Goal: Task Accomplishment & Management: Manage account settings

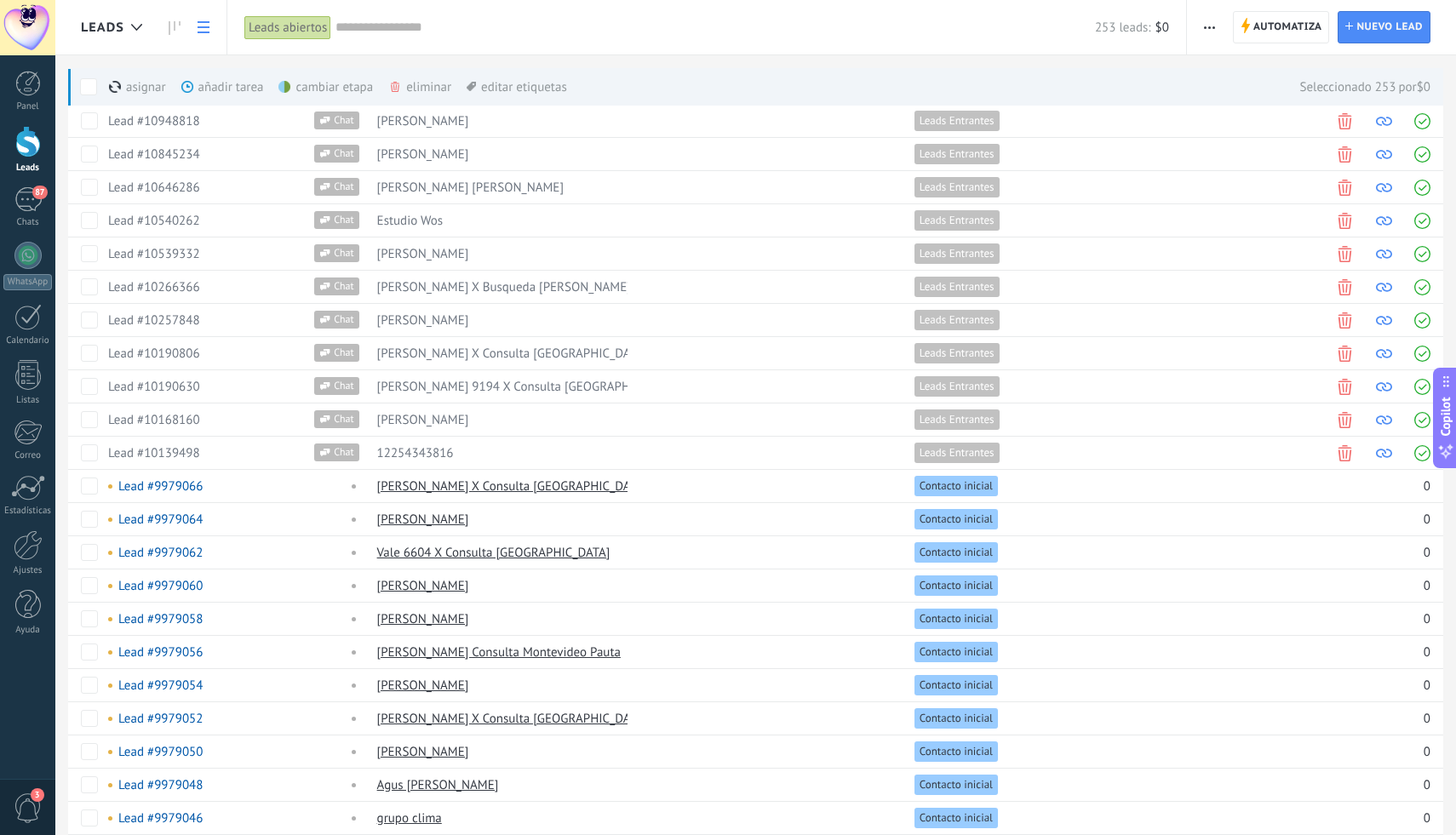
click at [91, 81] on span at bounding box center [88, 86] width 17 height 17
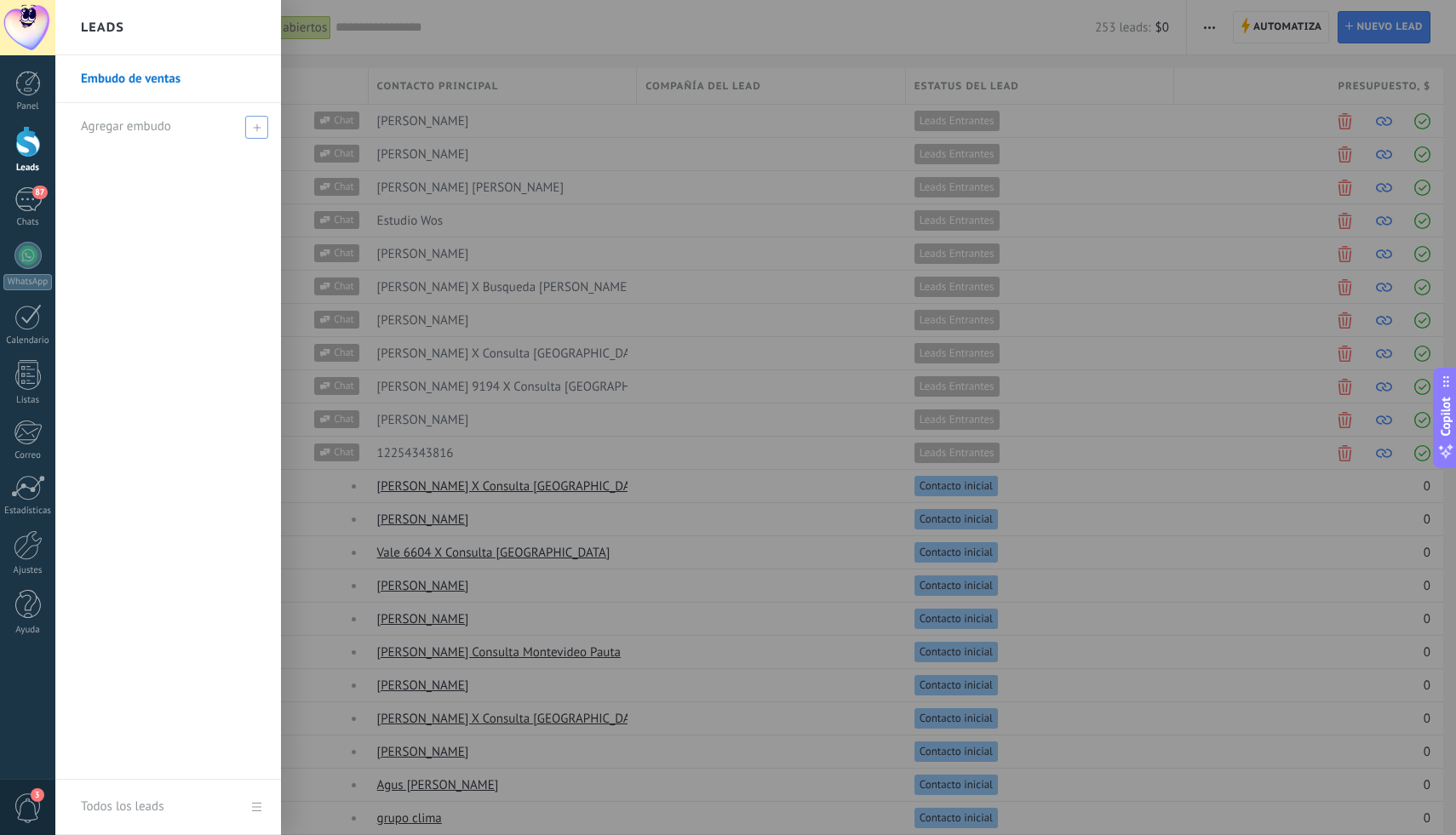
click at [190, 137] on div "Agregar embudo" at bounding box center [172, 125] width 183 height 46
click at [190, 137] on input "text" at bounding box center [161, 127] width 160 height 28
click at [178, 127] on input "text" at bounding box center [161, 127] width 160 height 28
click at [188, 83] on link "Embudo de ventas" at bounding box center [172, 79] width 183 height 47
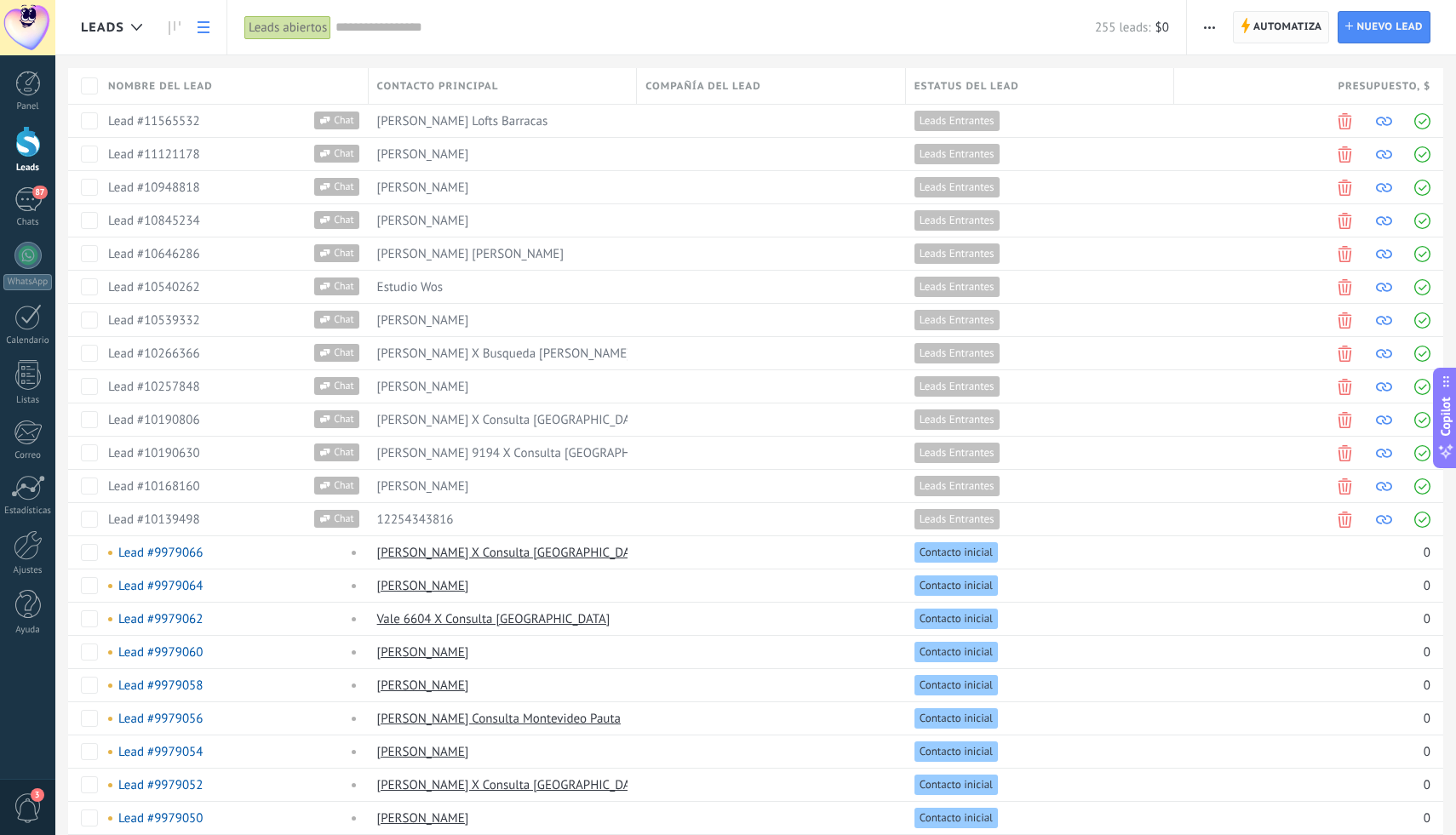
click at [1298, 39] on span "Automatiza" at bounding box center [1288, 27] width 69 height 31
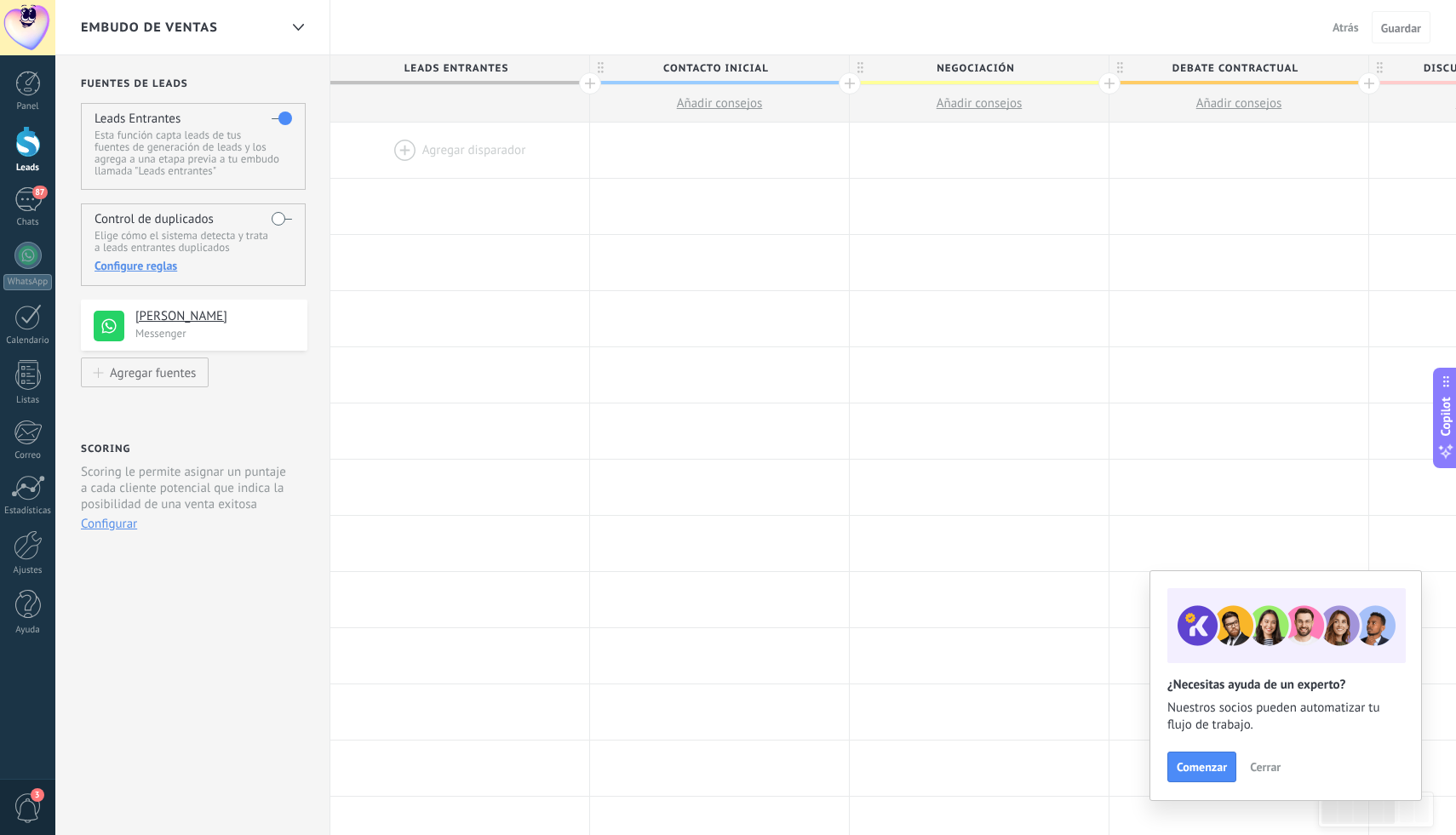
click at [1269, 770] on span "Cerrar" at bounding box center [1265, 767] width 31 height 12
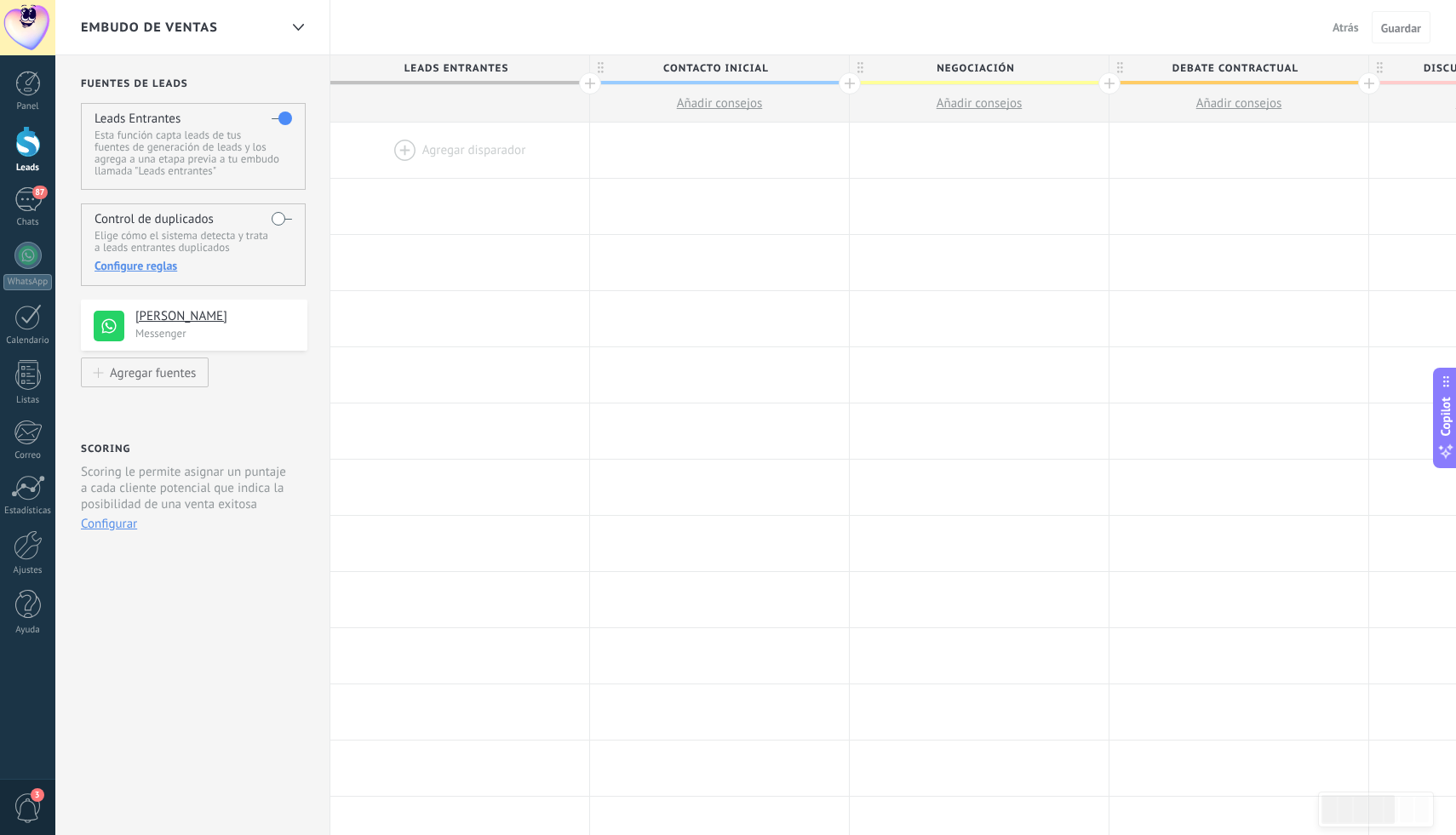
click at [1109, 87] on div at bounding box center [1109, 83] width 22 height 22
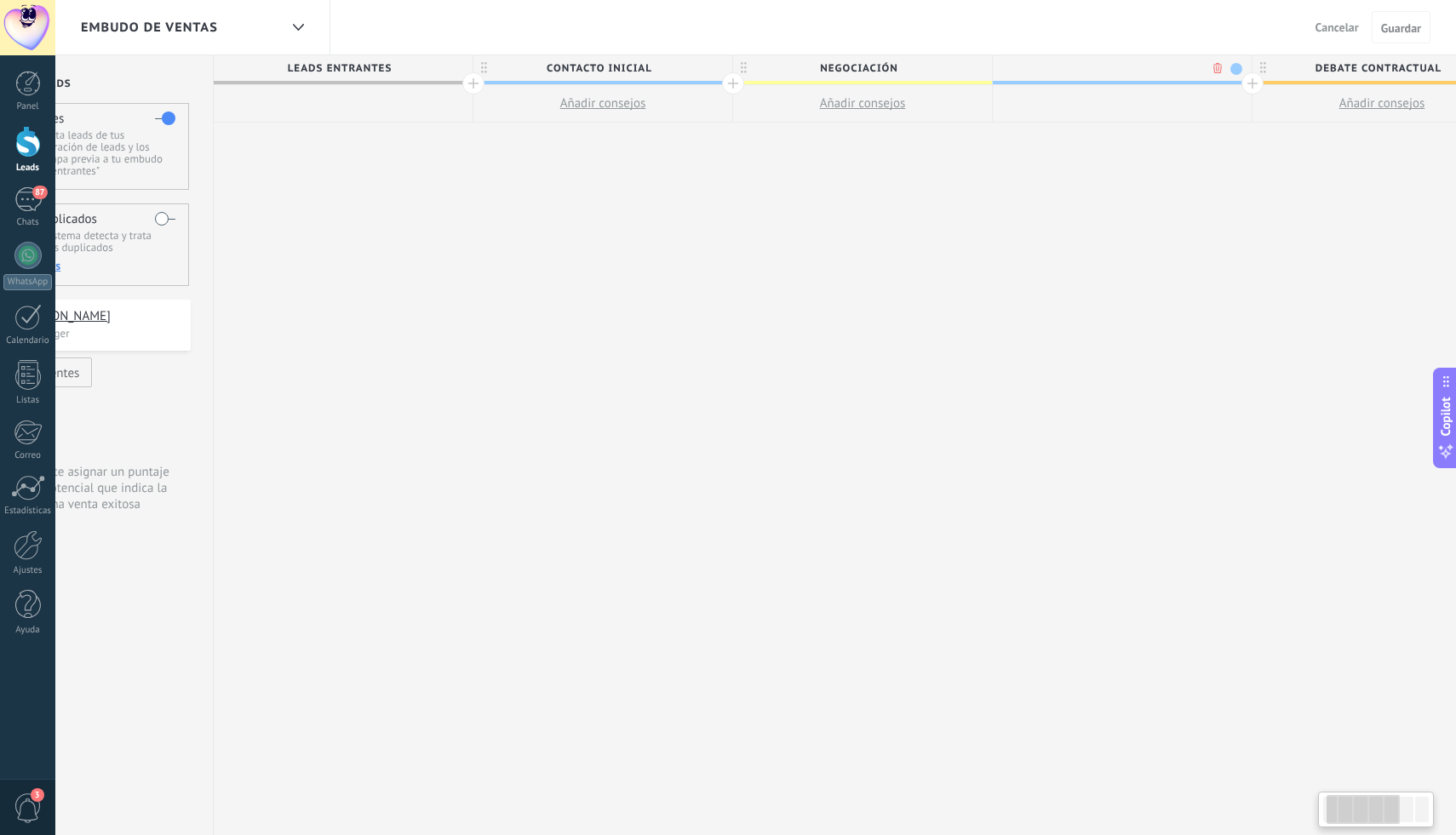
scroll to position [0, 126]
click at [917, 70] on span "Negociación" at bounding box center [848, 68] width 250 height 27
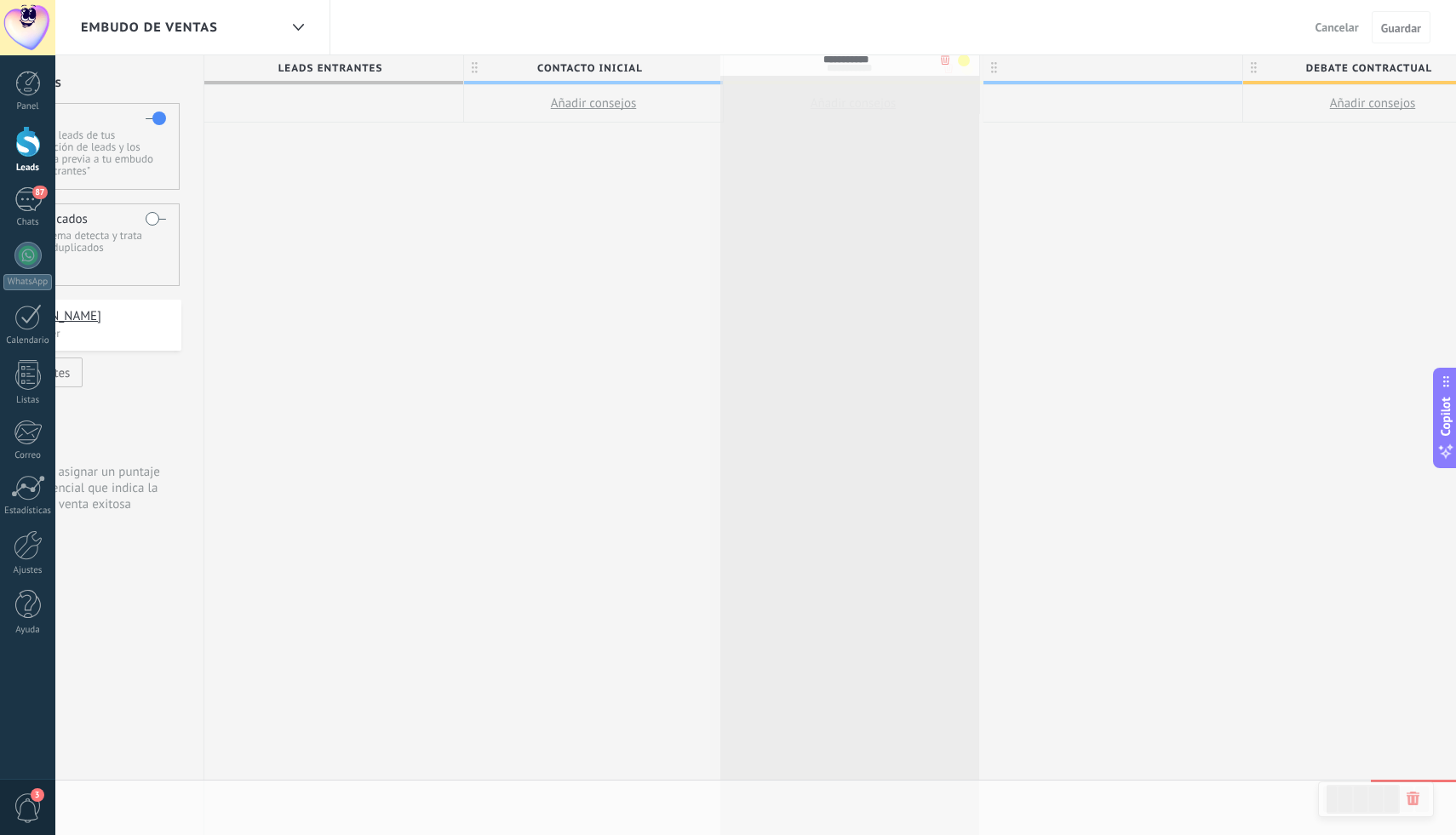
drag, startPoint x: 903, startPoint y: 69, endPoint x: 900, endPoint y: 60, distance: 9.5
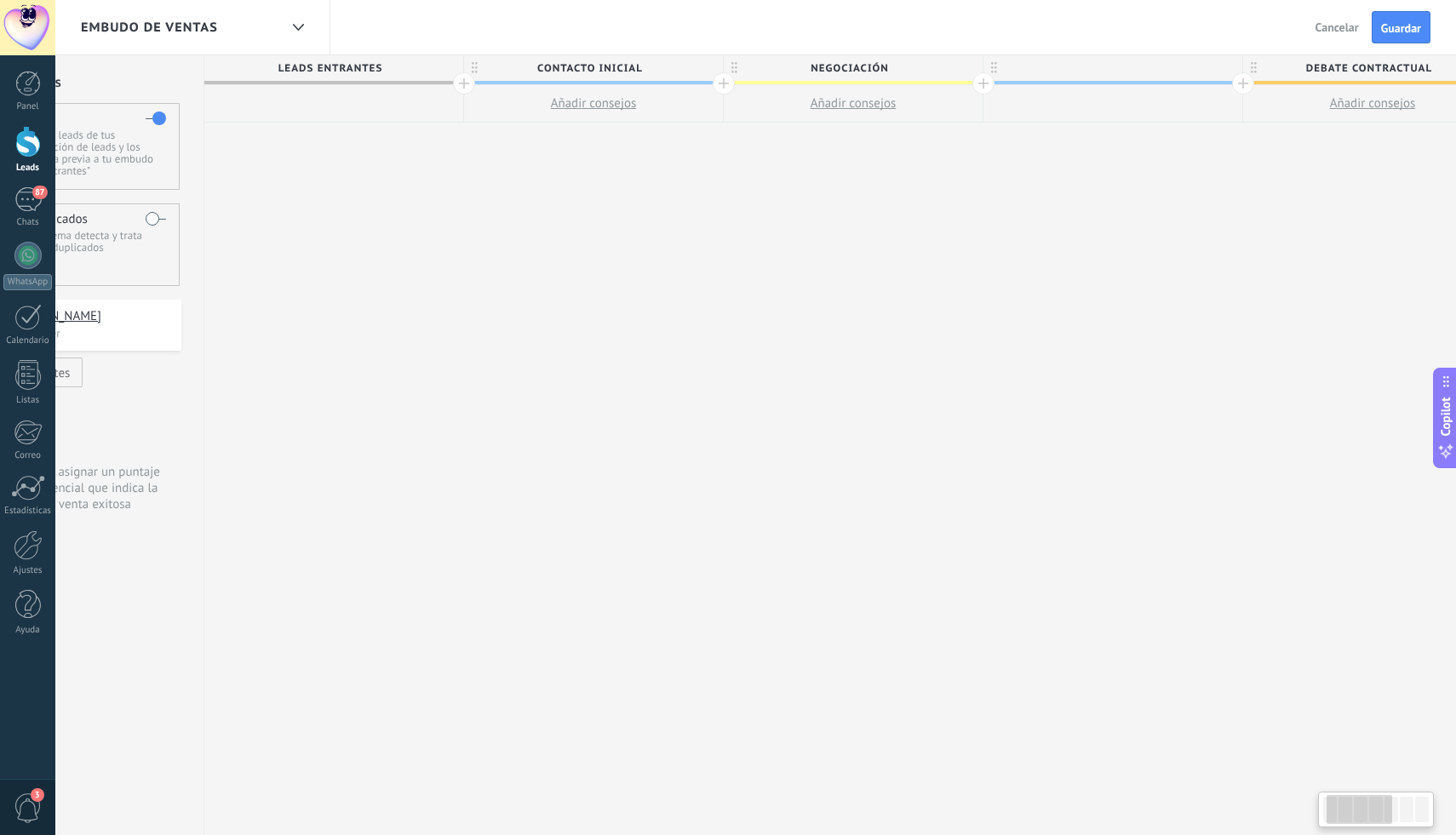
click at [895, 62] on span "Negociación" at bounding box center [848, 68] width 250 height 27
type input "*"
type input "**********"
click at [1041, 72] on div at bounding box center [1113, 68] width 259 height 26
type input "**********"
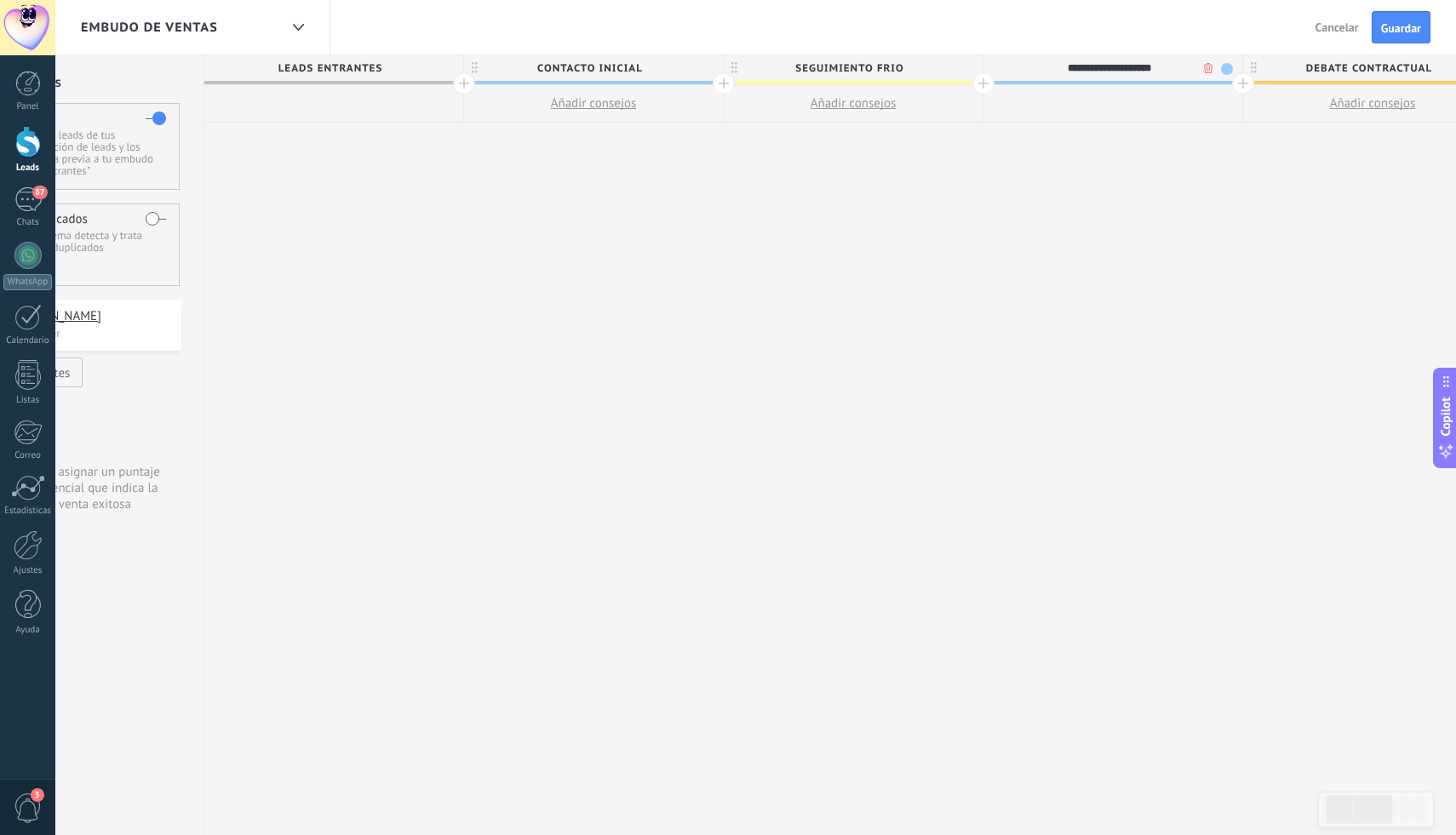
click at [724, 88] on div at bounding box center [724, 83] width 22 height 22
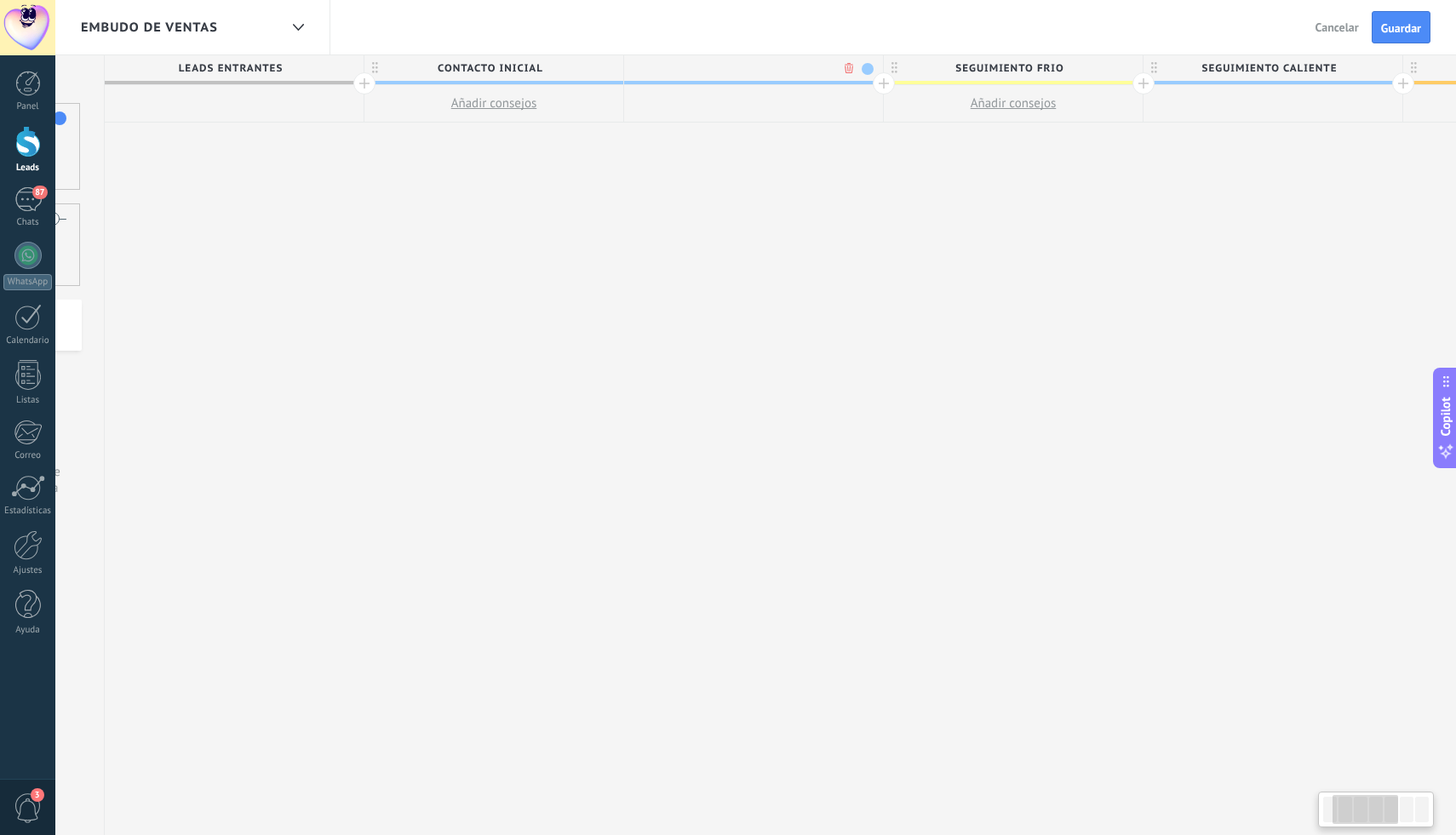
scroll to position [0, 252]
type input "**********"
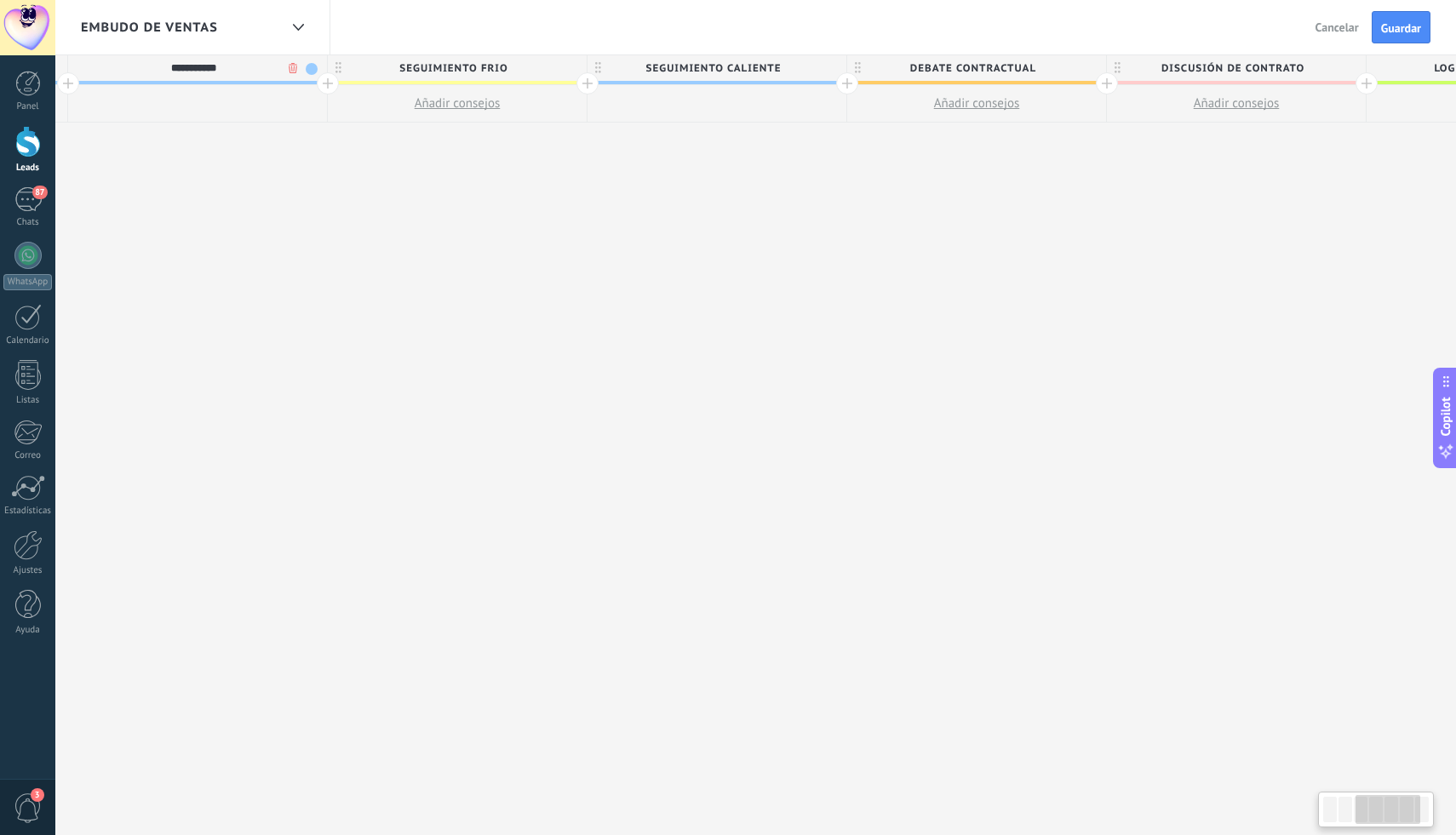
scroll to position [0, 801]
click at [1044, 70] on span "Debate contractual" at bounding box center [953, 68] width 250 height 27
click at [1026, 64] on span "Debate contractual" at bounding box center [953, 68] width 250 height 27
type input "*"
type input "**********"
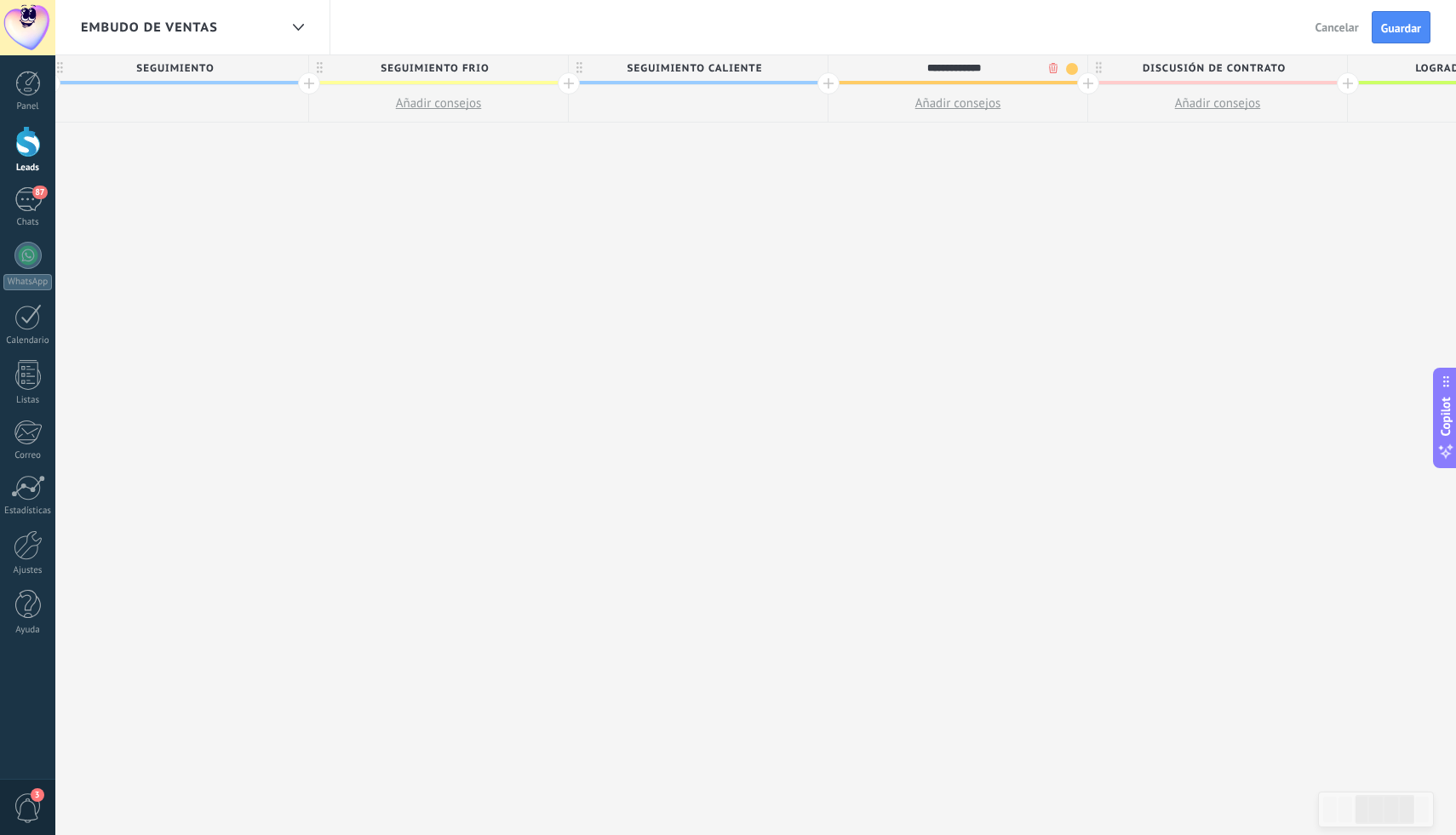
click at [1306, 61] on span "Discusión de contrato" at bounding box center [1213, 68] width 250 height 27
type input "*"
type input "**********"
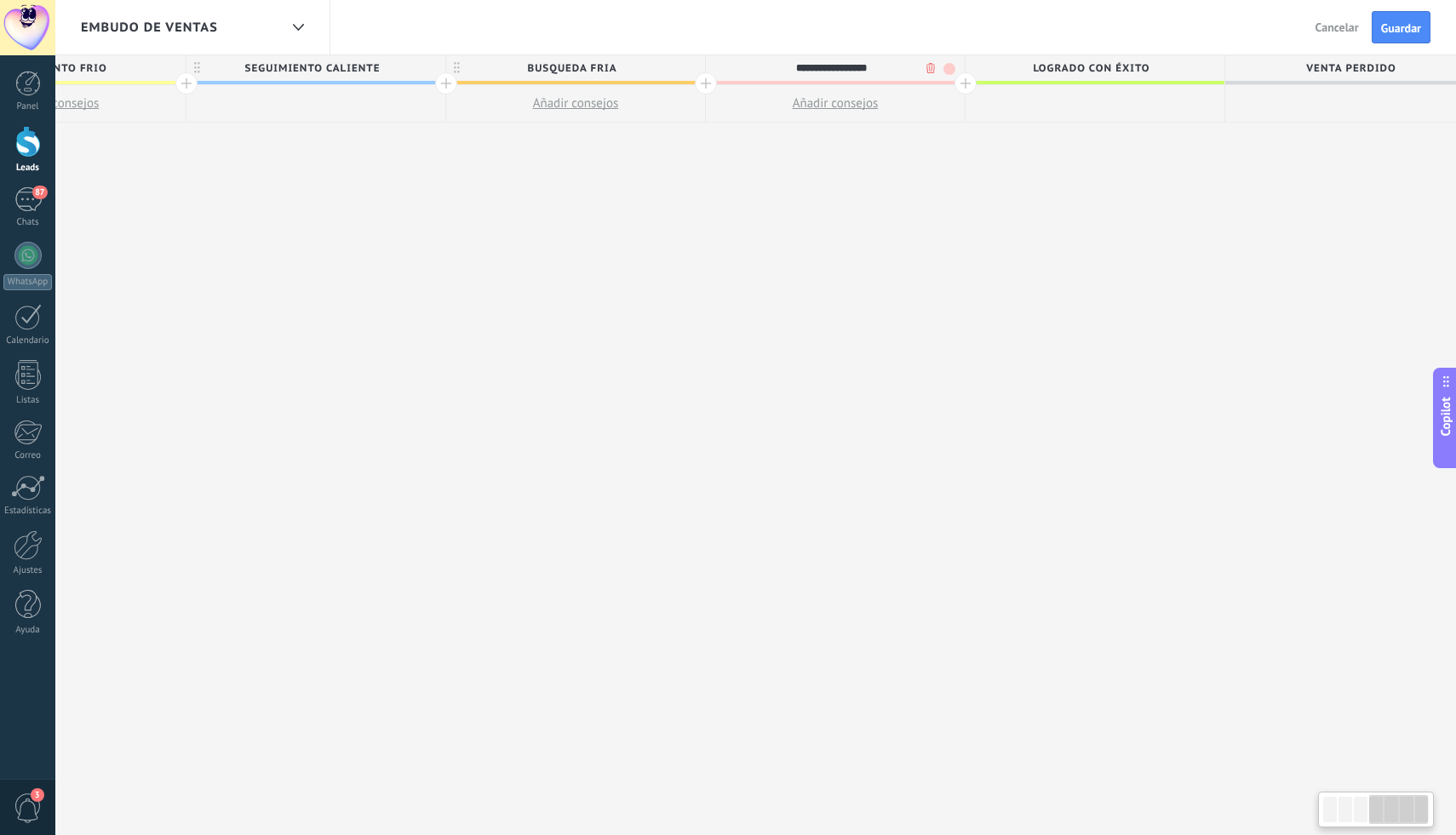
scroll to position [0, 1212]
click at [1133, 69] on span "Logrado con éxito" at bounding box center [1062, 68] width 250 height 27
type input "*"
type input "**********"
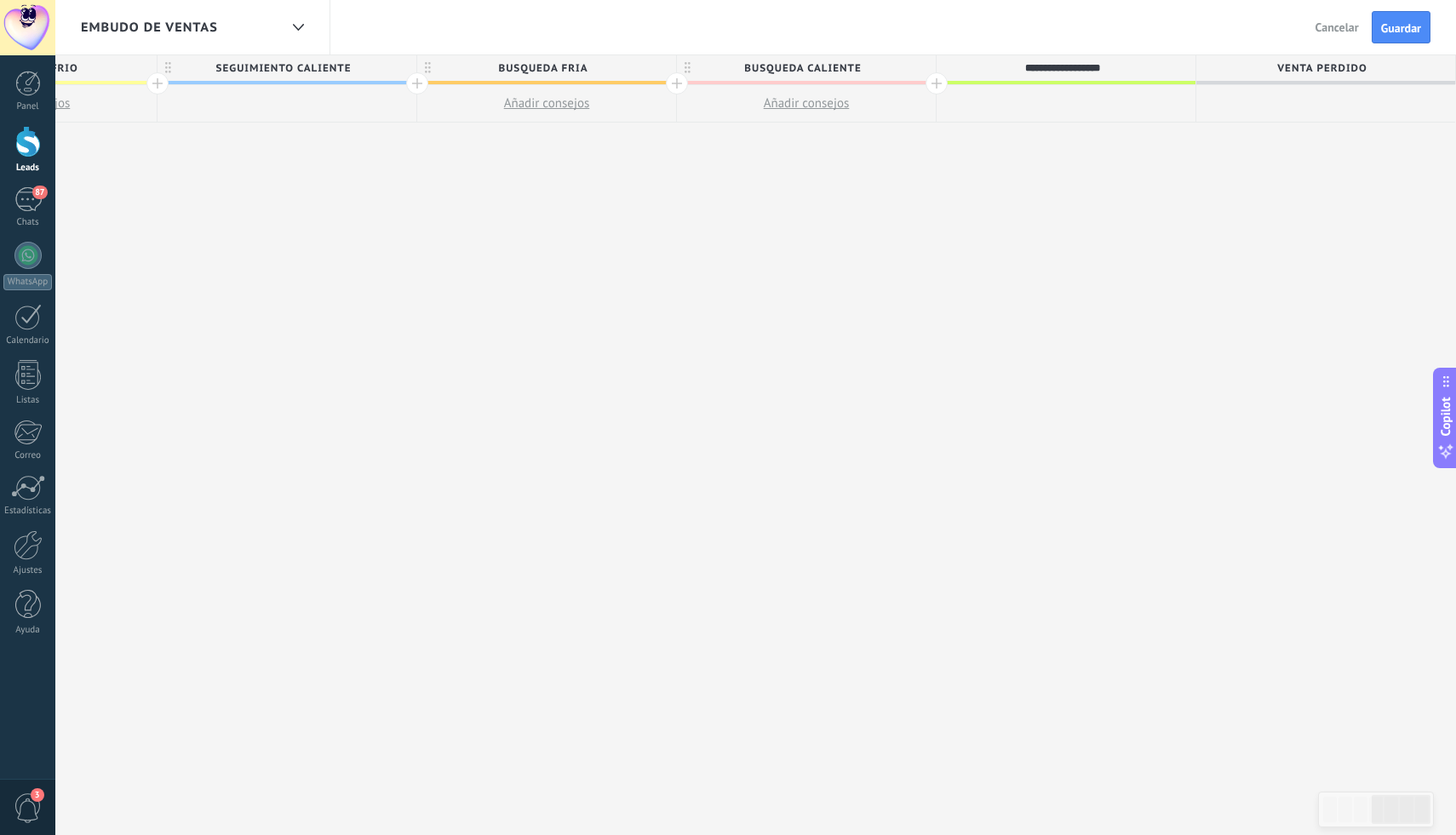
click at [939, 84] on div at bounding box center [936, 83] width 22 height 22
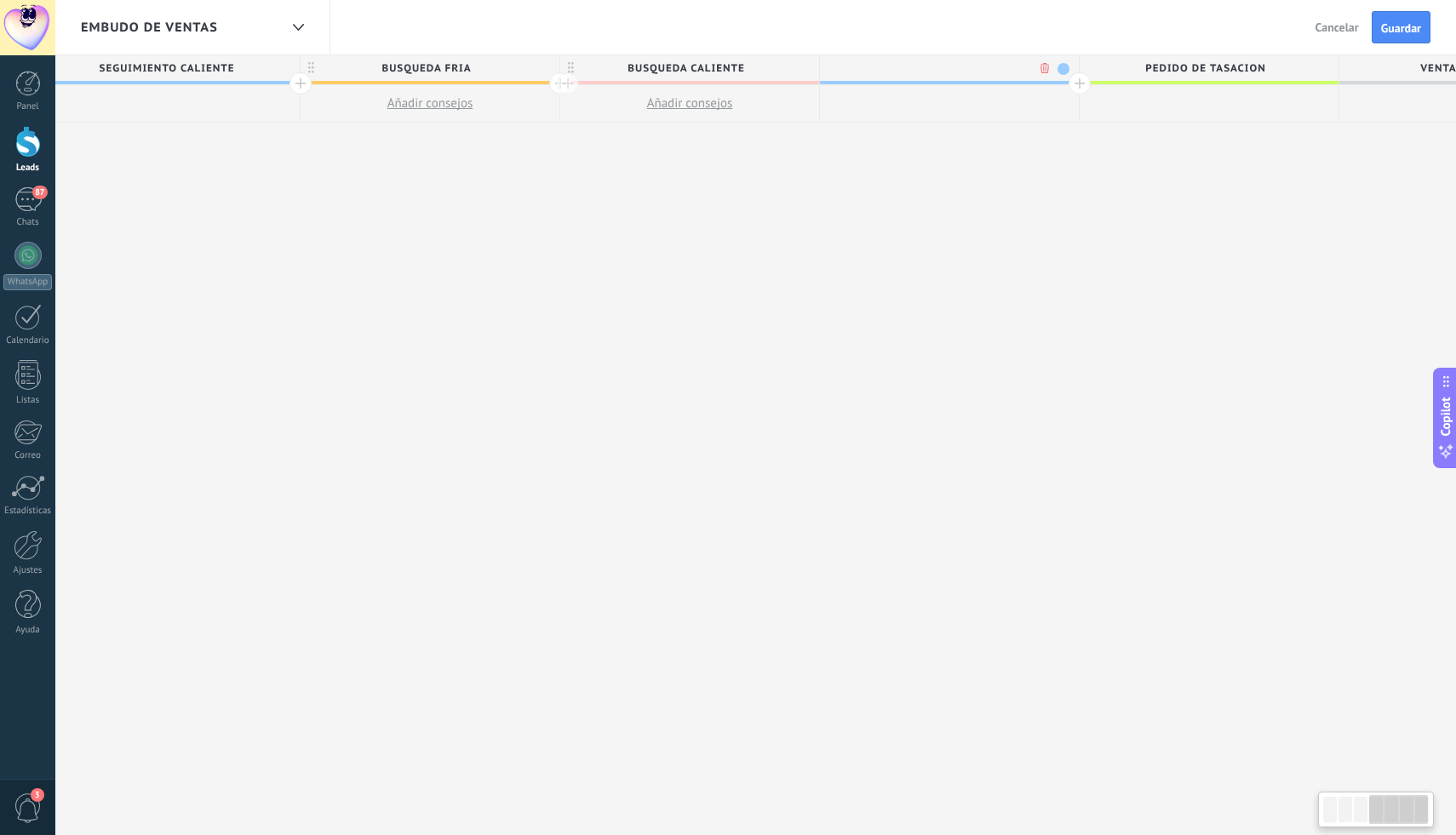
scroll to position [0, 1337]
click at [1251, 59] on span "pedido de tasacion" at bounding box center [1195, 68] width 250 height 27
drag, startPoint x: 1260, startPoint y: 67, endPoint x: 1133, endPoint y: 68, distance: 127.0
click at [1133, 68] on input "**********" at bounding box center [1196, 68] width 225 height 26
click at [1000, 66] on div at bounding box center [940, 68] width 259 height 26
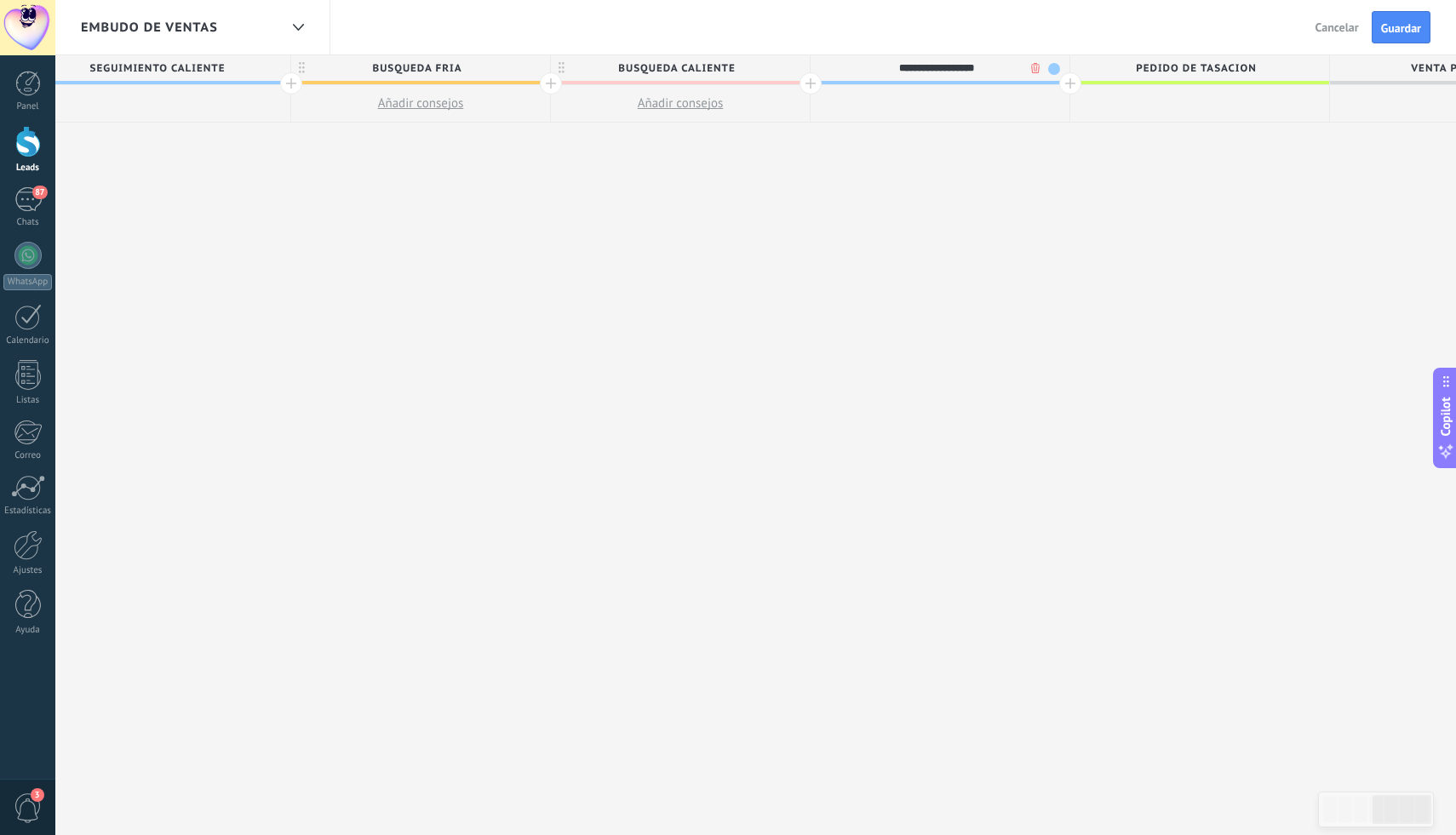
type input "**********"
click at [1257, 69] on span "pedido de tasacion" at bounding box center [1195, 68] width 250 height 27
type input "*"
click at [1160, 73] on div at bounding box center [1200, 68] width 259 height 26
click at [25, 207] on div "87" at bounding box center [29, 200] width 28 height 25
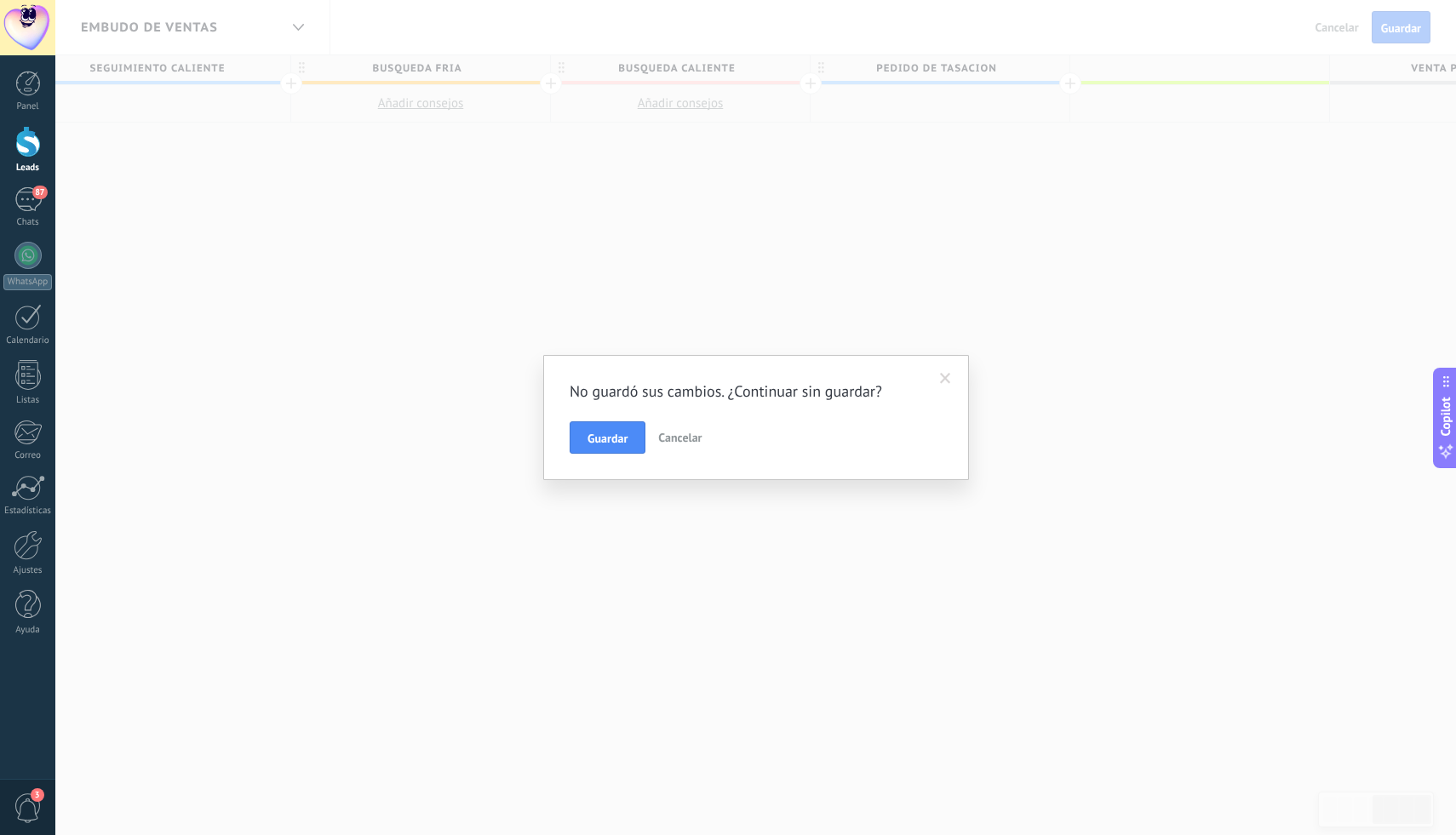
click at [696, 439] on span "Cancelar" at bounding box center [680, 438] width 43 height 16
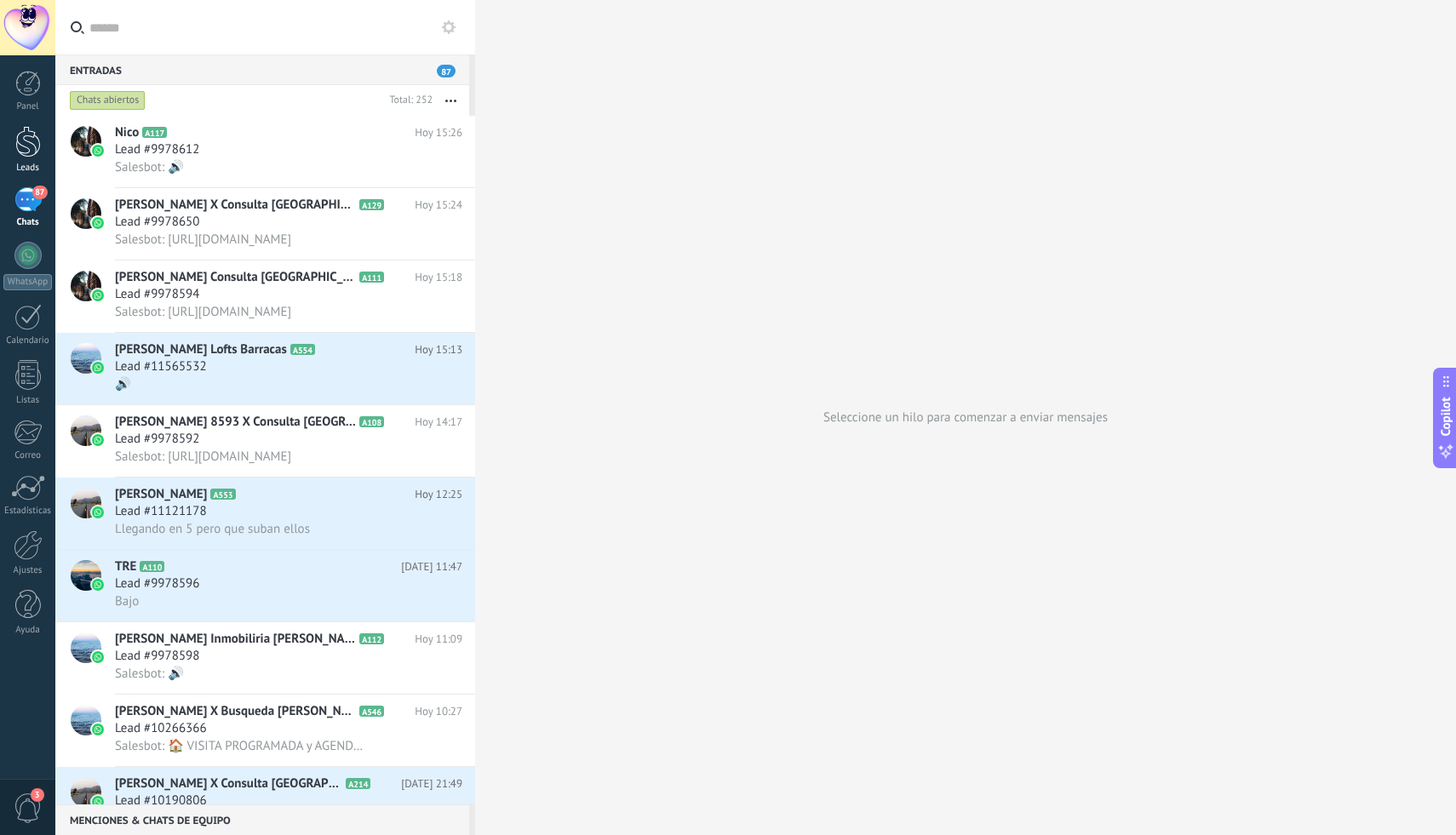
click at [33, 145] on div at bounding box center [29, 141] width 26 height 32
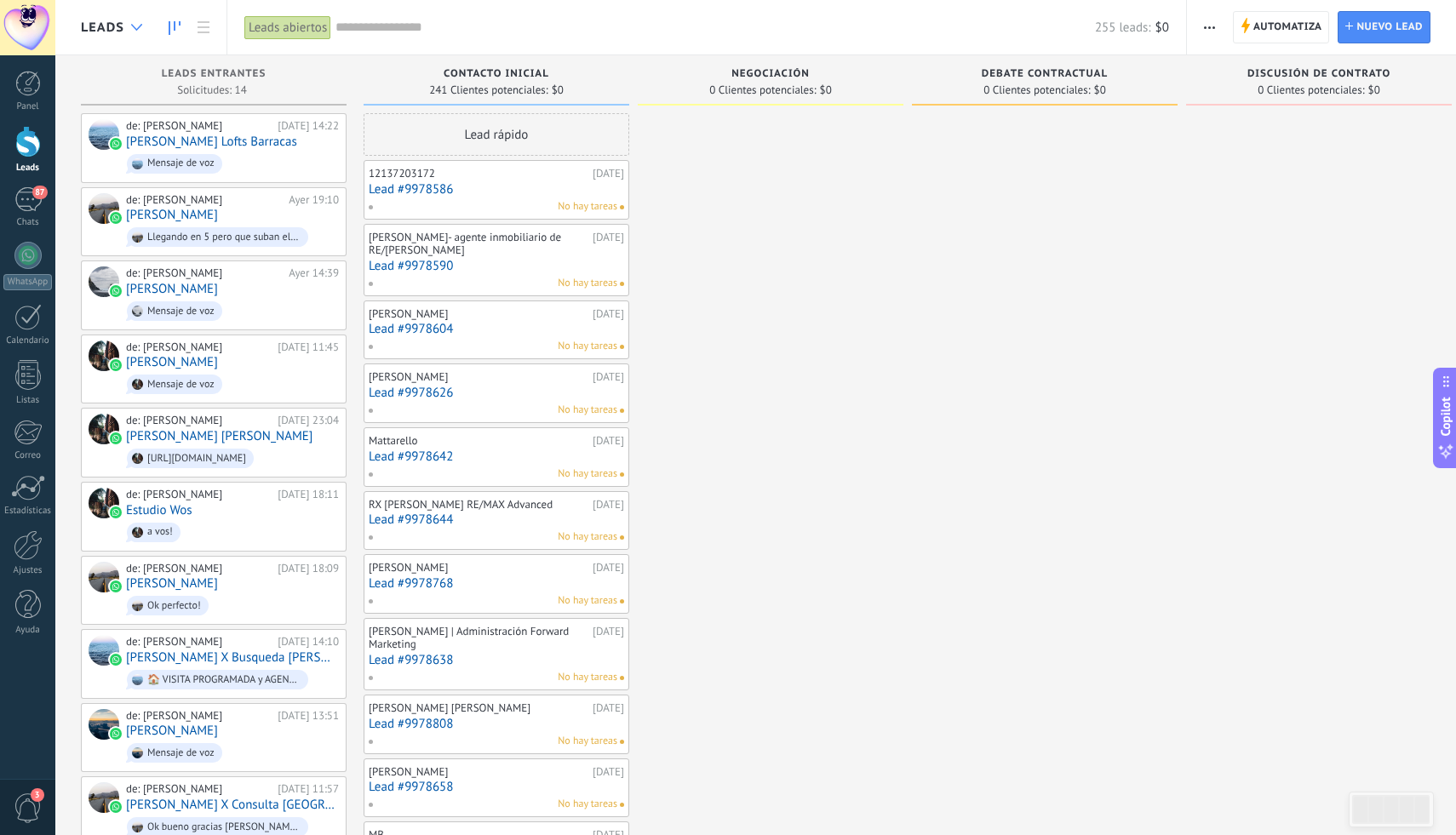
click at [141, 28] on icon at bounding box center [136, 27] width 11 height 7
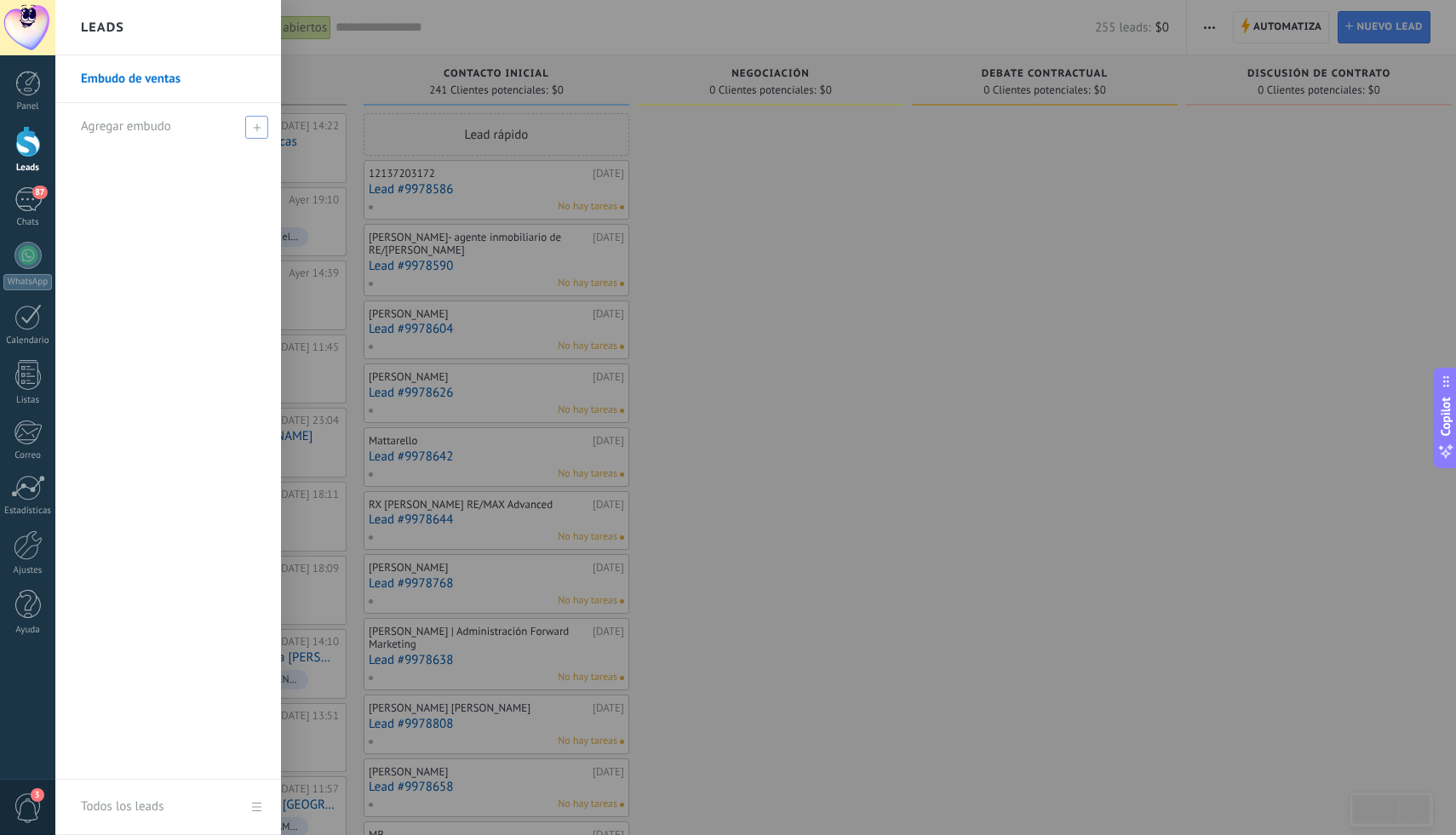
click at [141, 132] on span "Agregar embudo" at bounding box center [126, 126] width 90 height 16
click at [141, 132] on input "text" at bounding box center [161, 127] width 160 height 28
click at [193, 64] on link "Embudo de ventas" at bounding box center [172, 79] width 183 height 47
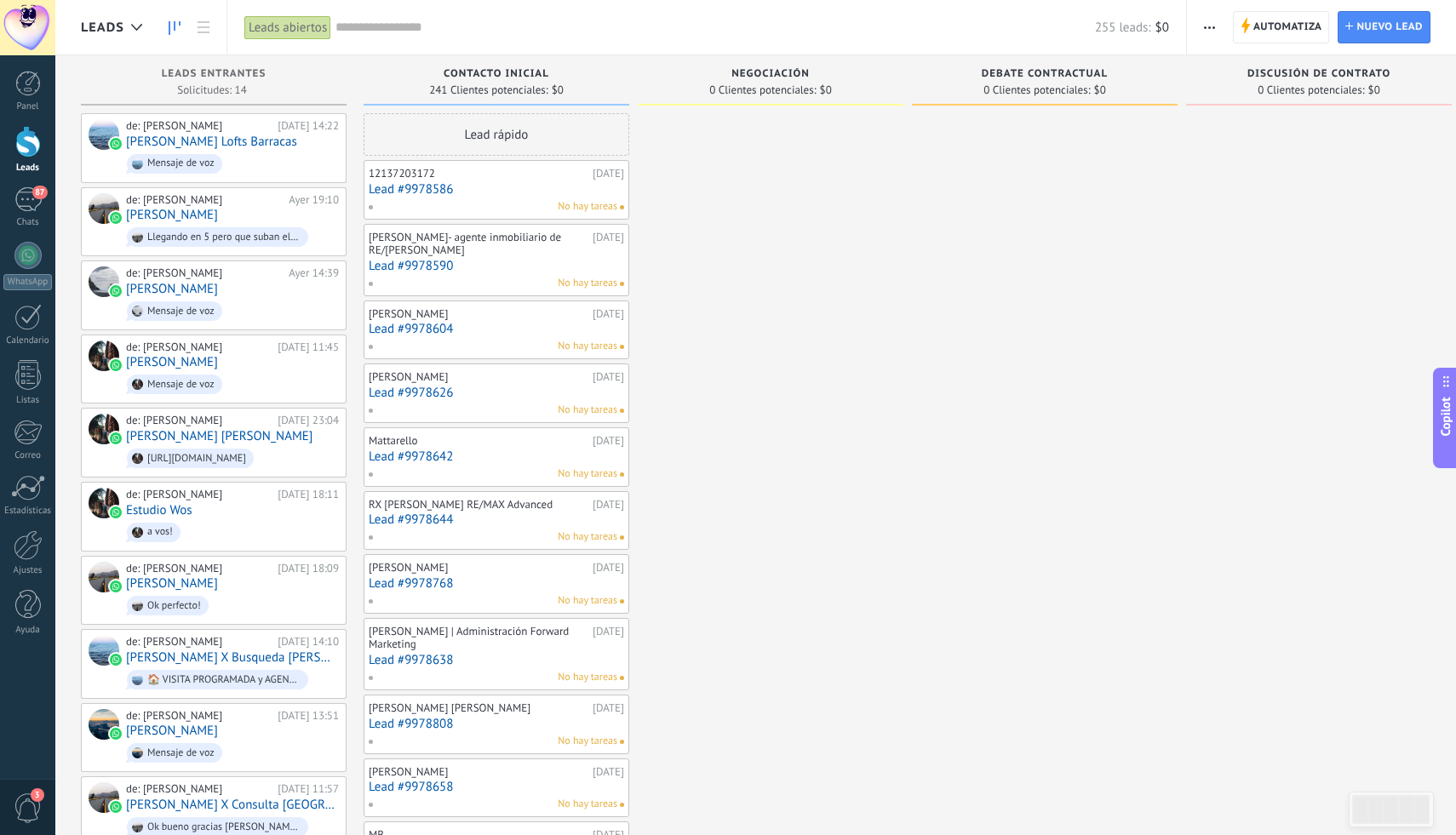
scroll to position [0, 22]
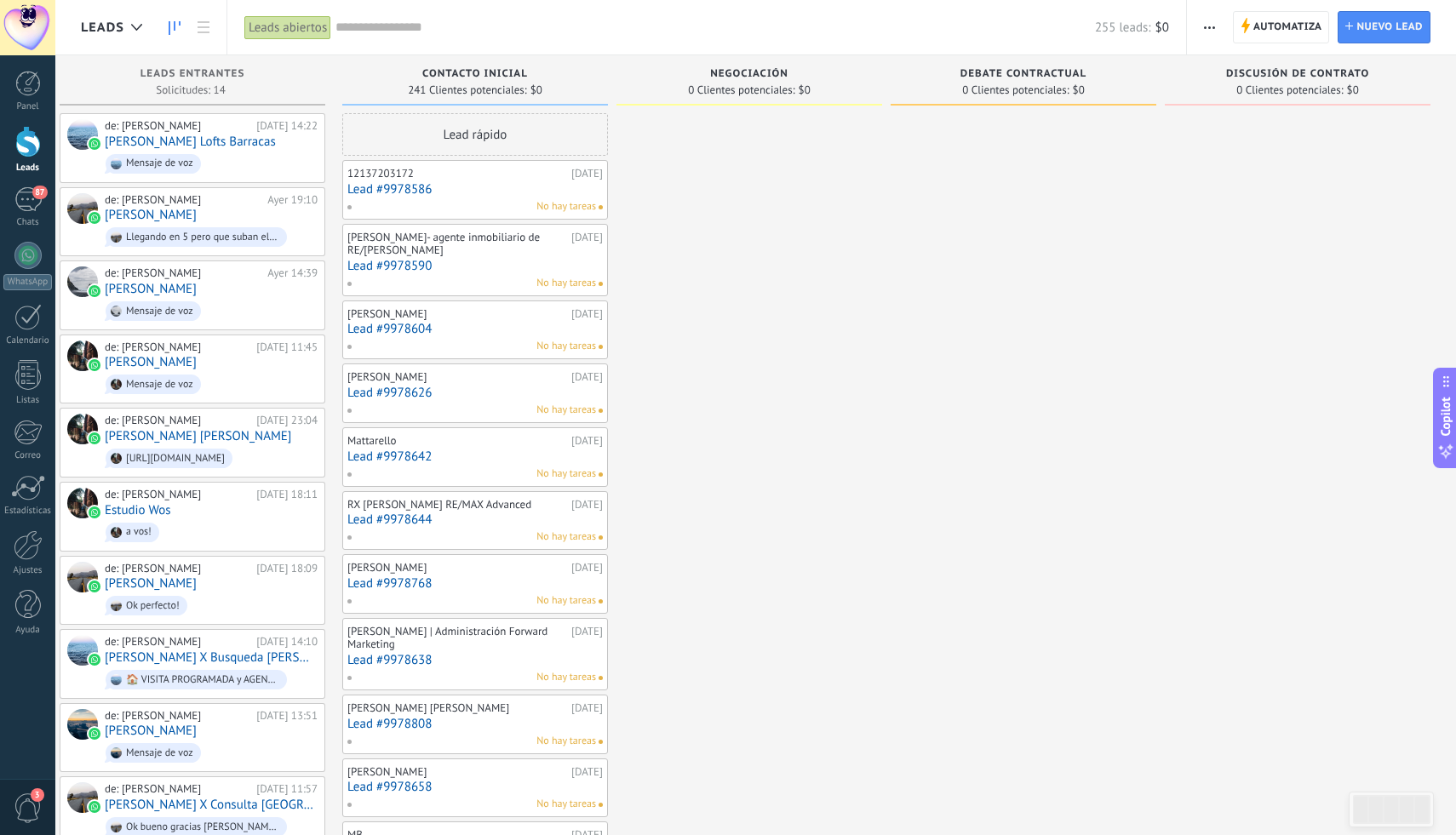
click at [762, 86] on span "0 Clientes potenciales:" at bounding box center [741, 90] width 107 height 10
click at [201, 29] on icon at bounding box center [204, 28] width 12 height 12
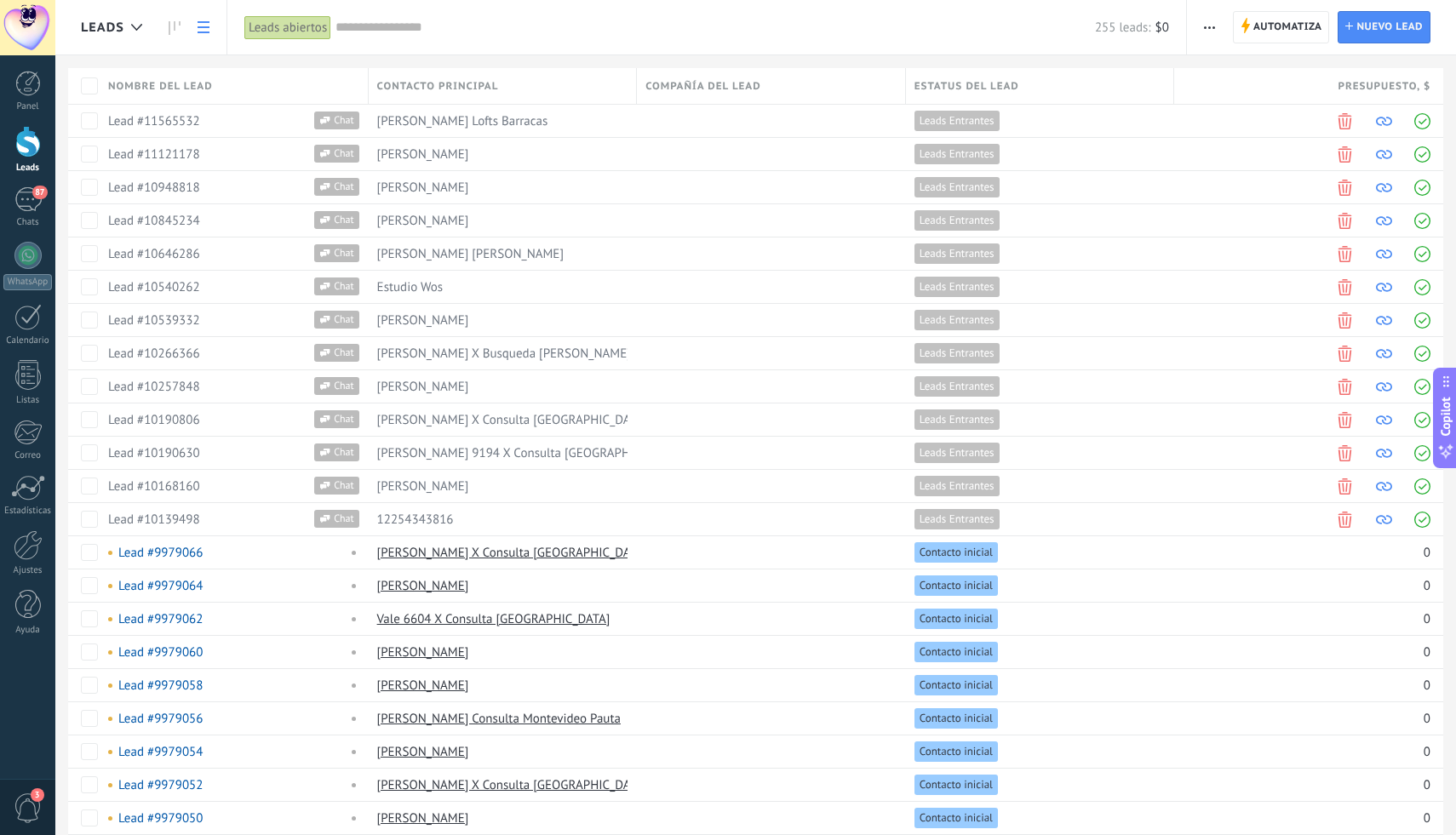
click at [196, 37] on link at bounding box center [203, 28] width 29 height 34
click at [132, 30] on icon at bounding box center [136, 27] width 11 height 7
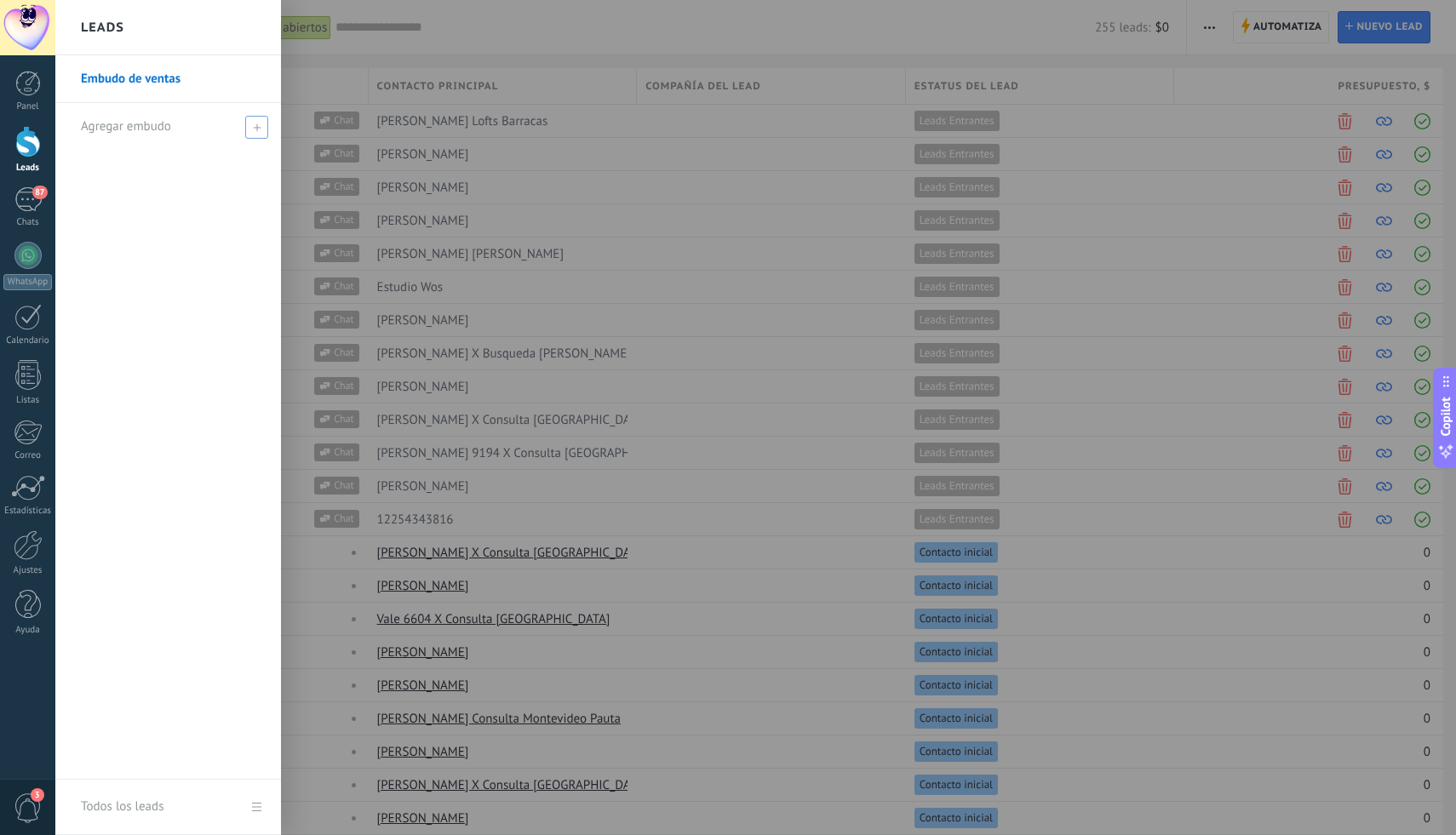
click at [153, 138] on div "Agregar embudo" at bounding box center [172, 125] width 183 height 46
click at [262, 132] on span at bounding box center [259, 126] width 16 height 12
click at [202, 131] on input "text" at bounding box center [161, 127] width 160 height 28
click at [169, 77] on link "Embudo de ventas" at bounding box center [172, 79] width 183 height 47
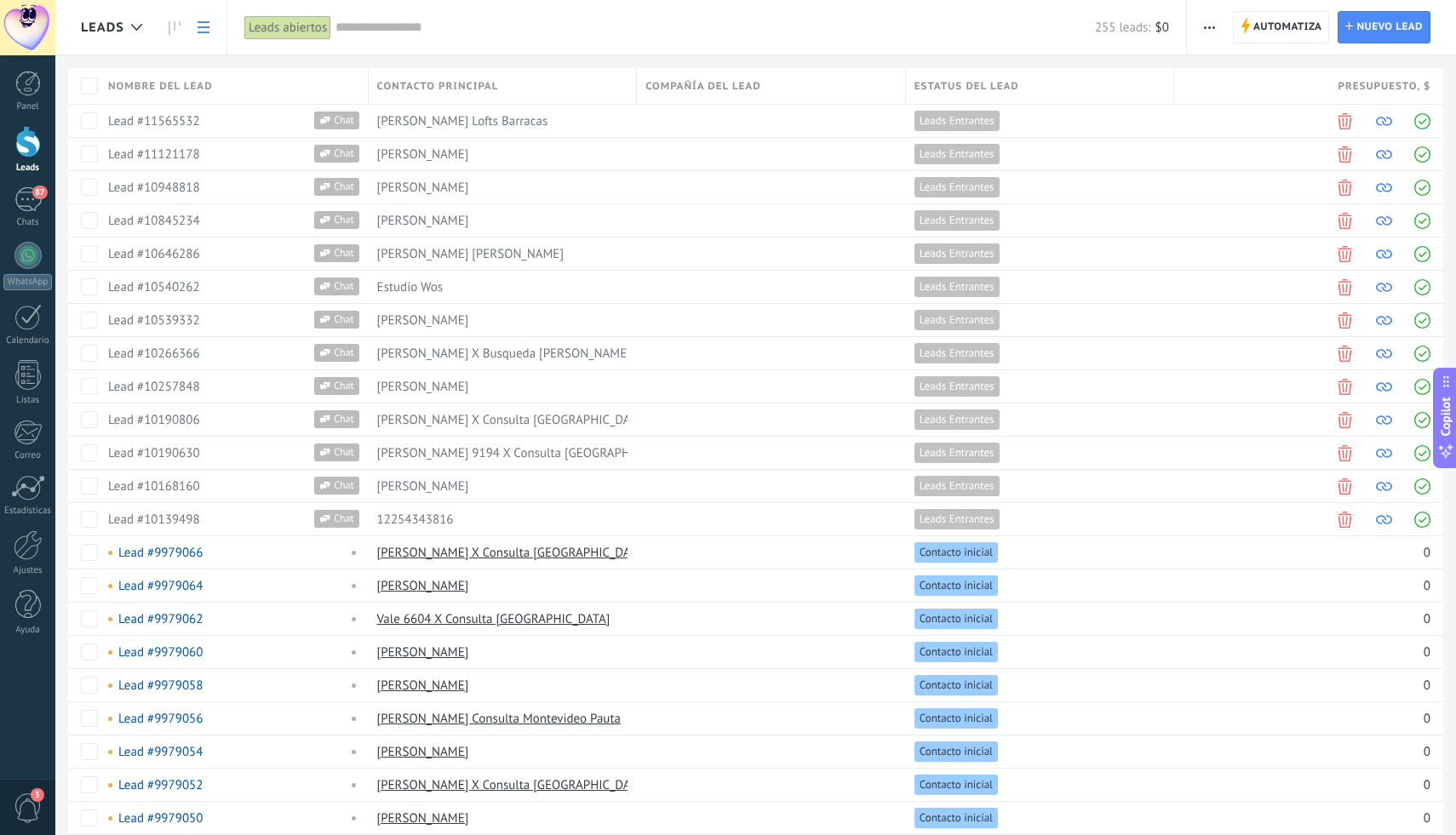
click at [292, 32] on div "Leads abiertos" at bounding box center [288, 28] width 87 height 25
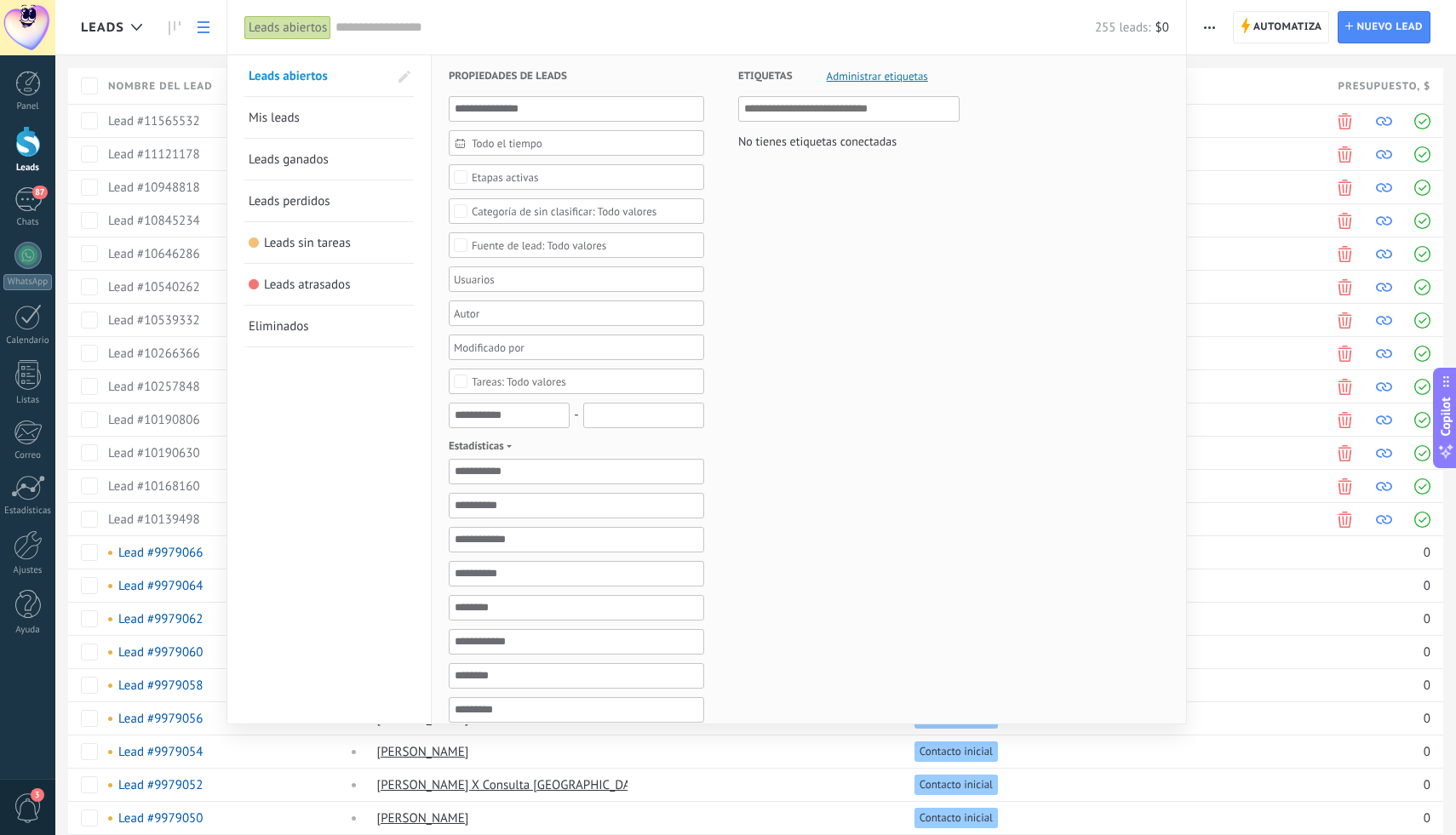
click at [292, 32] on div "Leads abiertos" at bounding box center [288, 28] width 87 height 25
click at [188, 34] on div at bounding box center [728, 417] width 1456 height 835
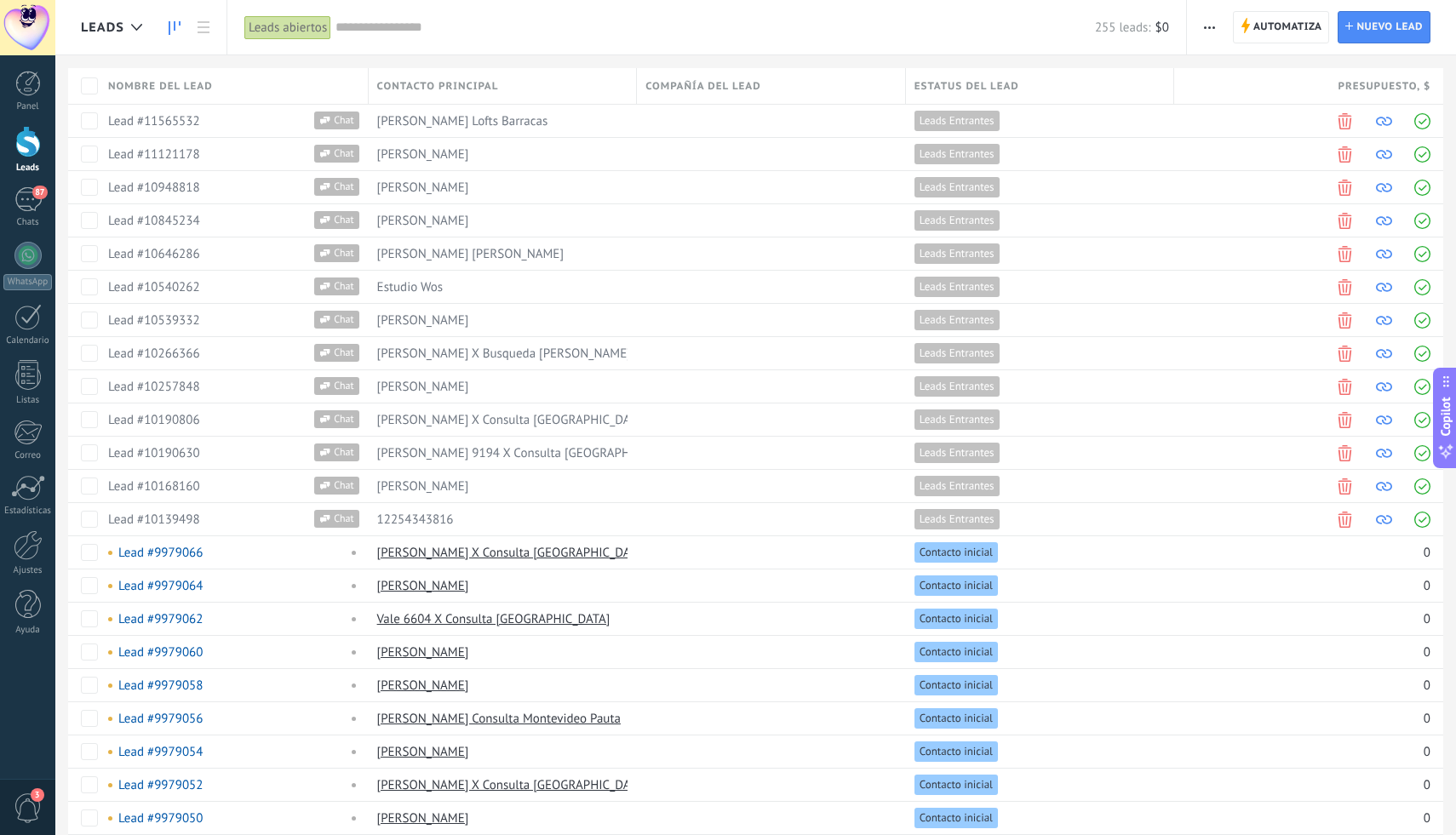
click at [173, 29] on icon at bounding box center [175, 29] width 12 height 14
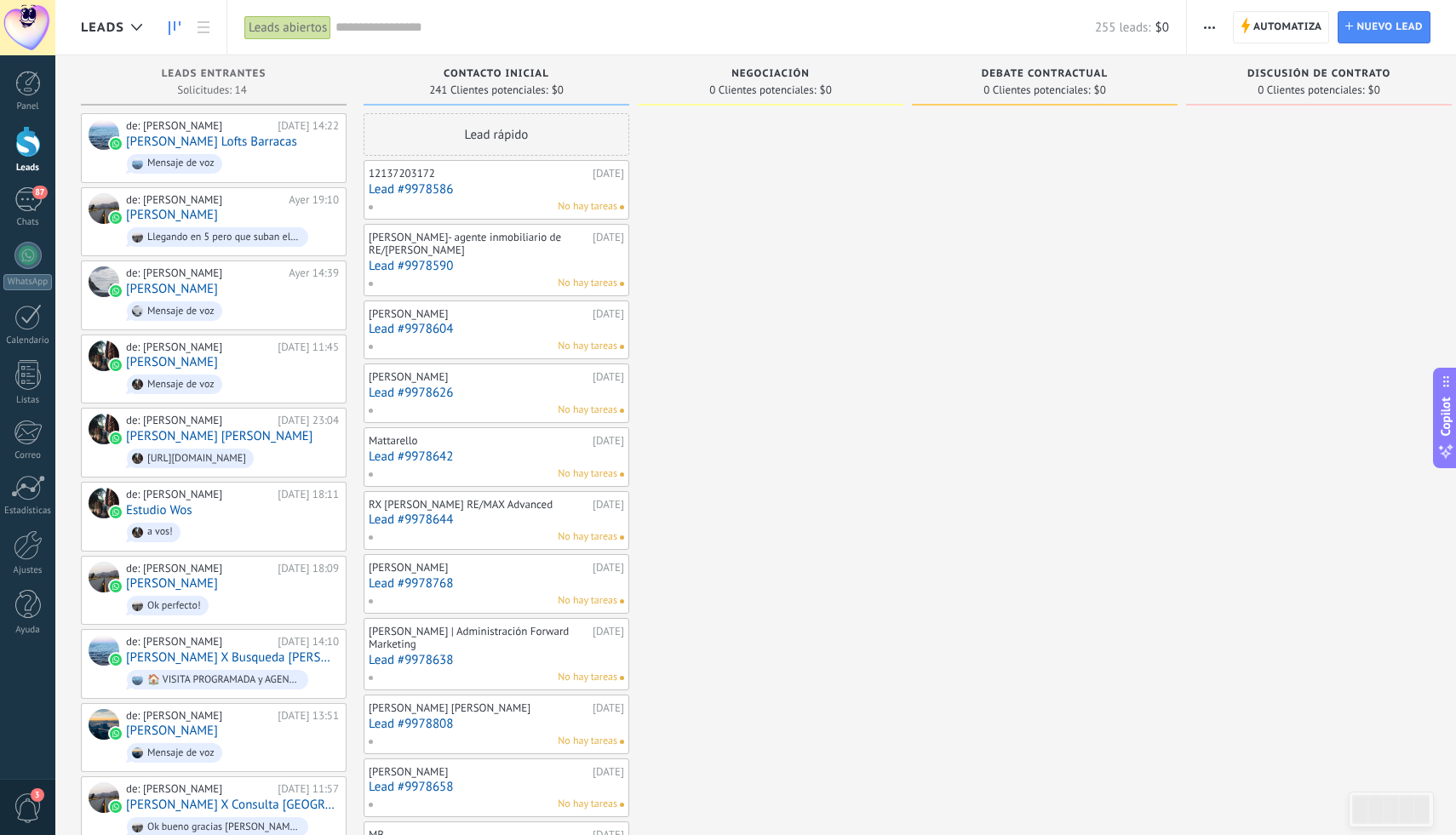
click at [807, 85] on span "0 Clientes potenciales:" at bounding box center [763, 90] width 107 height 10
click at [790, 75] on span "Negociación" at bounding box center [770, 74] width 78 height 12
click at [1308, 28] on span "Automatiza" at bounding box center [1288, 27] width 69 height 31
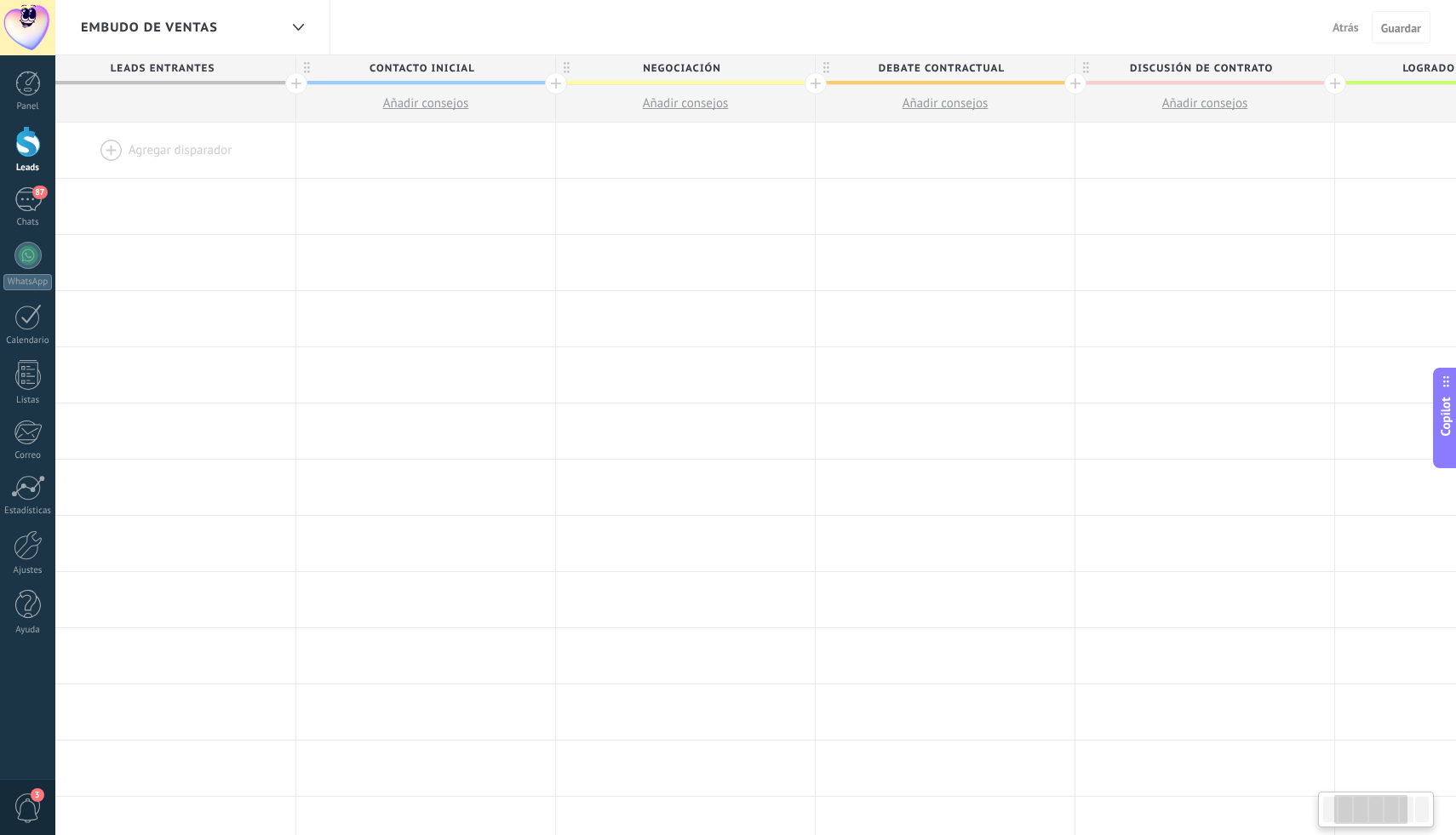
scroll to position [0, 323]
click at [728, 67] on span "Negociación" at bounding box center [650, 68] width 250 height 27
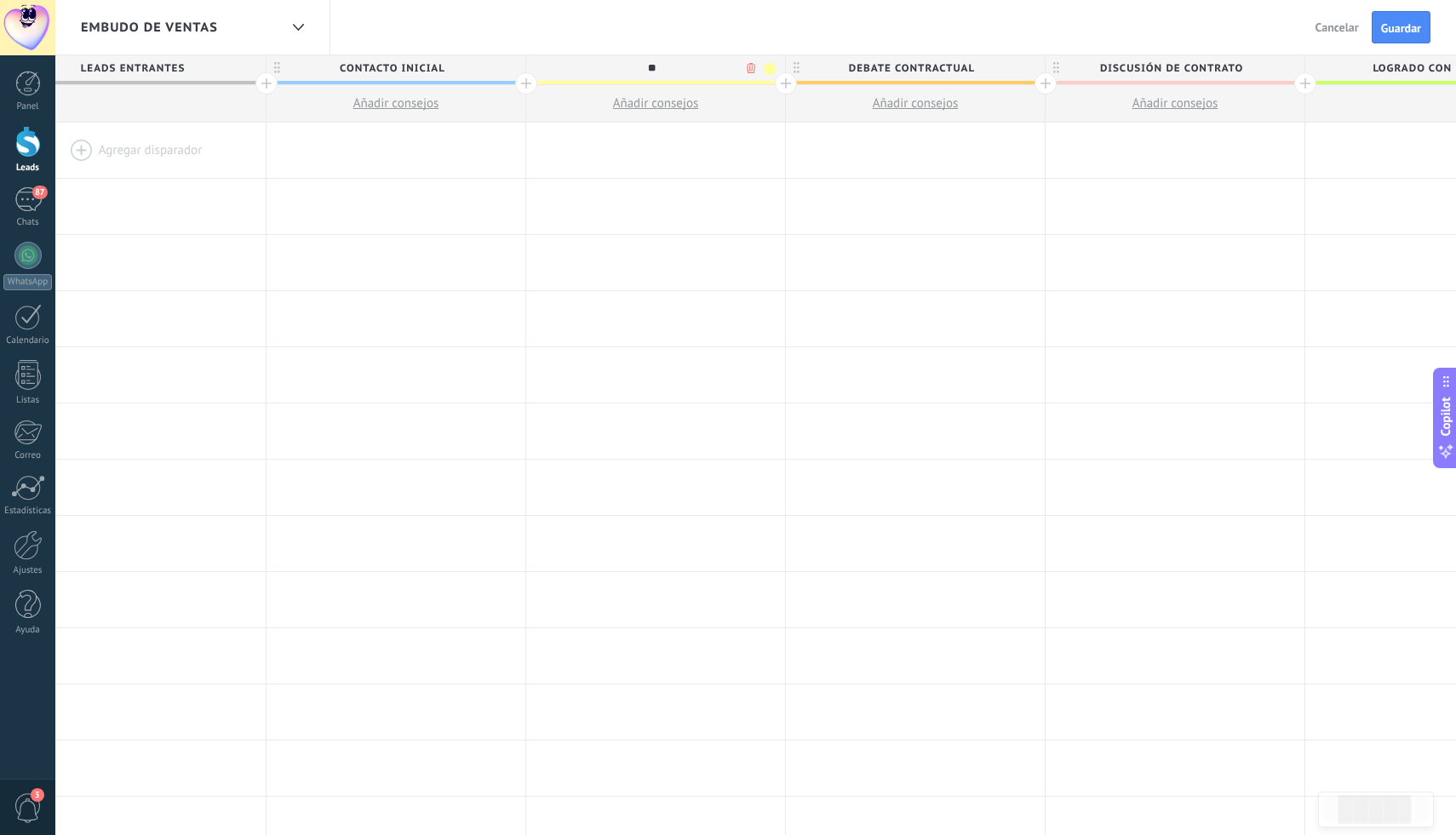
type input "*"
type input "**********"
click at [983, 70] on span "Debate contractual" at bounding box center [910, 68] width 250 height 27
type input "*"
click at [1246, 64] on span "Discusión de contrato" at bounding box center [1170, 68] width 250 height 27
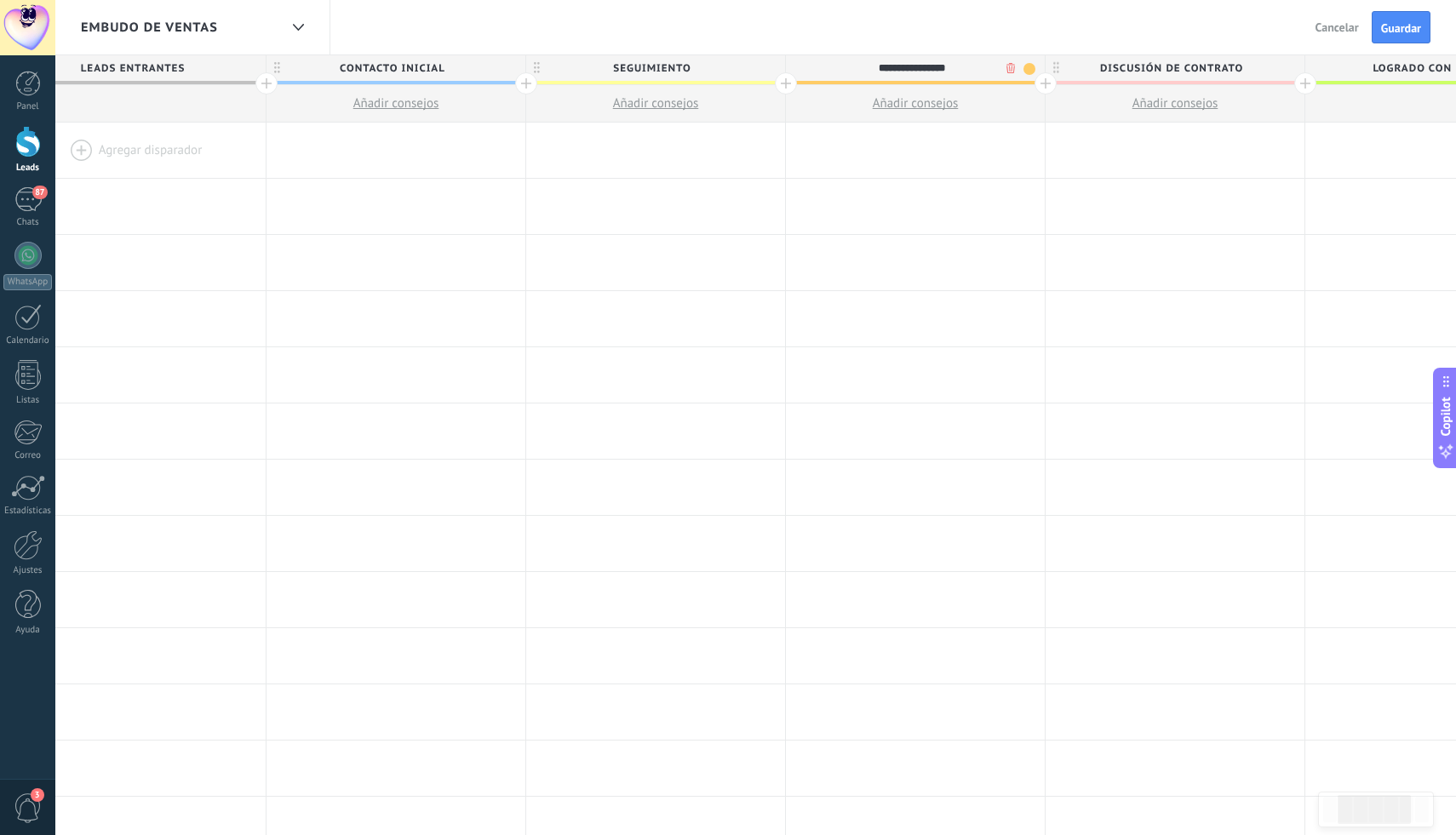
type input "**********"
type input "*"
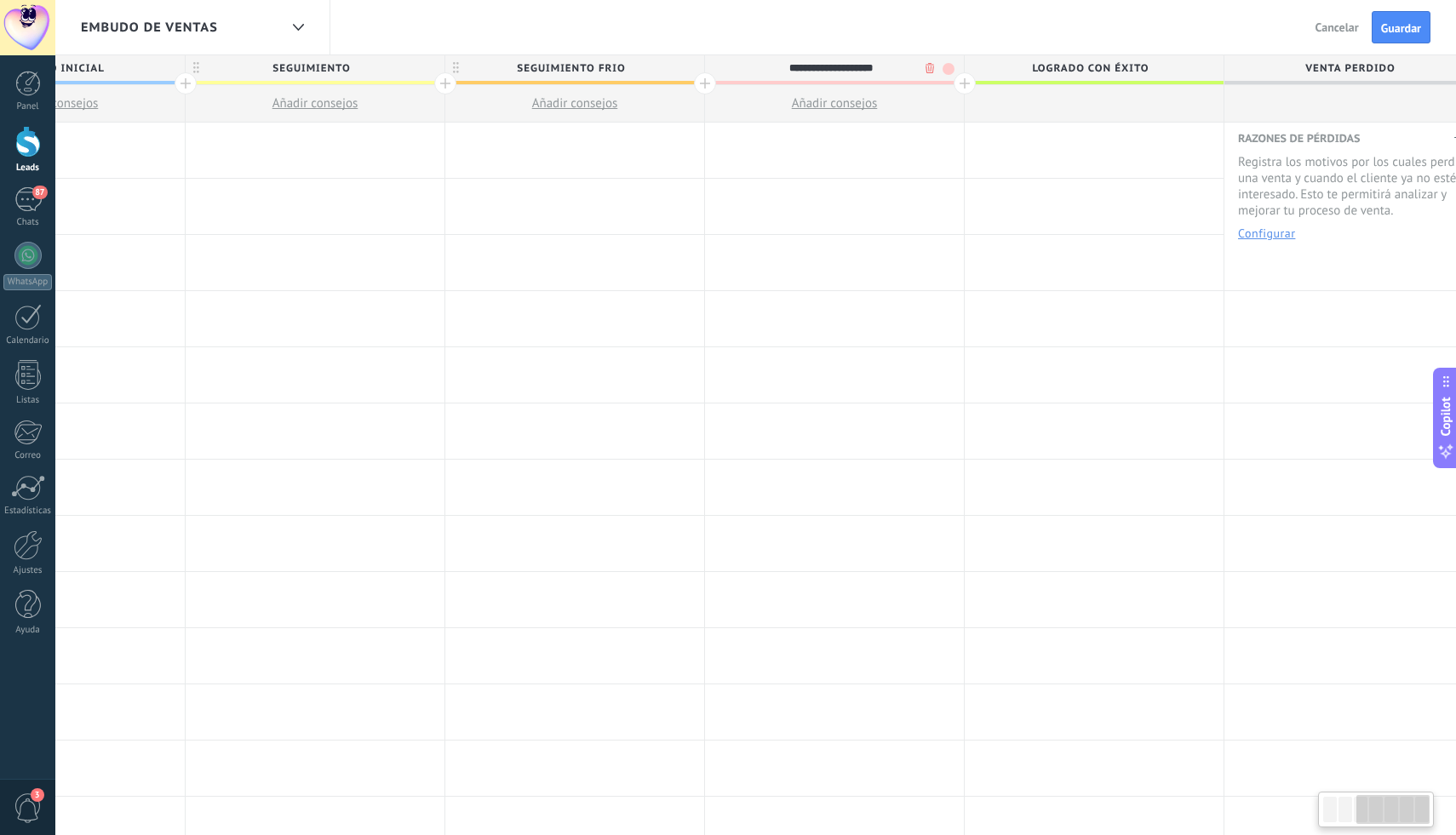
scroll to position [0, 692]
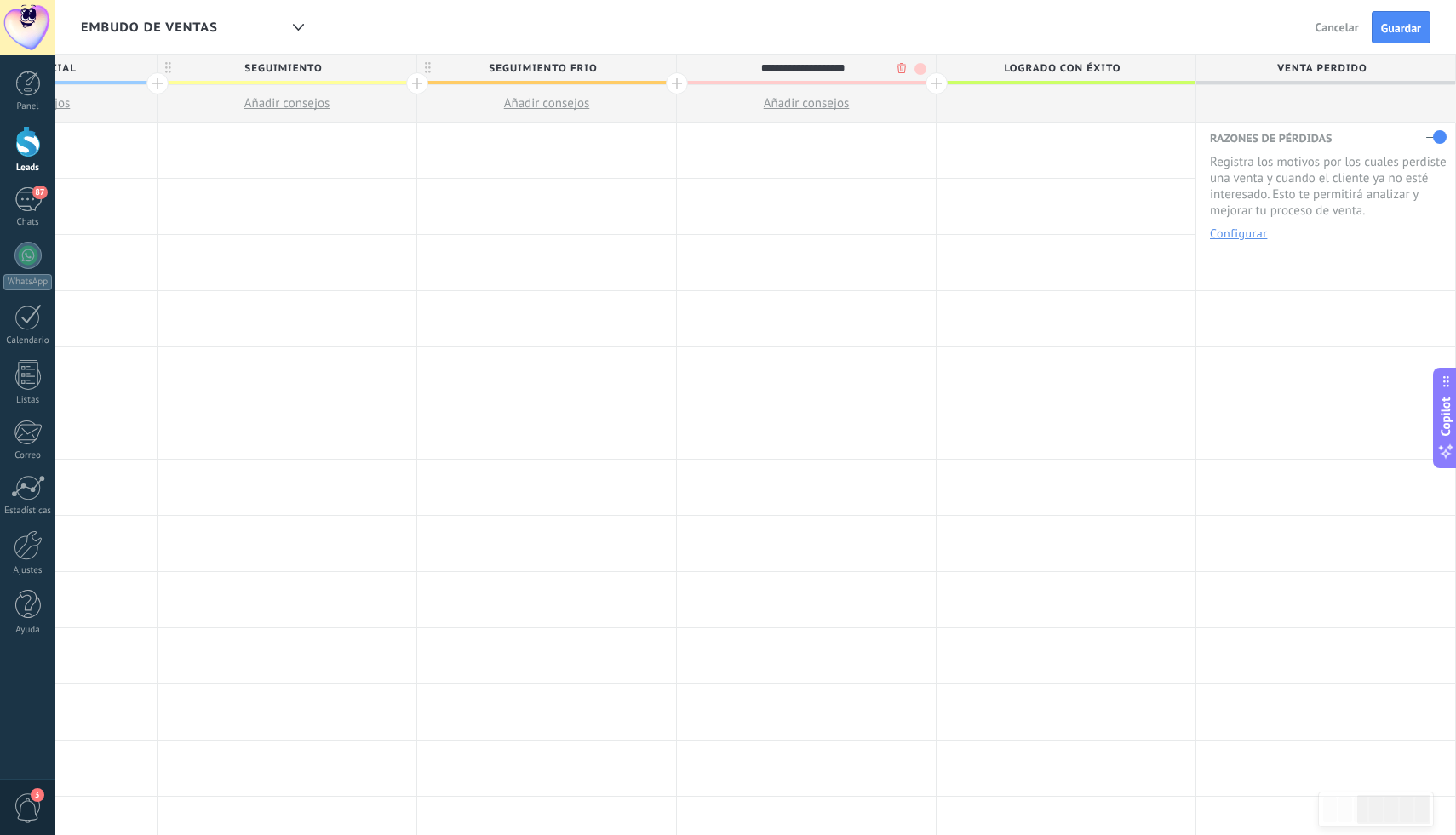
type input "**********"
click at [942, 81] on span "Logrado con éxito" at bounding box center [1062, 68] width 250 height 27
click at [941, 82] on div at bounding box center [936, 83] width 22 height 22
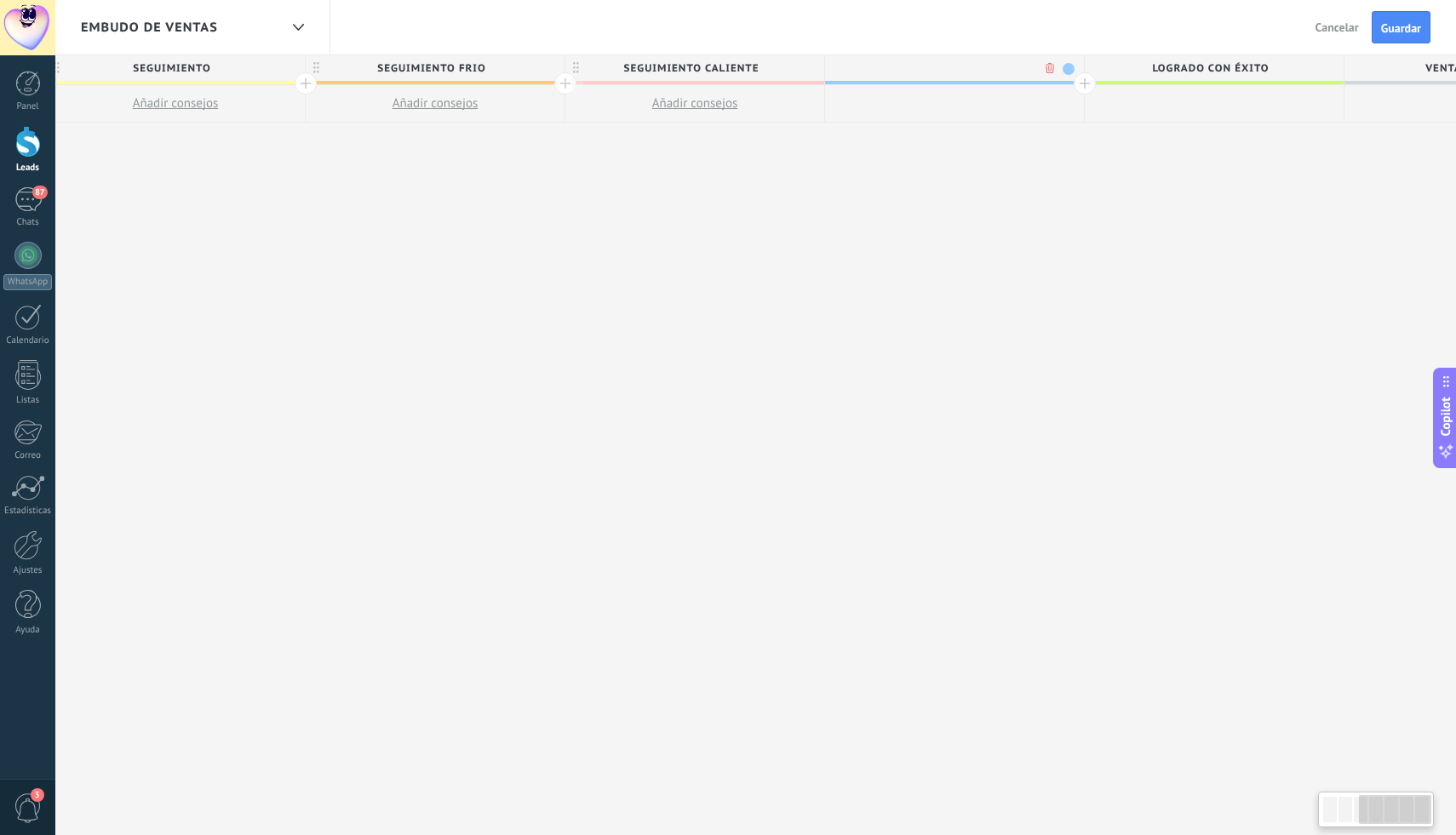
scroll to position [0, 818]
click at [808, 86] on div at bounding box center [811, 83] width 22 height 22
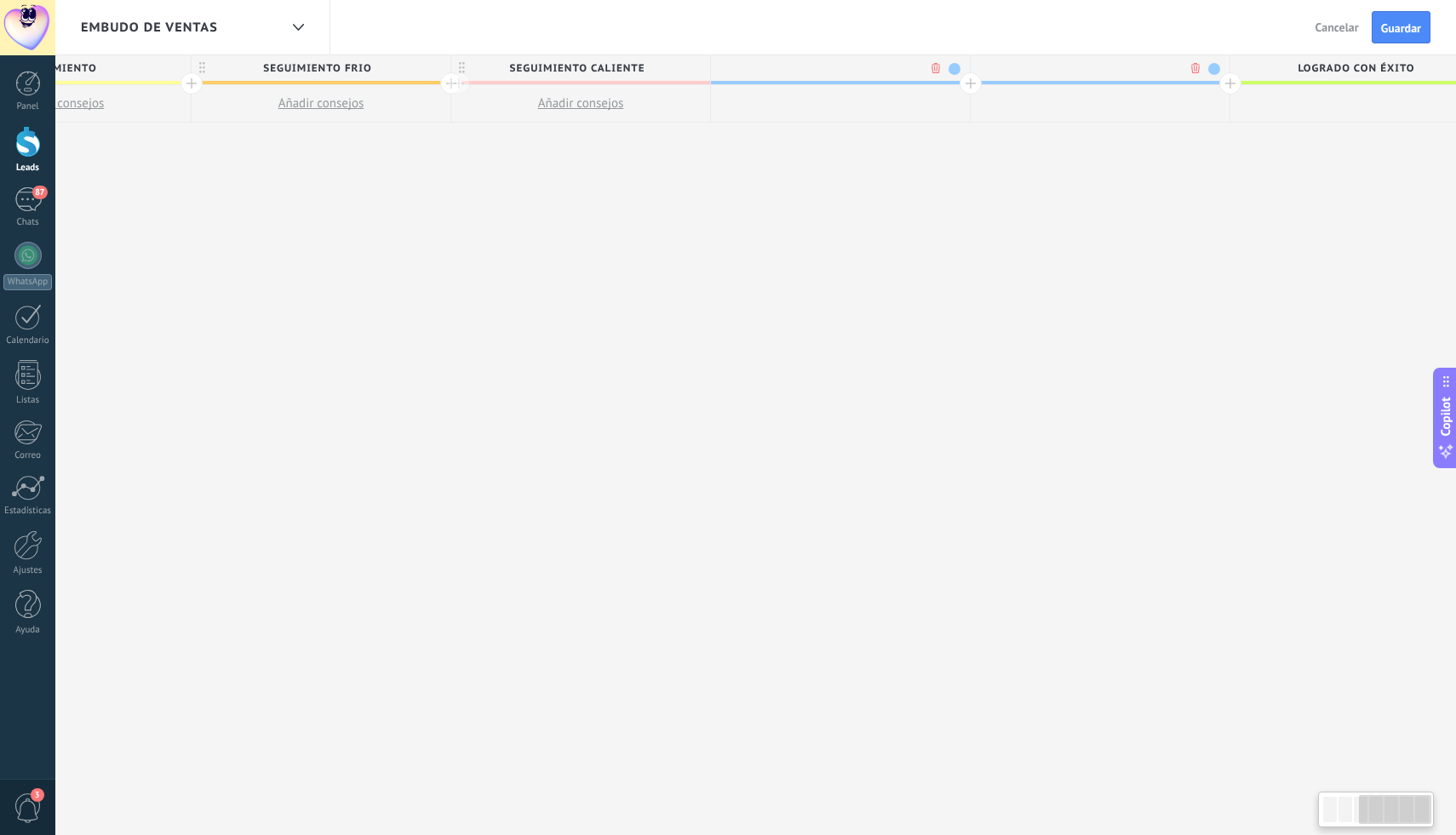
scroll to position [0, 944]
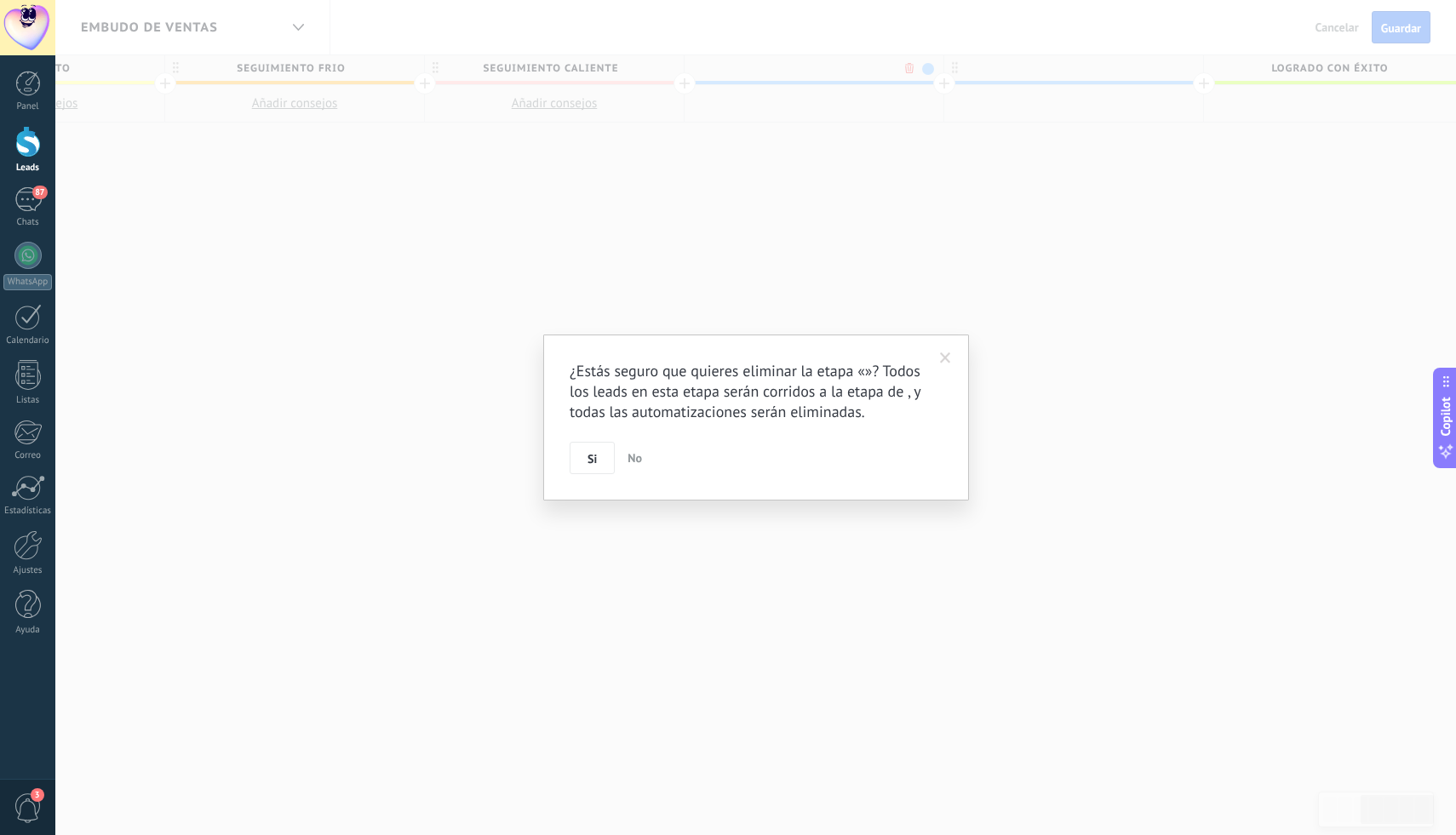
click at [909, 70] on body ".abecls-1,.abecls-2{fill-rule:evenodd}.abecls-2{fill:#fff} .abhcls-1{fill:none}…" at bounding box center [728, 417] width 1456 height 835
click at [637, 459] on span "No" at bounding box center [635, 459] width 15 height 16
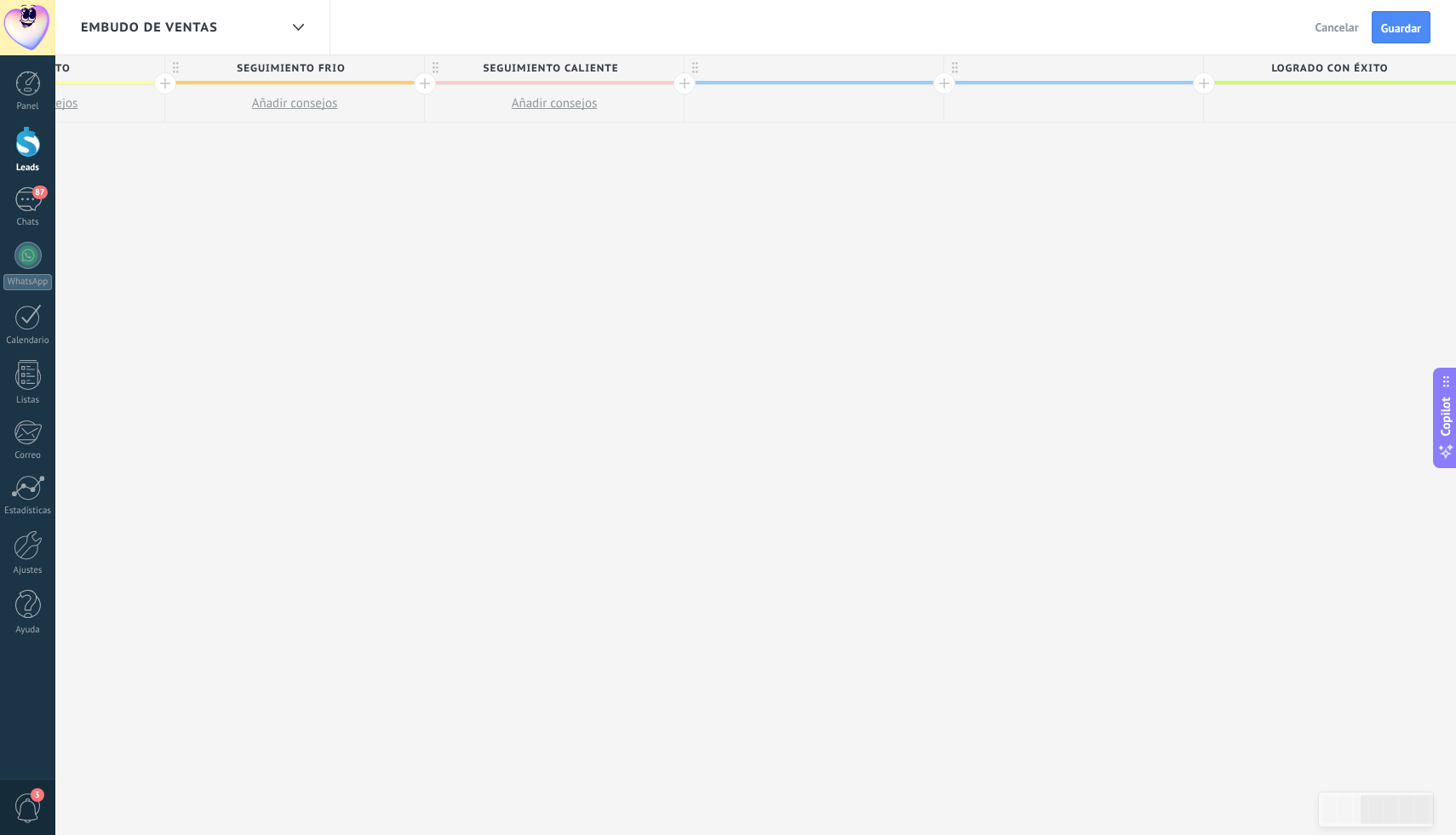
click at [683, 88] on div at bounding box center [684, 83] width 22 height 22
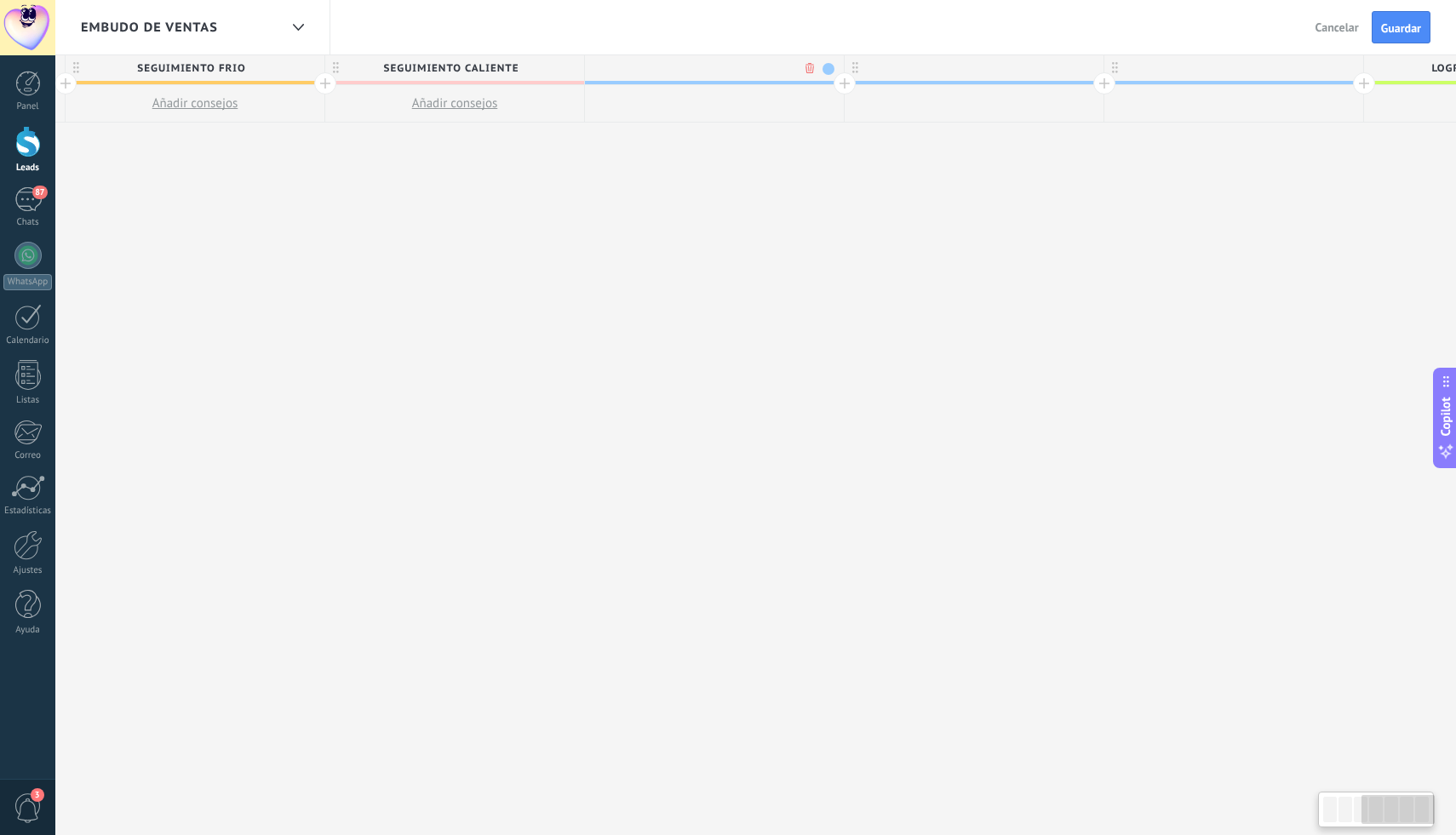
scroll to position [0, 1071]
click at [800, 71] on span at bounding box center [802, 69] width 12 height 12
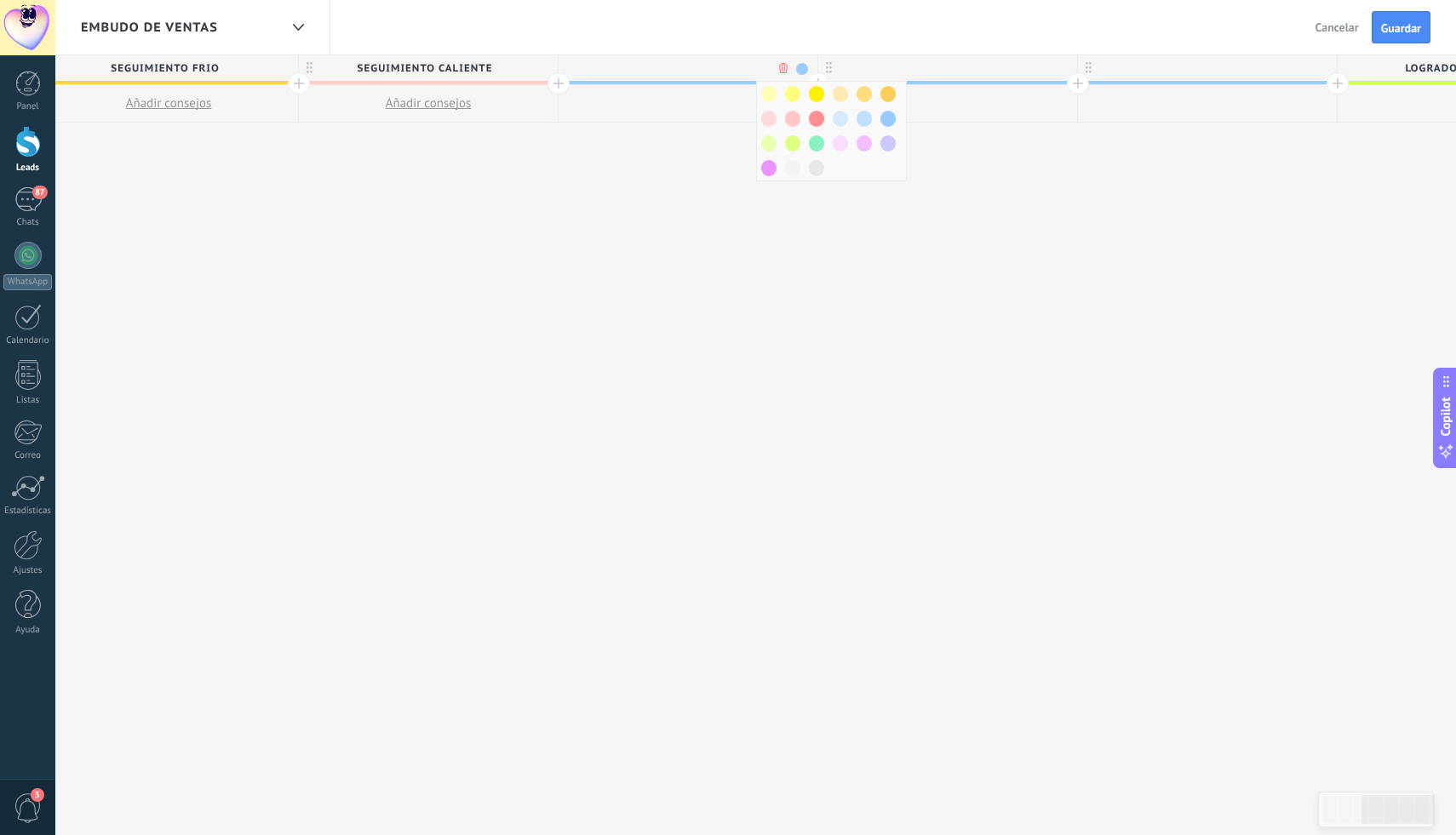
click at [685, 64] on input "text" at bounding box center [684, 68] width 225 height 26
type input "**********"
click at [963, 74] on div at bounding box center [948, 68] width 259 height 26
click at [1060, 72] on span at bounding box center [1062, 69] width 12 height 12
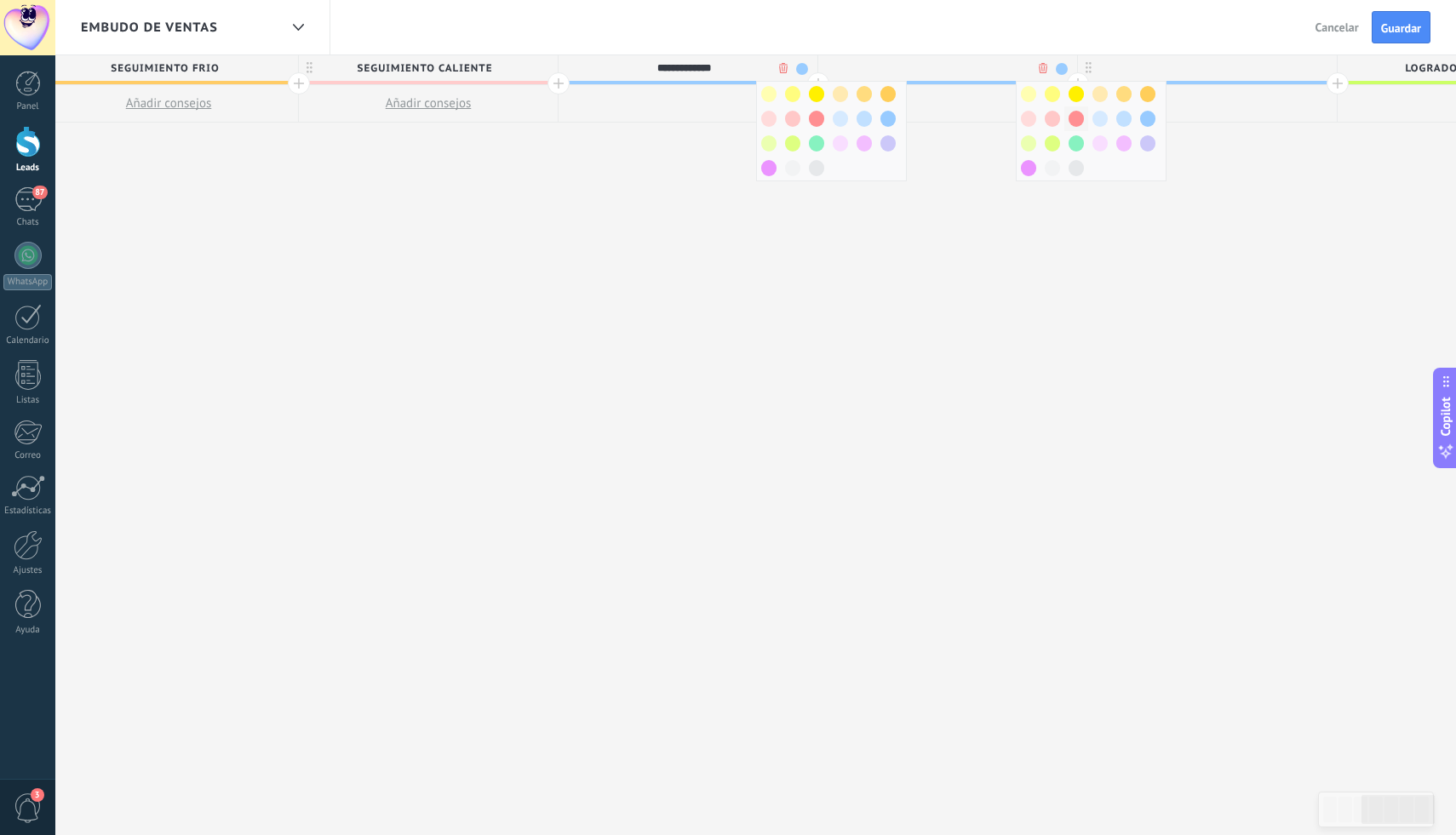
click at [1078, 121] on span at bounding box center [1076, 119] width 16 height 16
click at [804, 66] on span at bounding box center [802, 69] width 12 height 12
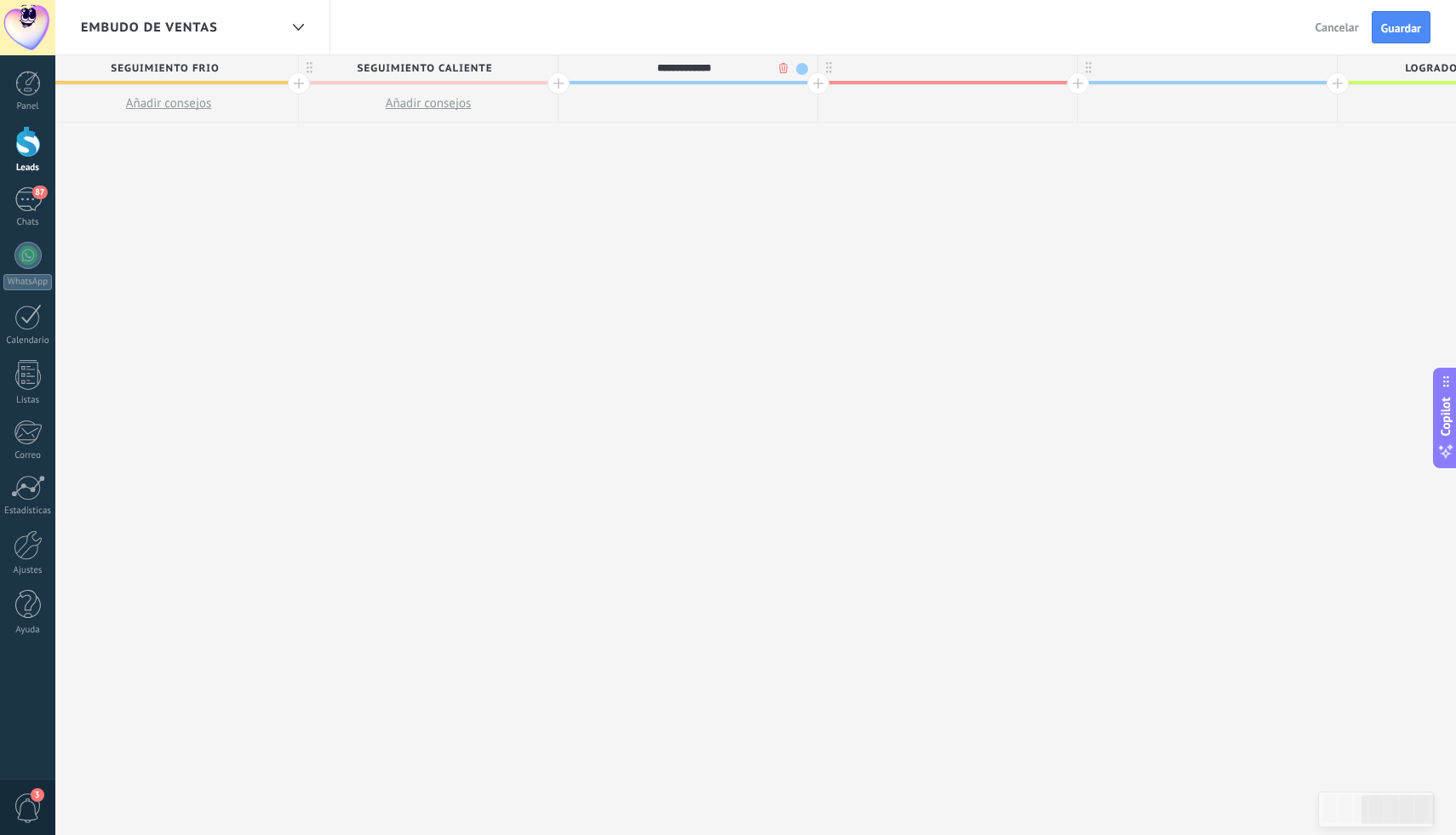
click at [926, 65] on div at bounding box center [948, 68] width 259 height 26
click at [1183, 63] on div at bounding box center [1208, 68] width 259 height 26
type input "**********"
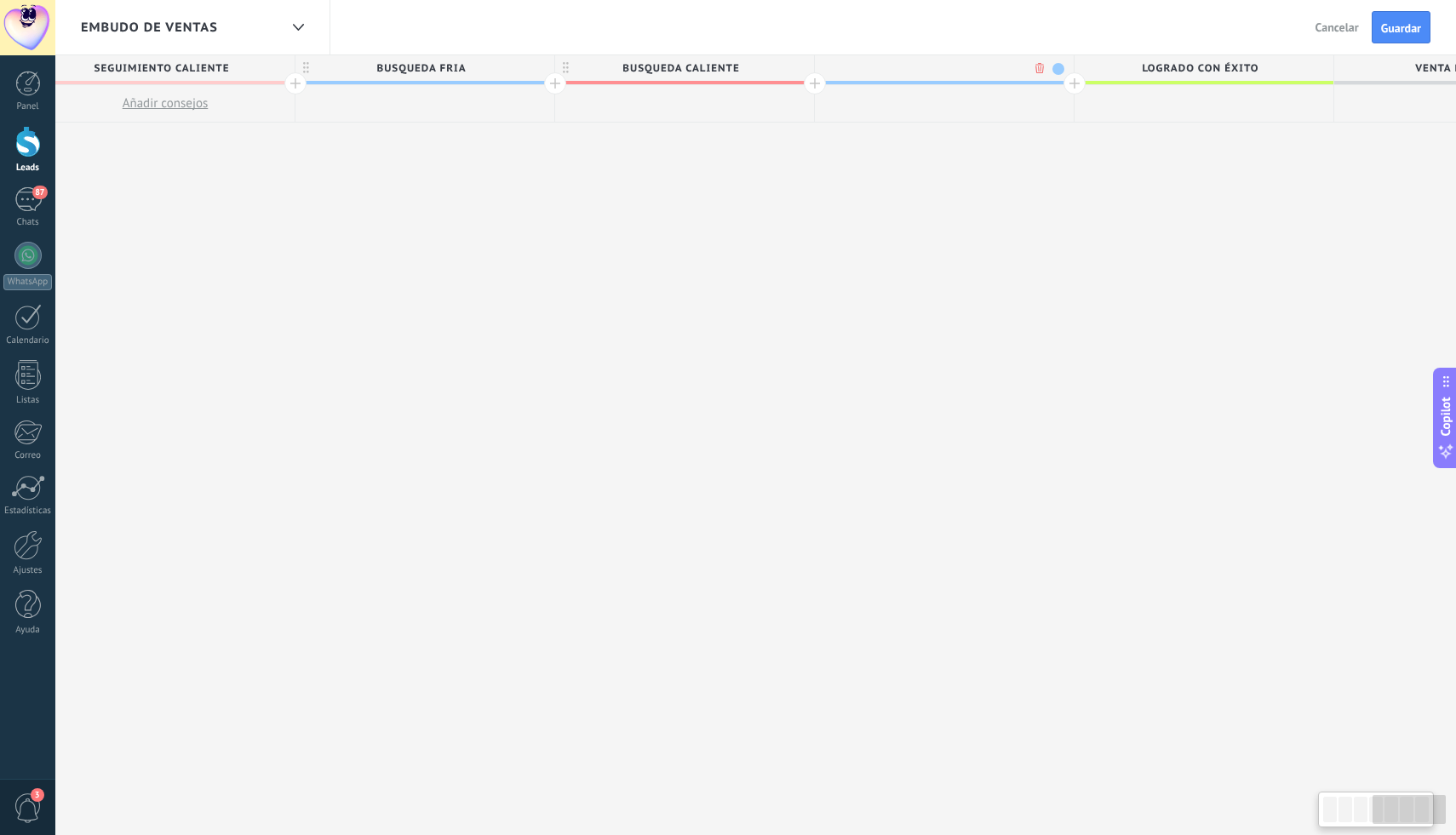
scroll to position [0, 1342]
click at [1053, 70] on span at bounding box center [1049, 69] width 12 height 12
click at [1115, 88] on span at bounding box center [1111, 94] width 16 height 16
click at [969, 67] on div at bounding box center [935, 68] width 259 height 26
type input "**********"
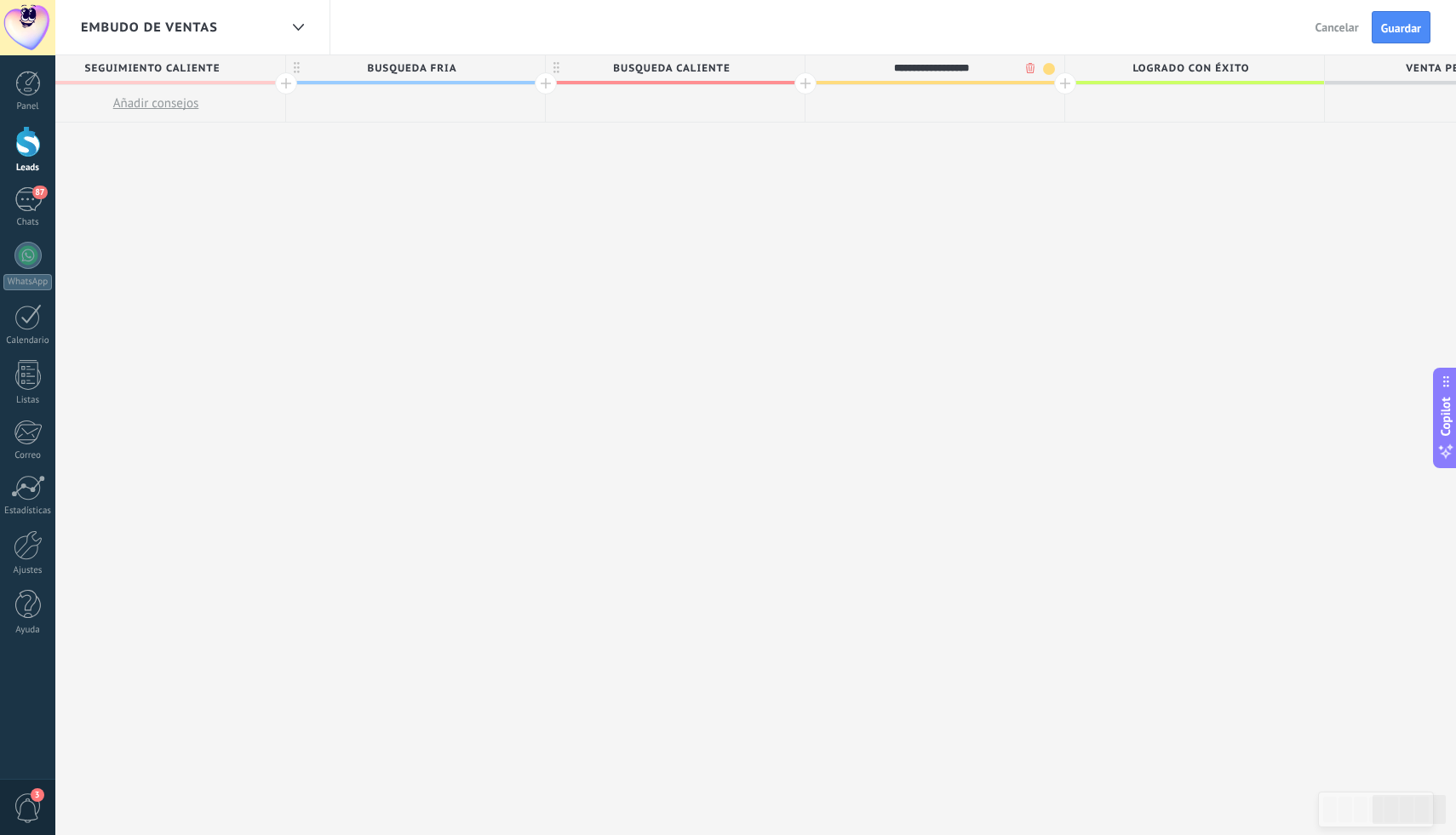
click at [1259, 68] on span "Logrado con éxito" at bounding box center [1190, 68] width 250 height 27
type input "*"
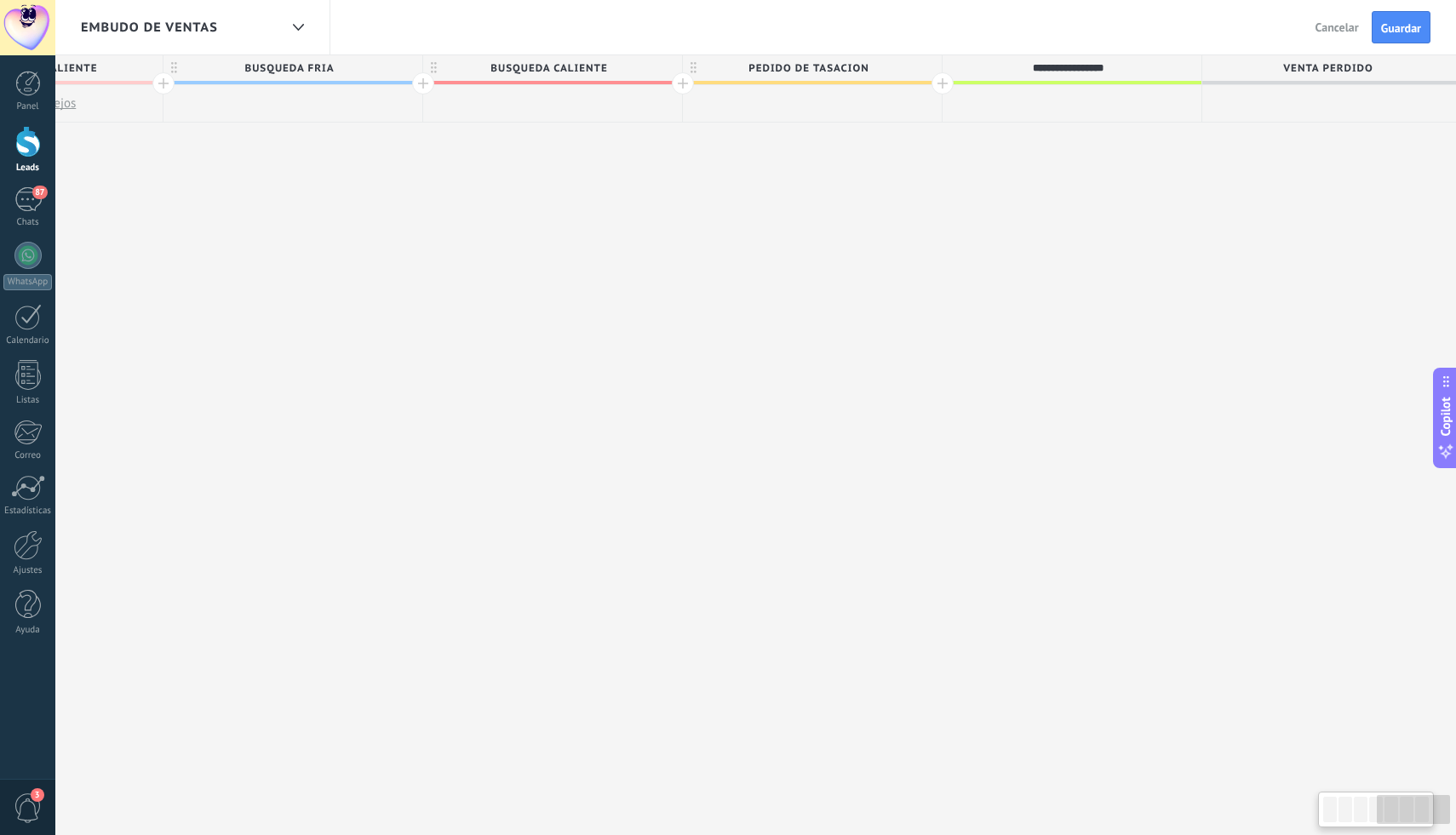
scroll to position [0, 1472]
type input "**********"
click at [1365, 65] on span "Venta Perdido" at bounding box center [1321, 68] width 250 height 27
type input "*"
click at [1314, 65] on input "text" at bounding box center [1322, 68] width 225 height 26
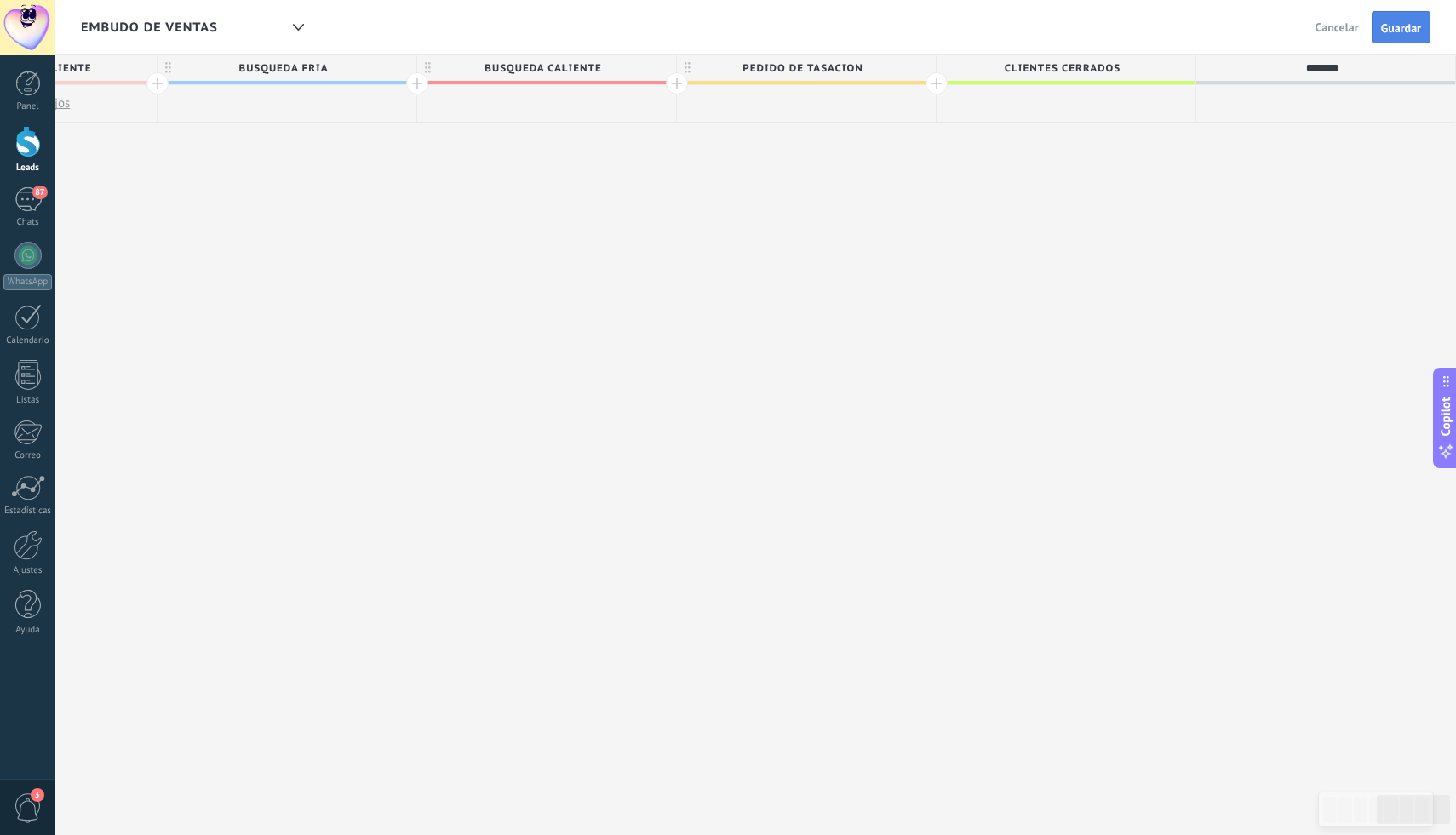
type input "********"
click at [1408, 32] on span "Guardar" at bounding box center [1401, 28] width 40 height 12
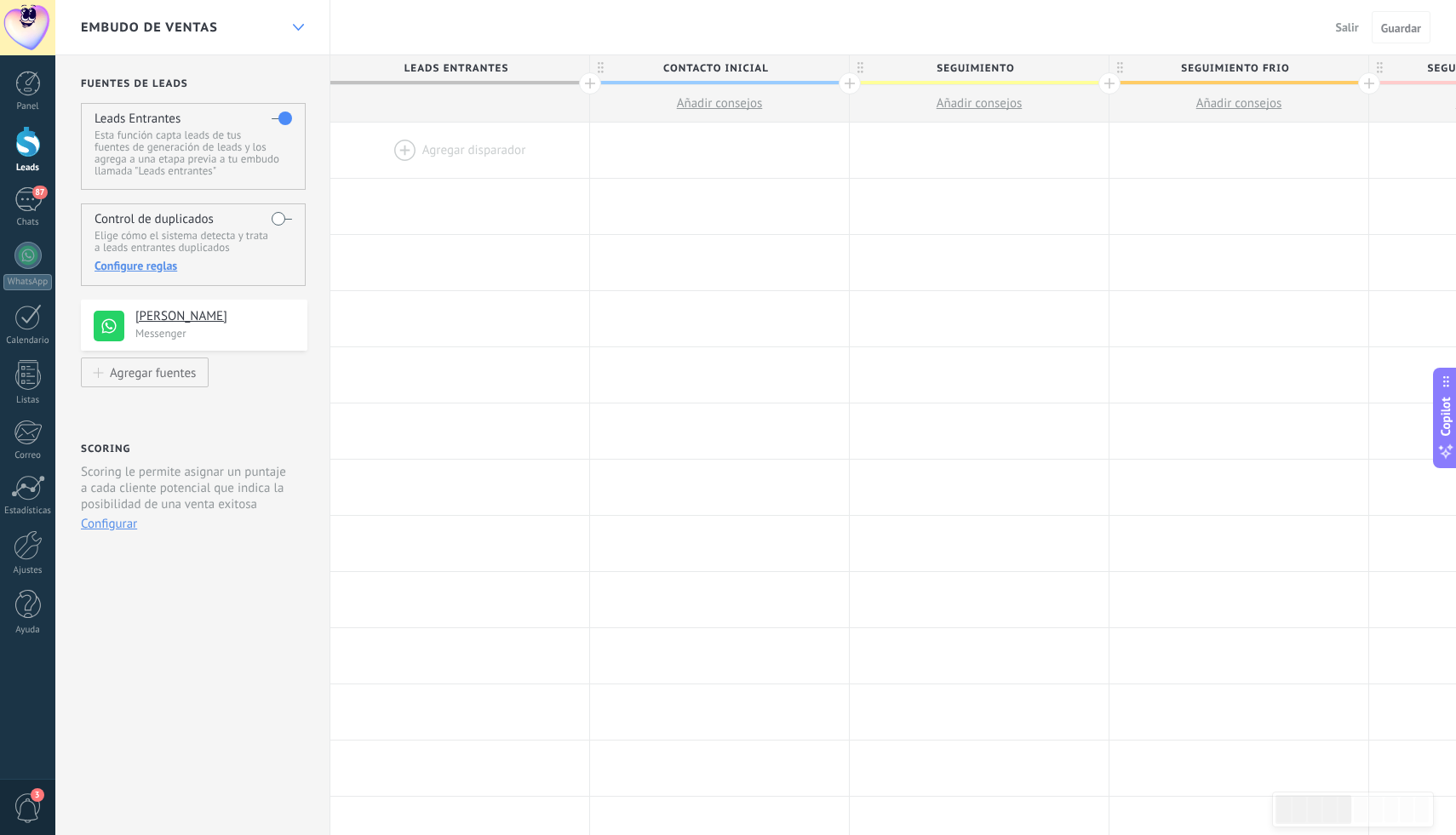
click at [298, 31] on div at bounding box center [298, 28] width 29 height 34
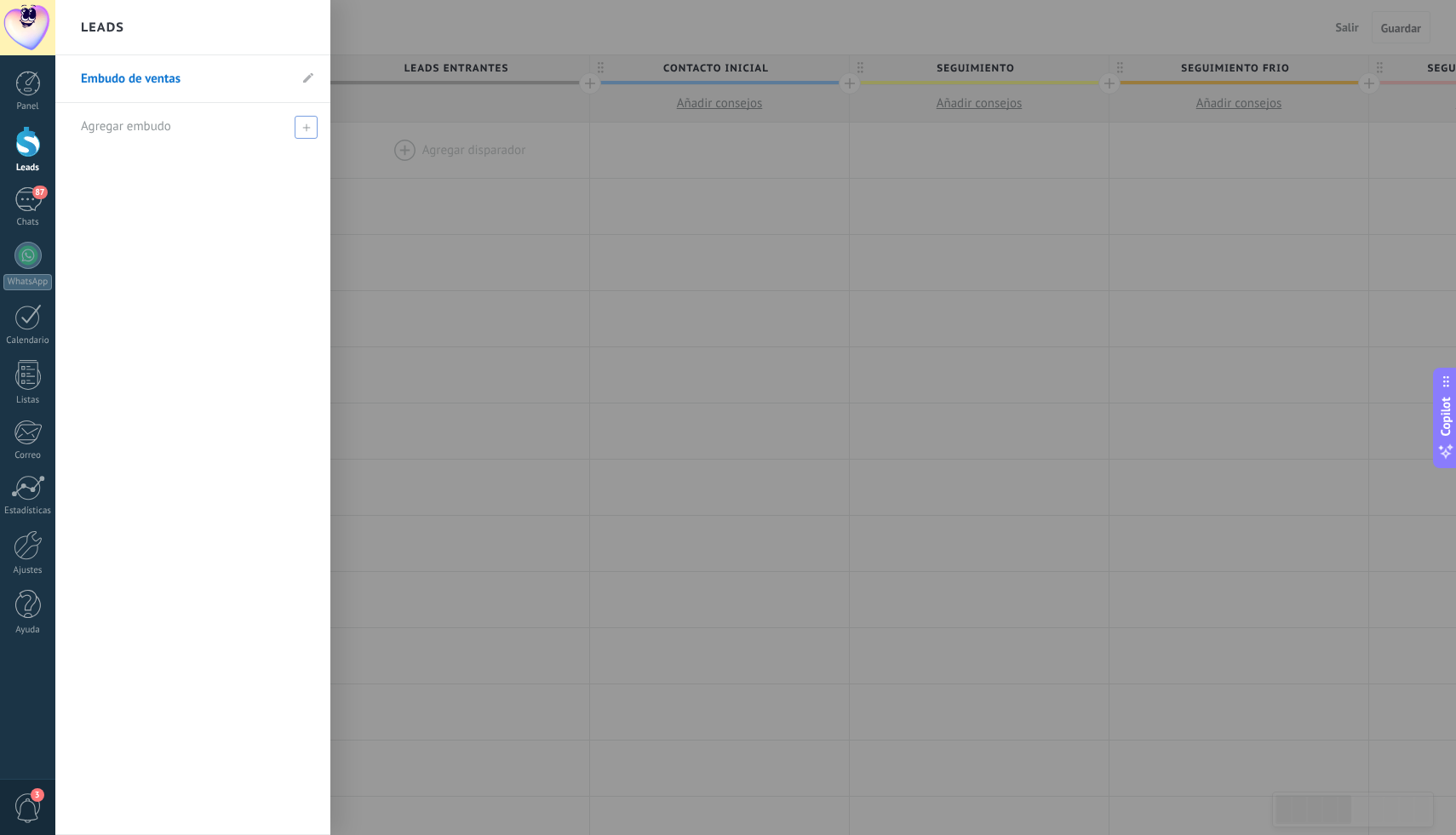
click at [313, 128] on span at bounding box center [305, 126] width 23 height 23
click at [227, 126] on input "text" at bounding box center [186, 127] width 210 height 28
type input "*"
type input "********"
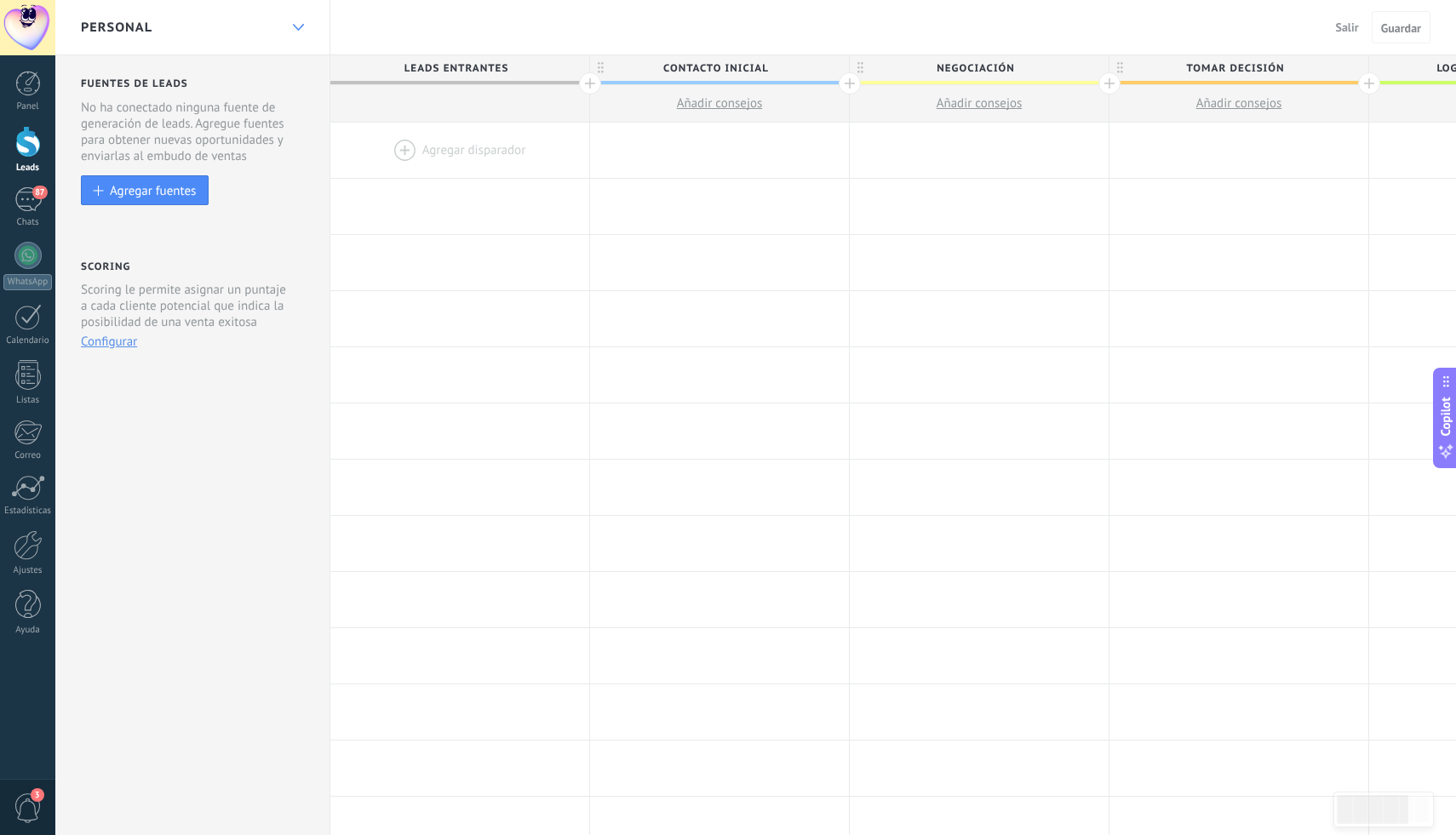
click at [293, 24] on icon at bounding box center [298, 27] width 11 height 7
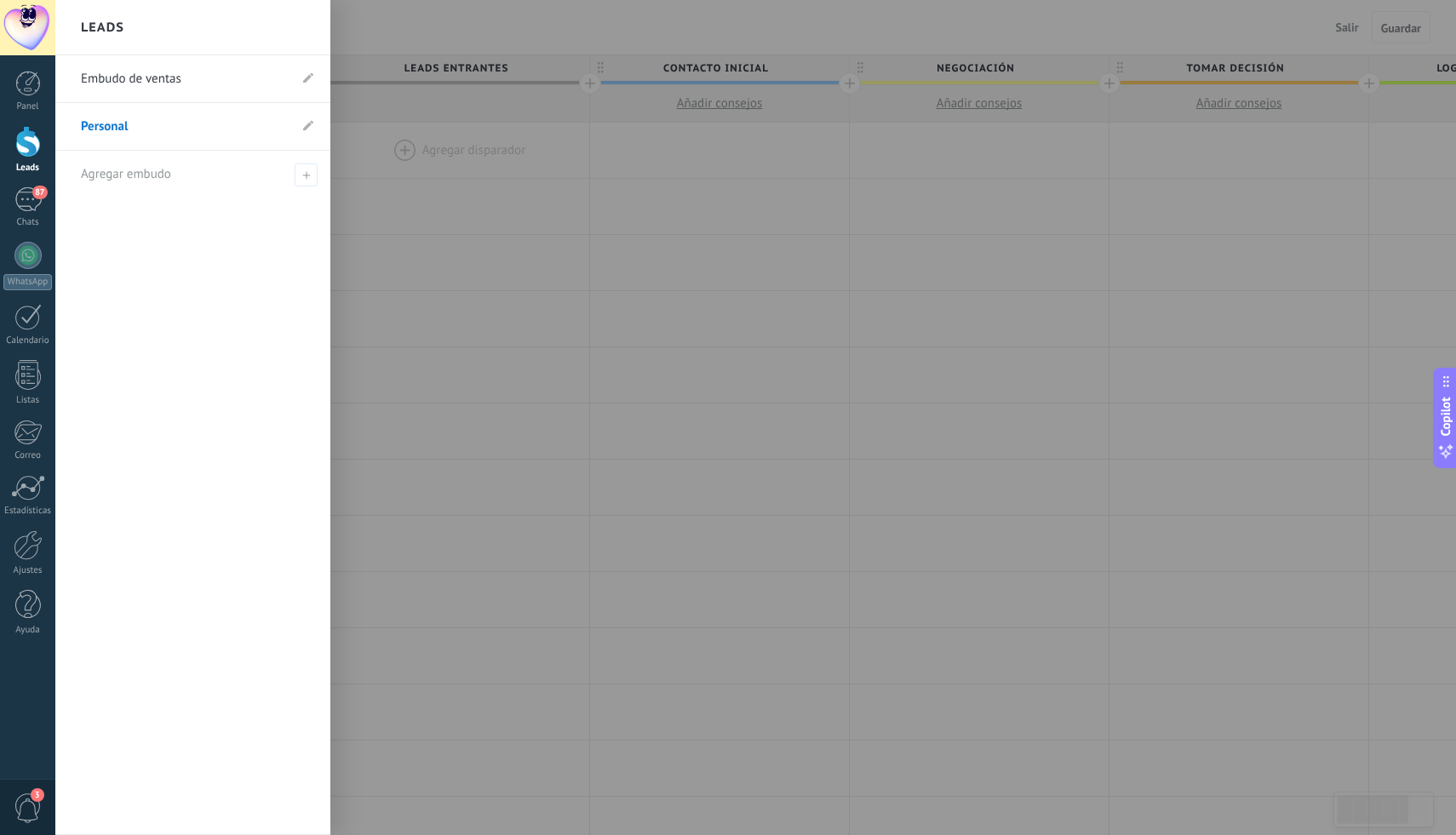
click at [606, 269] on div at bounding box center [783, 417] width 1456 height 835
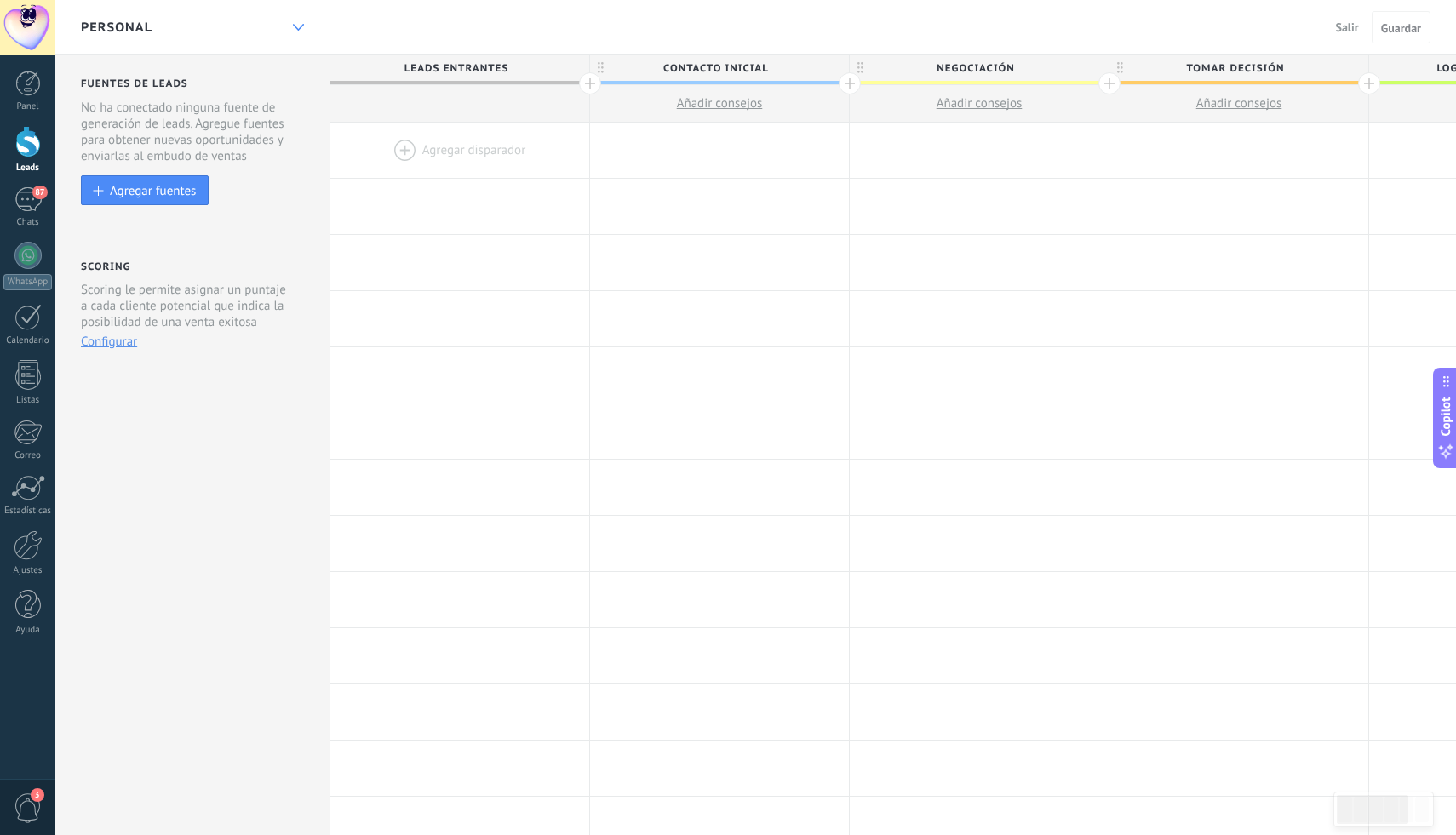
click at [299, 21] on div at bounding box center [298, 28] width 29 height 34
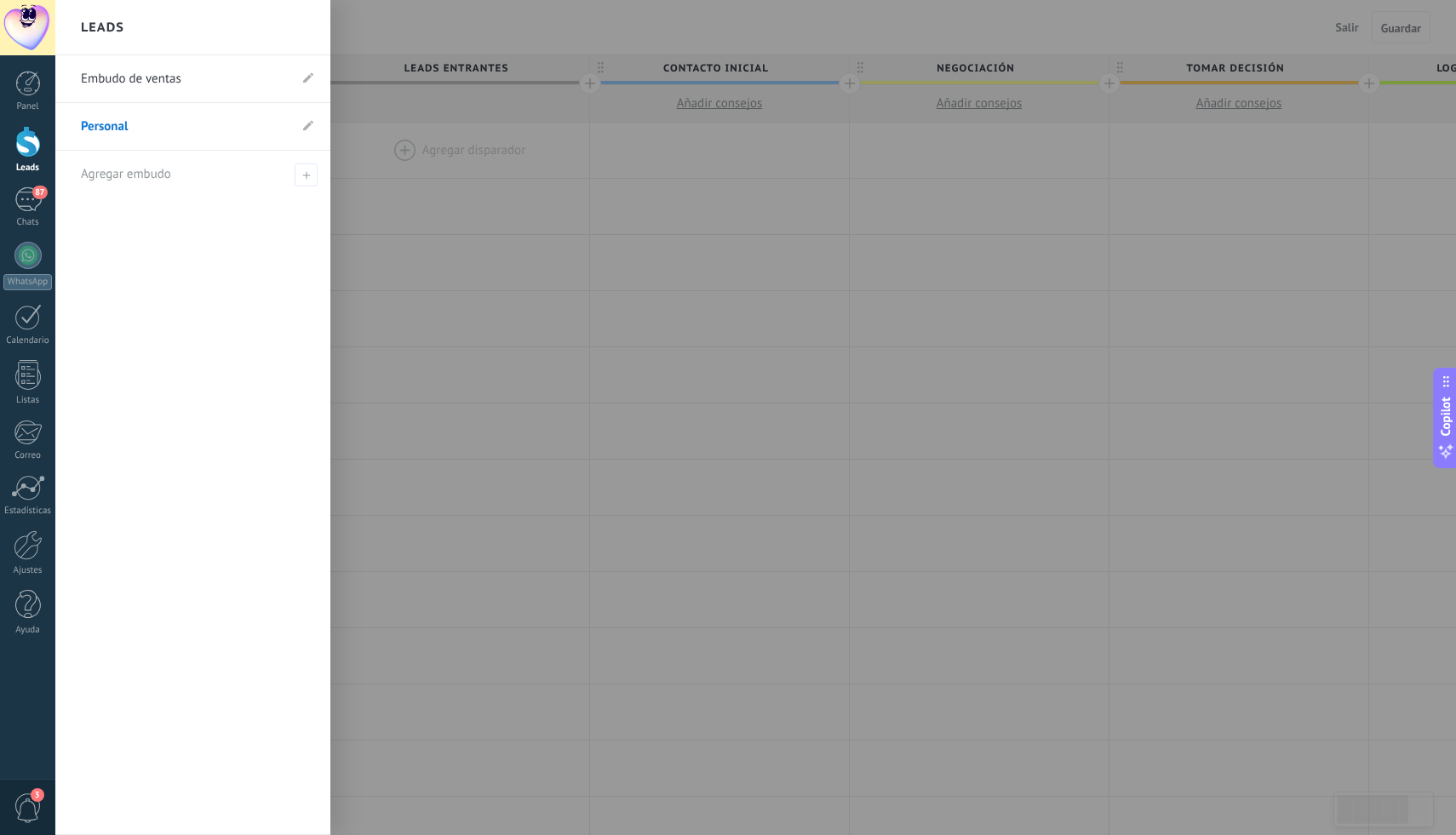
click at [257, 77] on link "Embudo de ventas" at bounding box center [184, 79] width 207 height 47
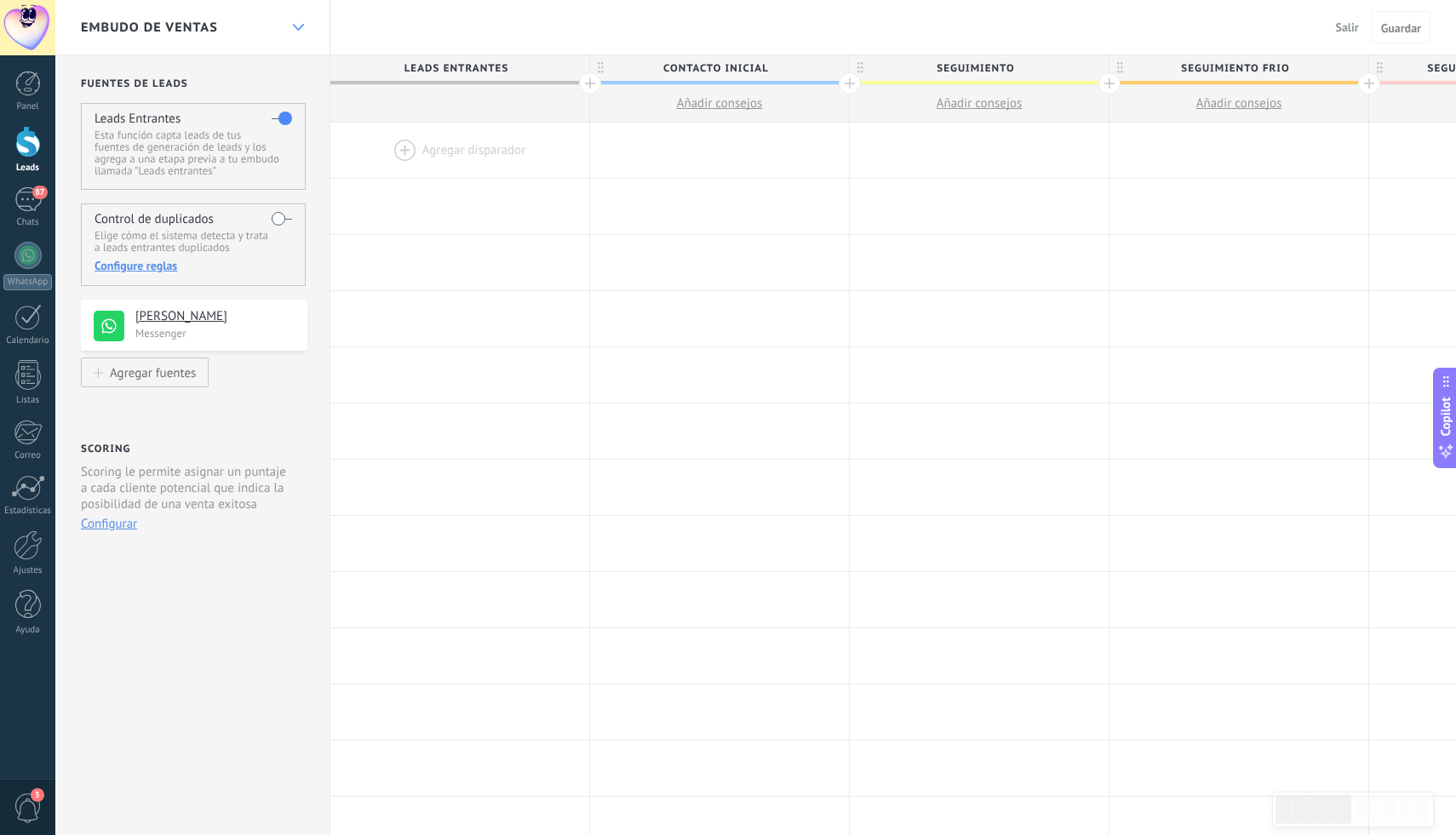
click at [293, 25] on icon at bounding box center [298, 27] width 11 height 7
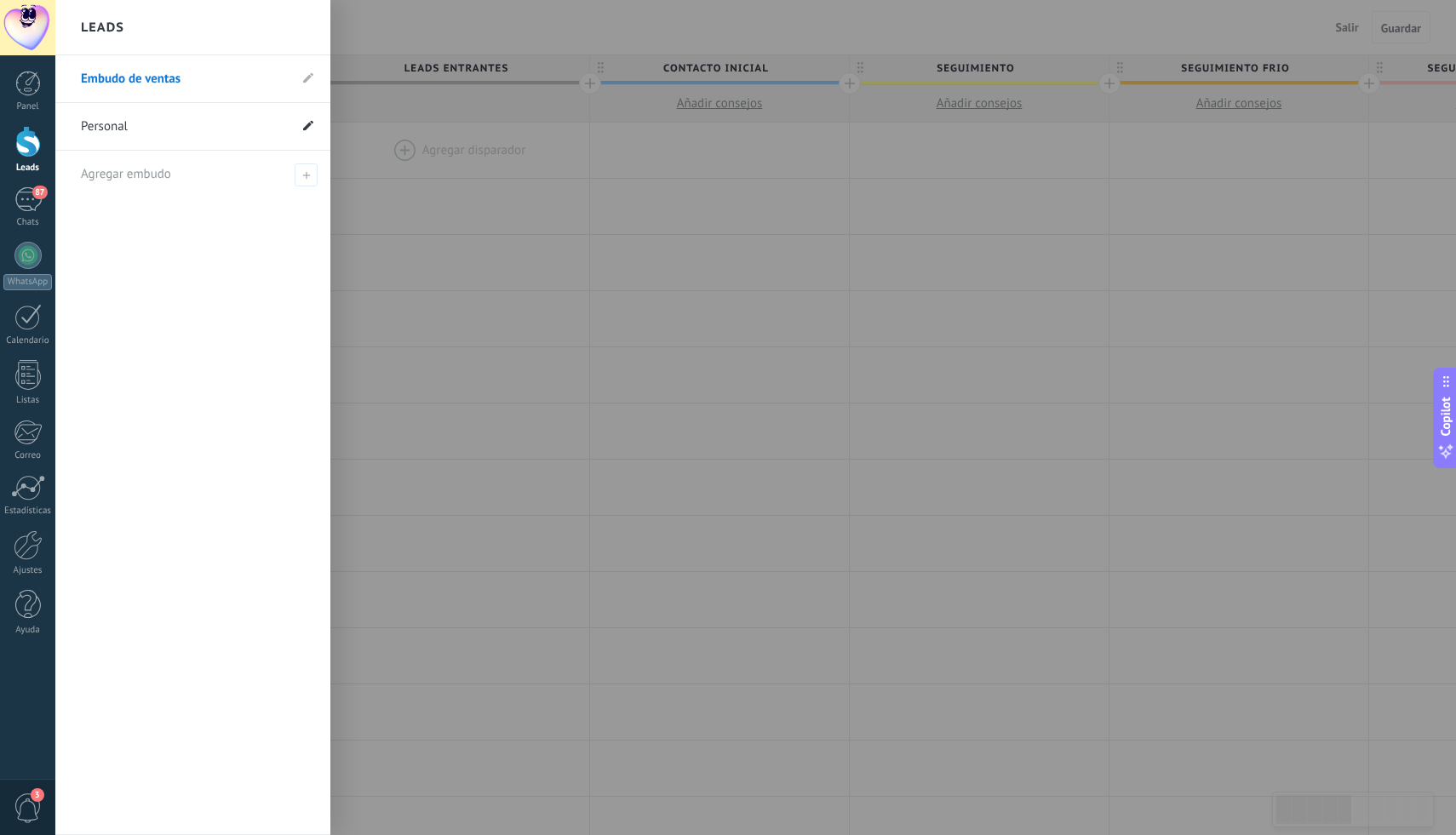
click at [306, 129] on use at bounding box center [308, 125] width 10 height 10
click at [291, 126] on icon at bounding box center [289, 126] width 19 height 10
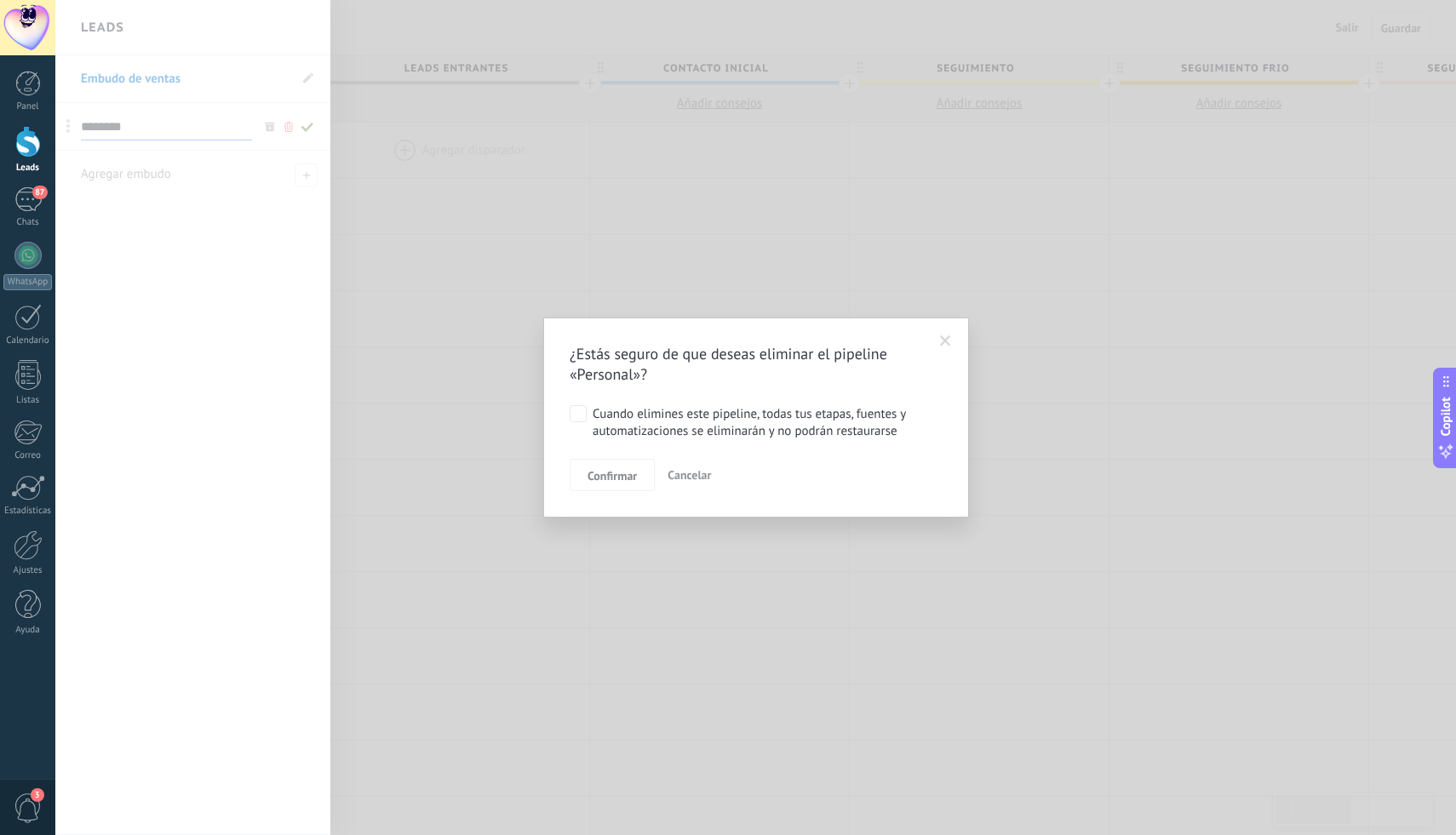
click at [598, 415] on div "Cuando elimines este pipeline, todas tus etapas, fuentes y automatizaciones se …" at bounding box center [765, 422] width 344 height 35
click at [621, 482] on span "Confirmar" at bounding box center [612, 475] width 49 height 12
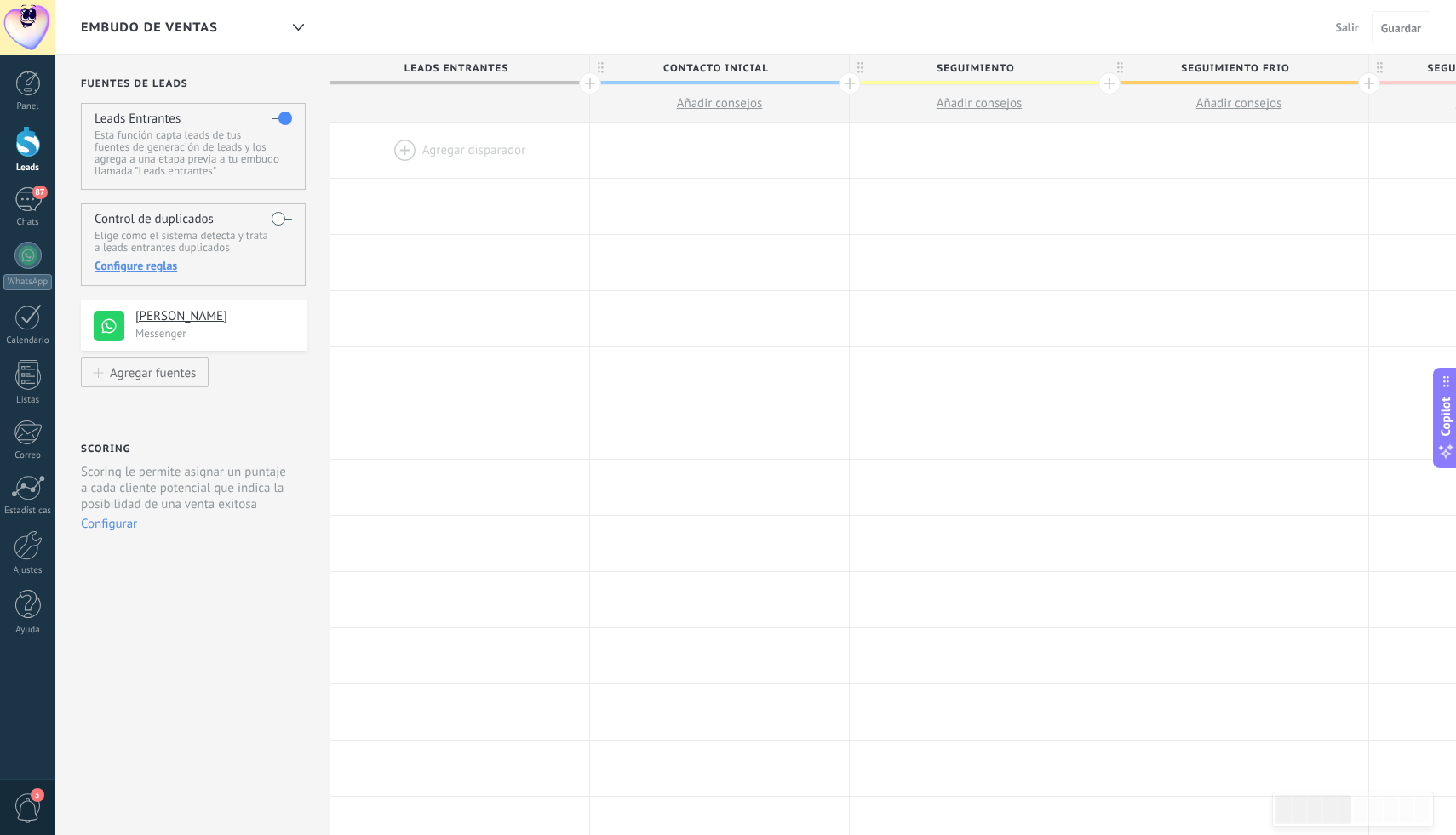
click at [22, 153] on div at bounding box center [29, 141] width 26 height 32
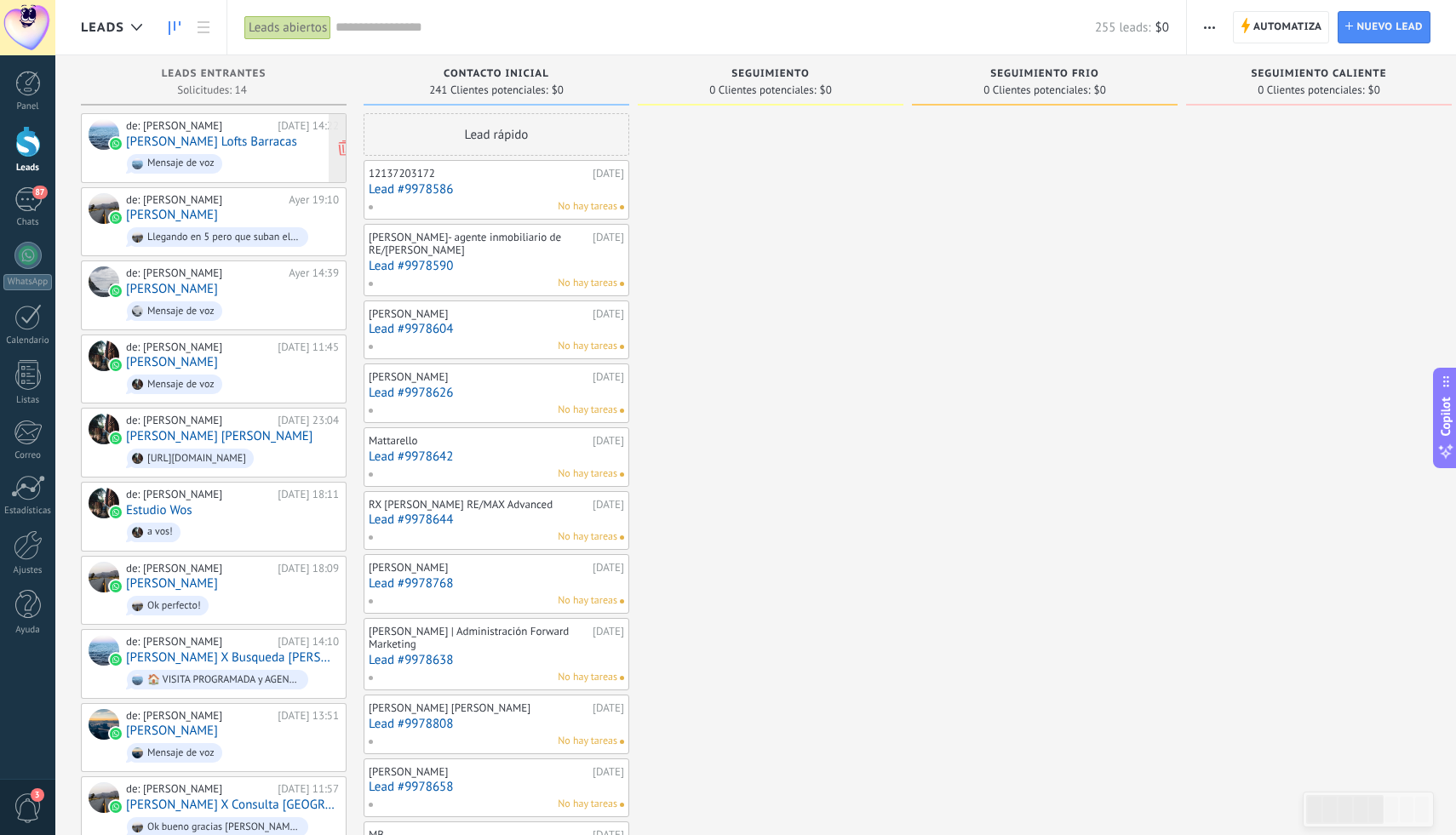
click at [265, 143] on link "[PERSON_NAME] Lofts Barracas" at bounding box center [211, 141] width 171 height 15
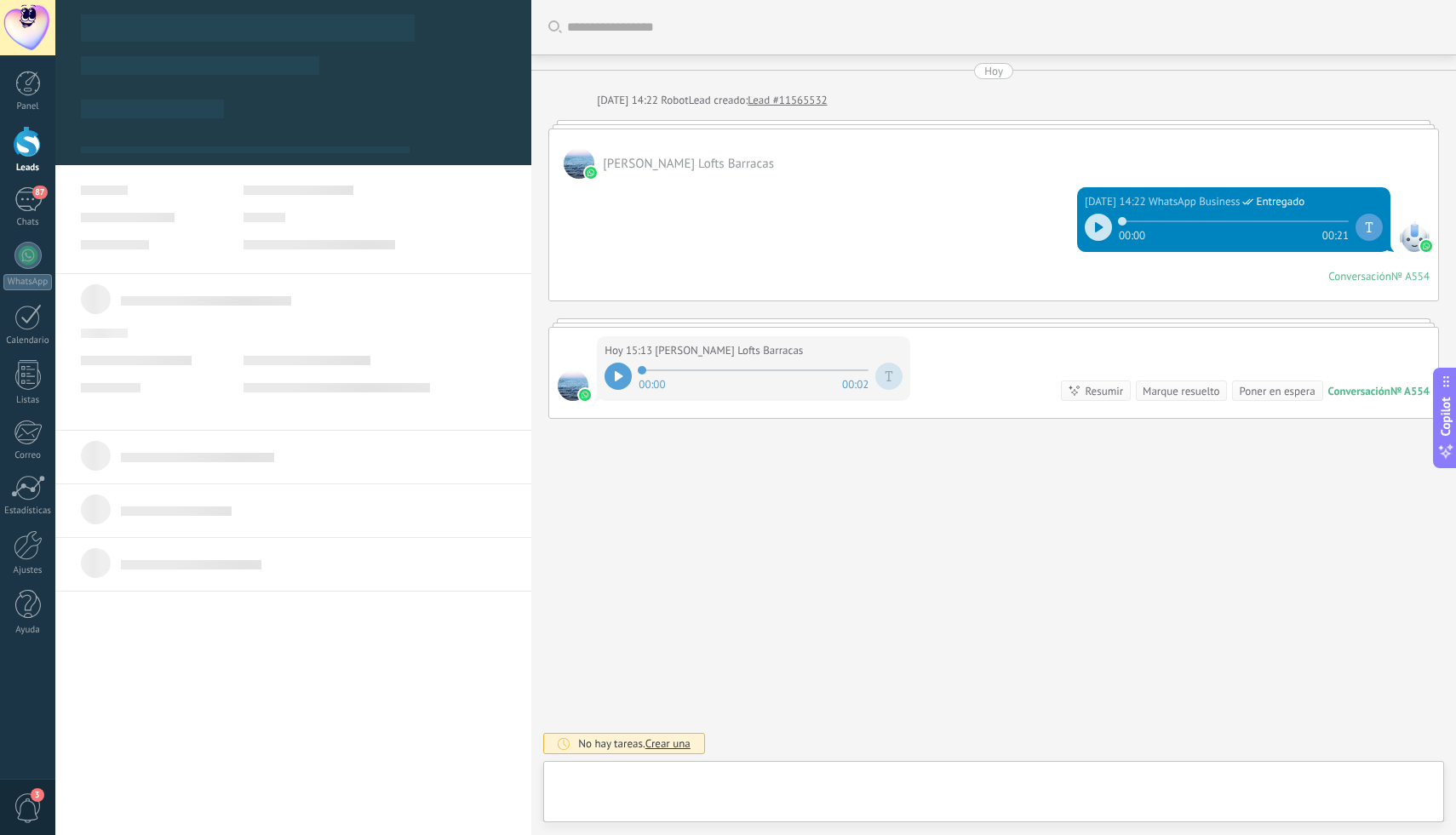
type textarea "**********"
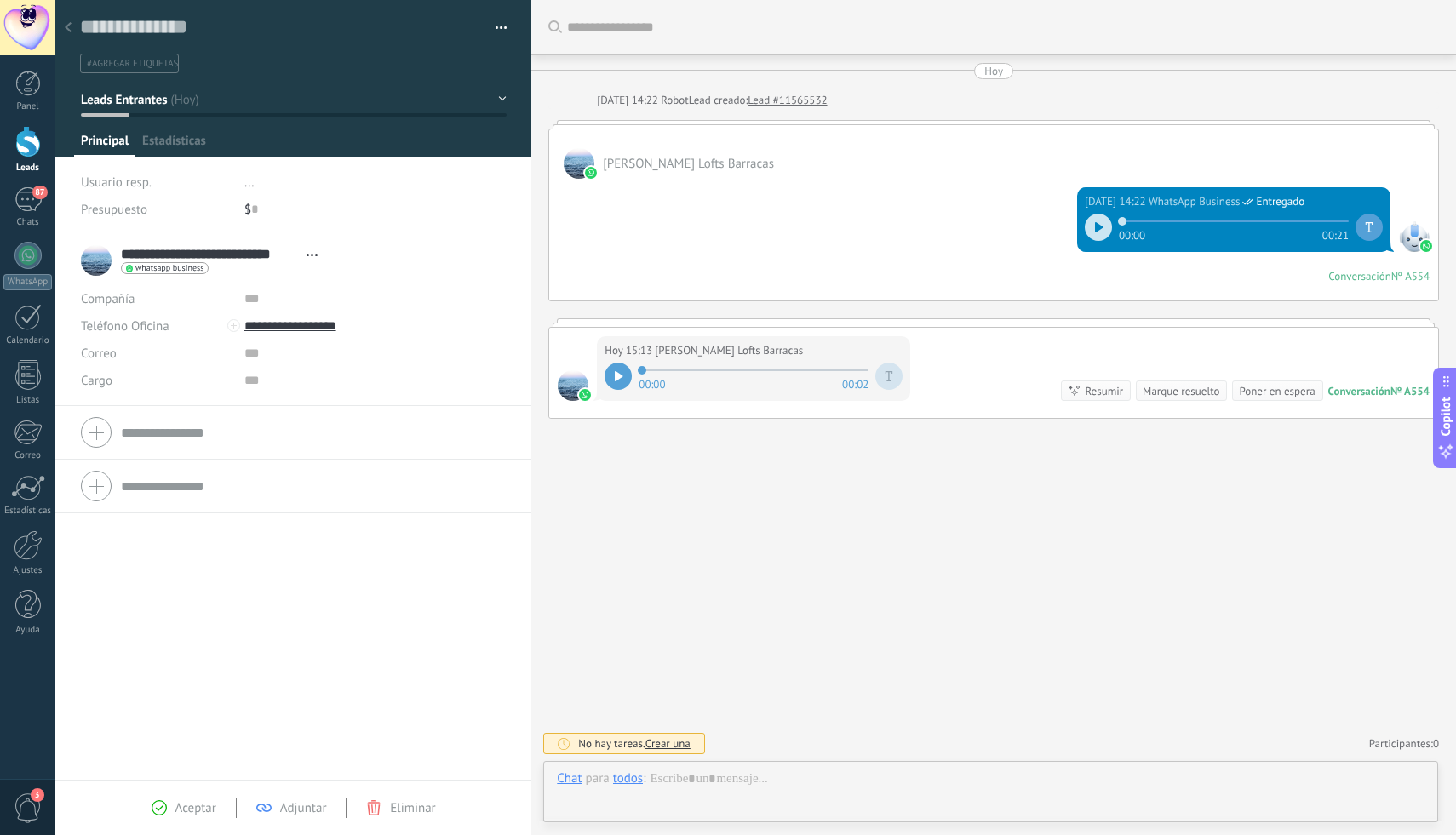
scroll to position [26, 0]
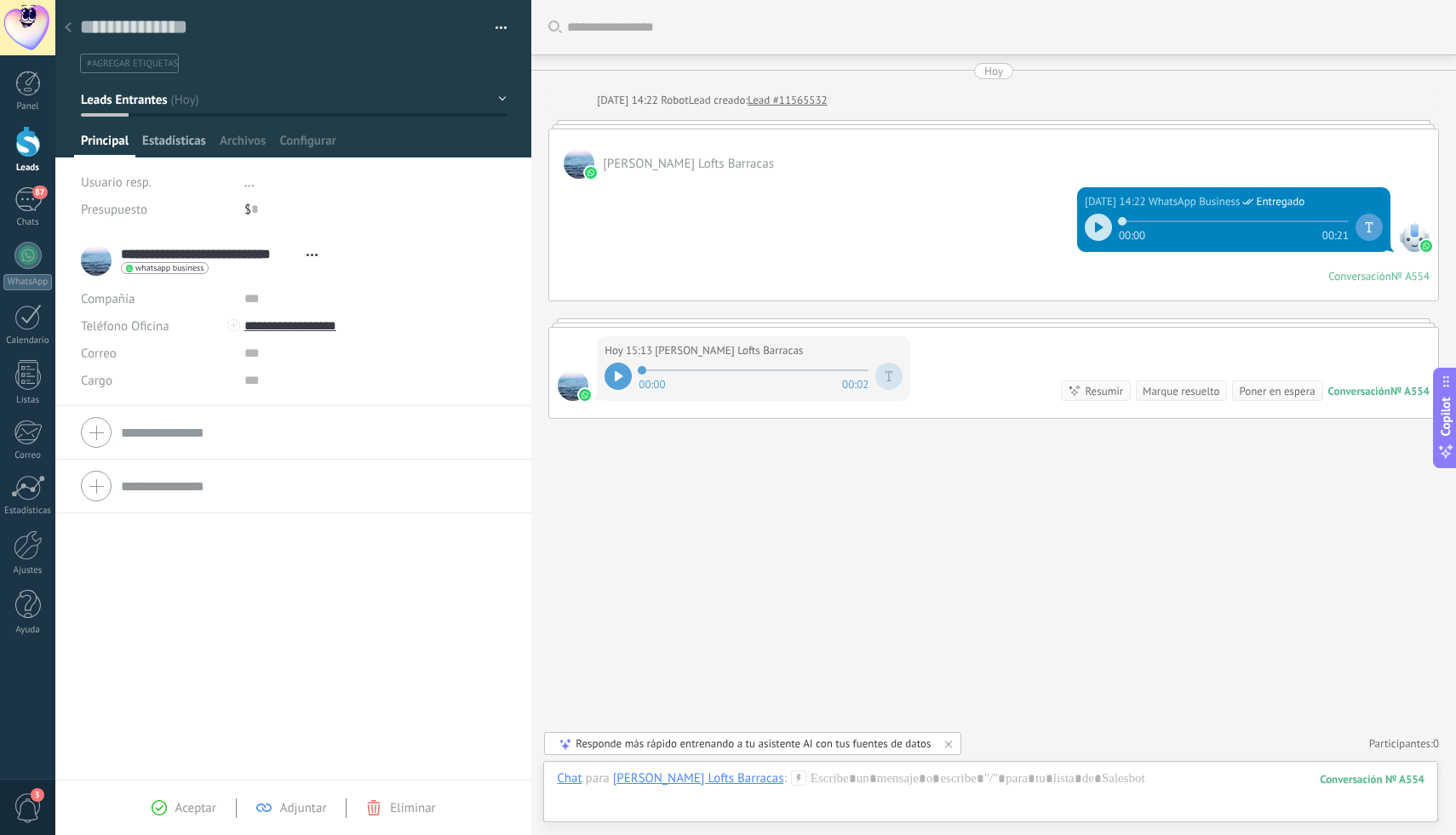
click at [177, 141] on span "Estadísticas" at bounding box center [174, 144] width 64 height 25
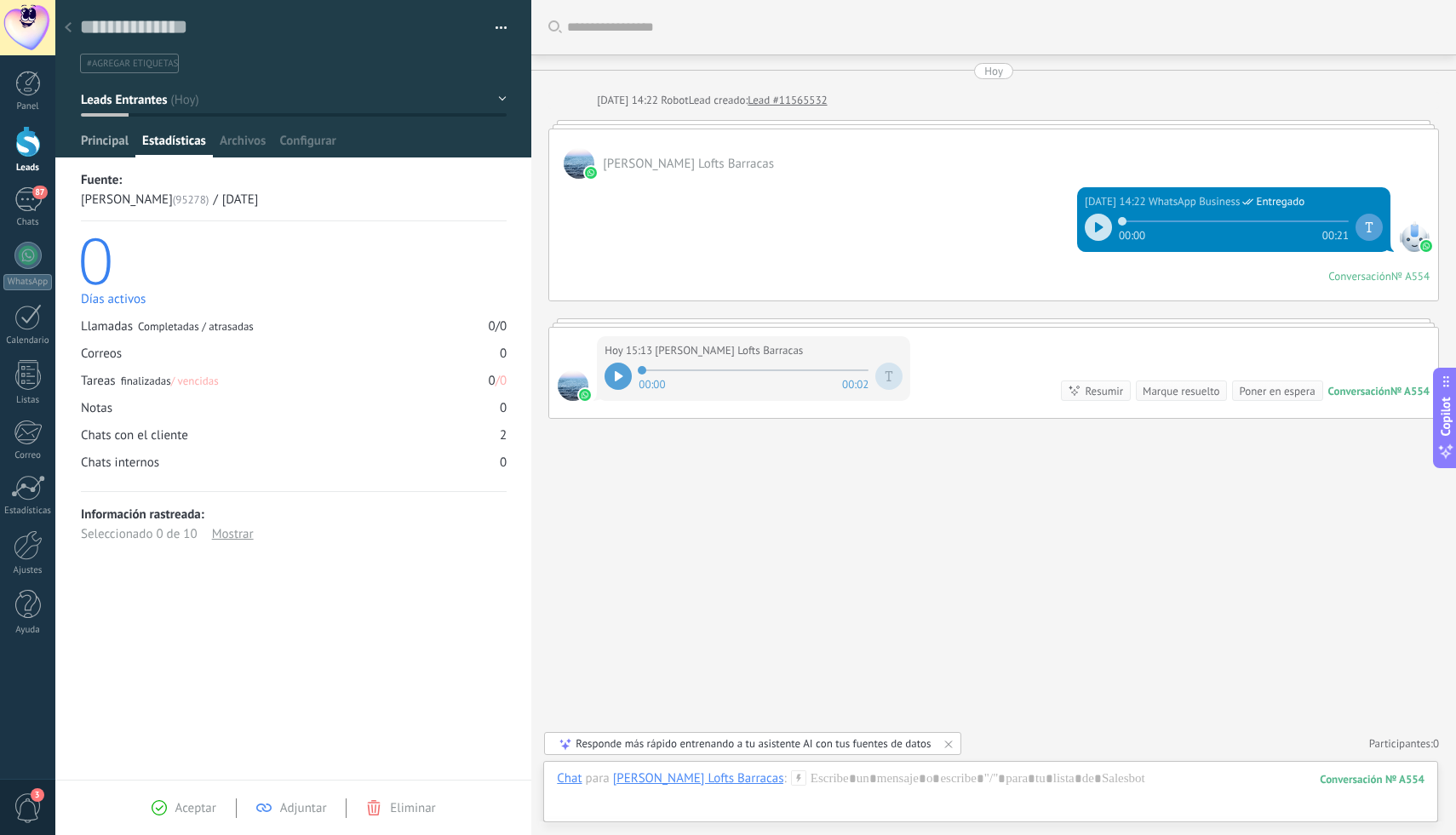
click at [108, 138] on span "Principal" at bounding box center [105, 144] width 47 height 25
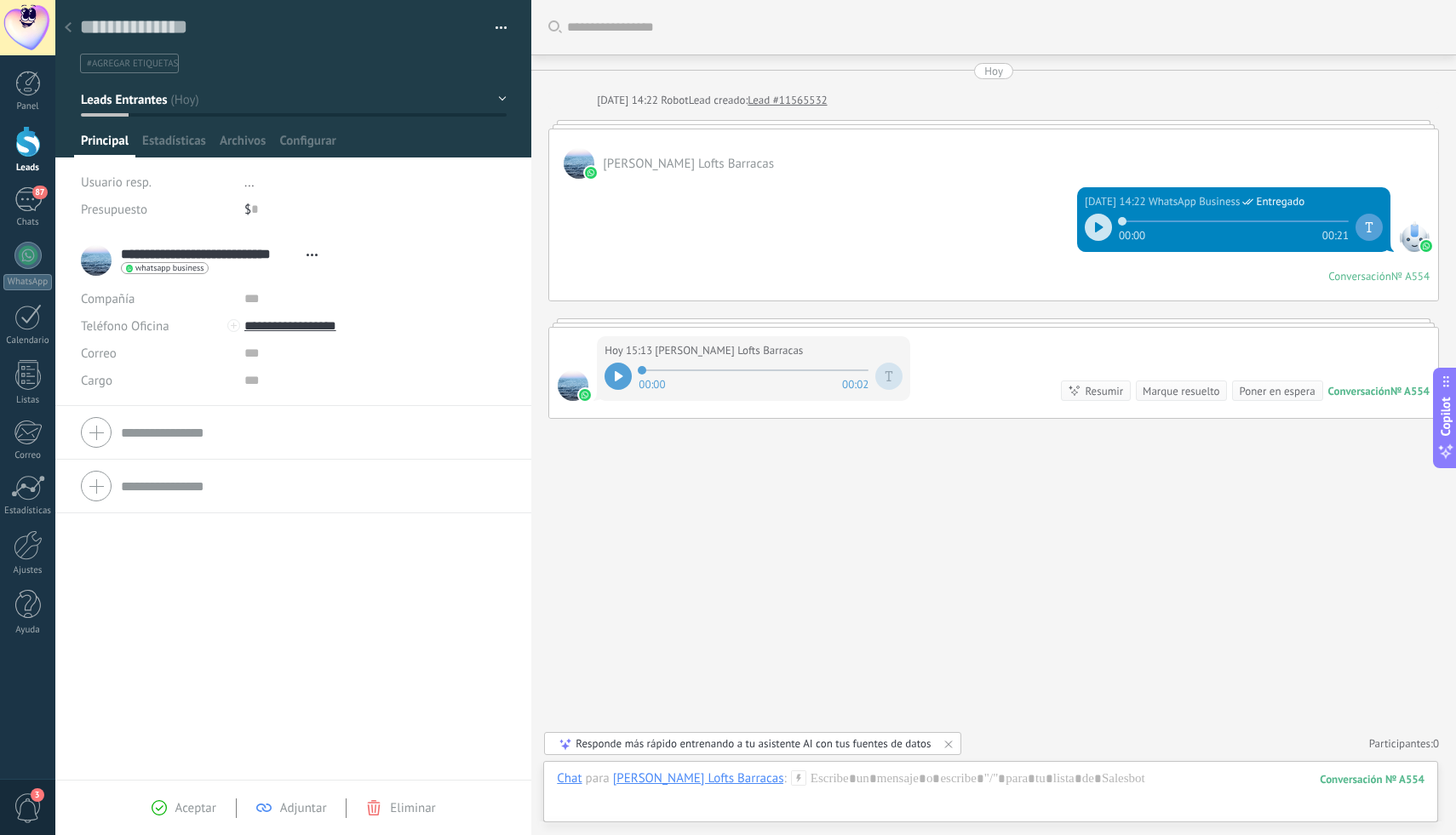
click at [498, 26] on button "button" at bounding box center [494, 29] width 25 height 26
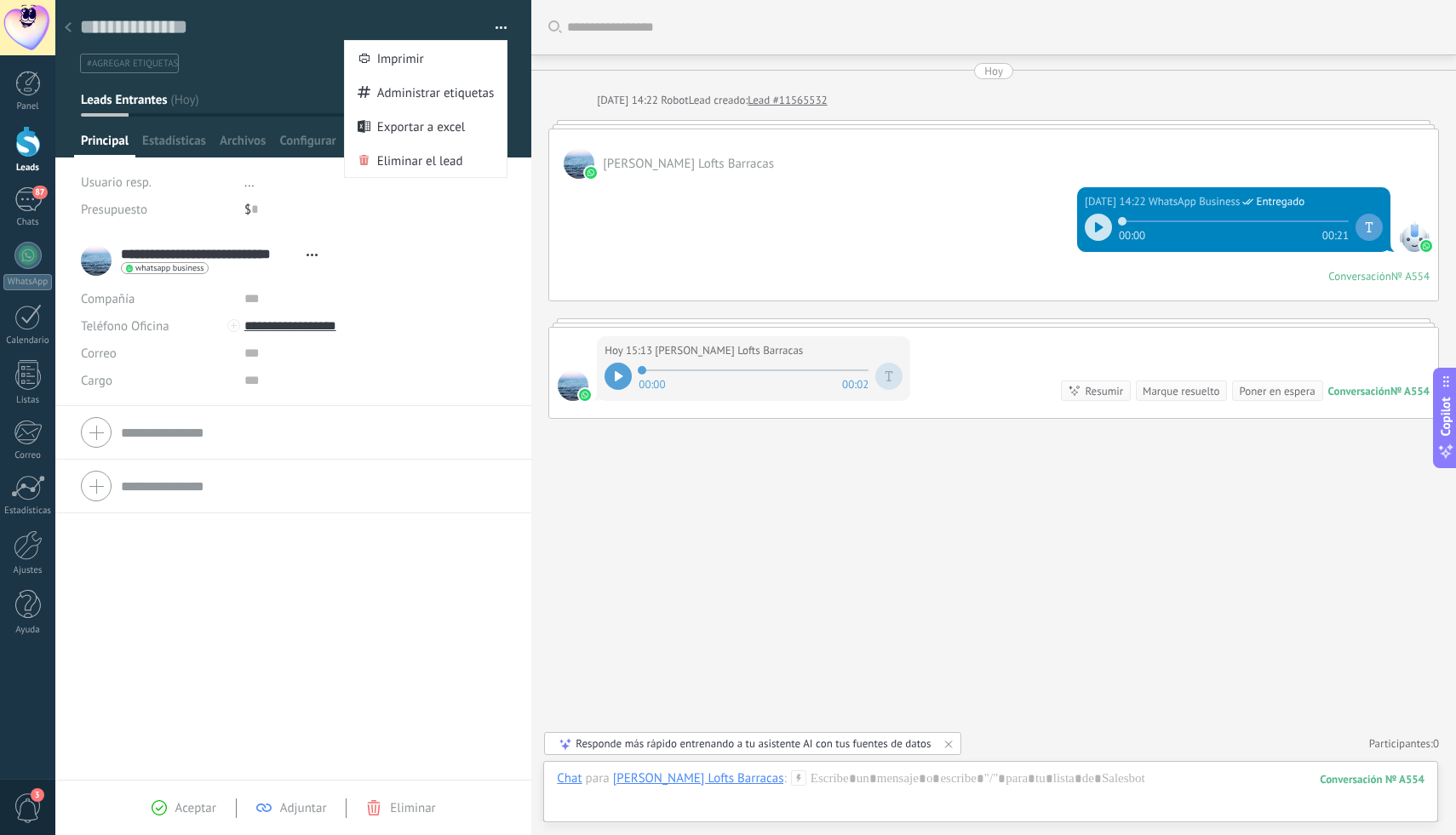
click at [424, 236] on li "**********" at bounding box center [294, 320] width 476 height 172
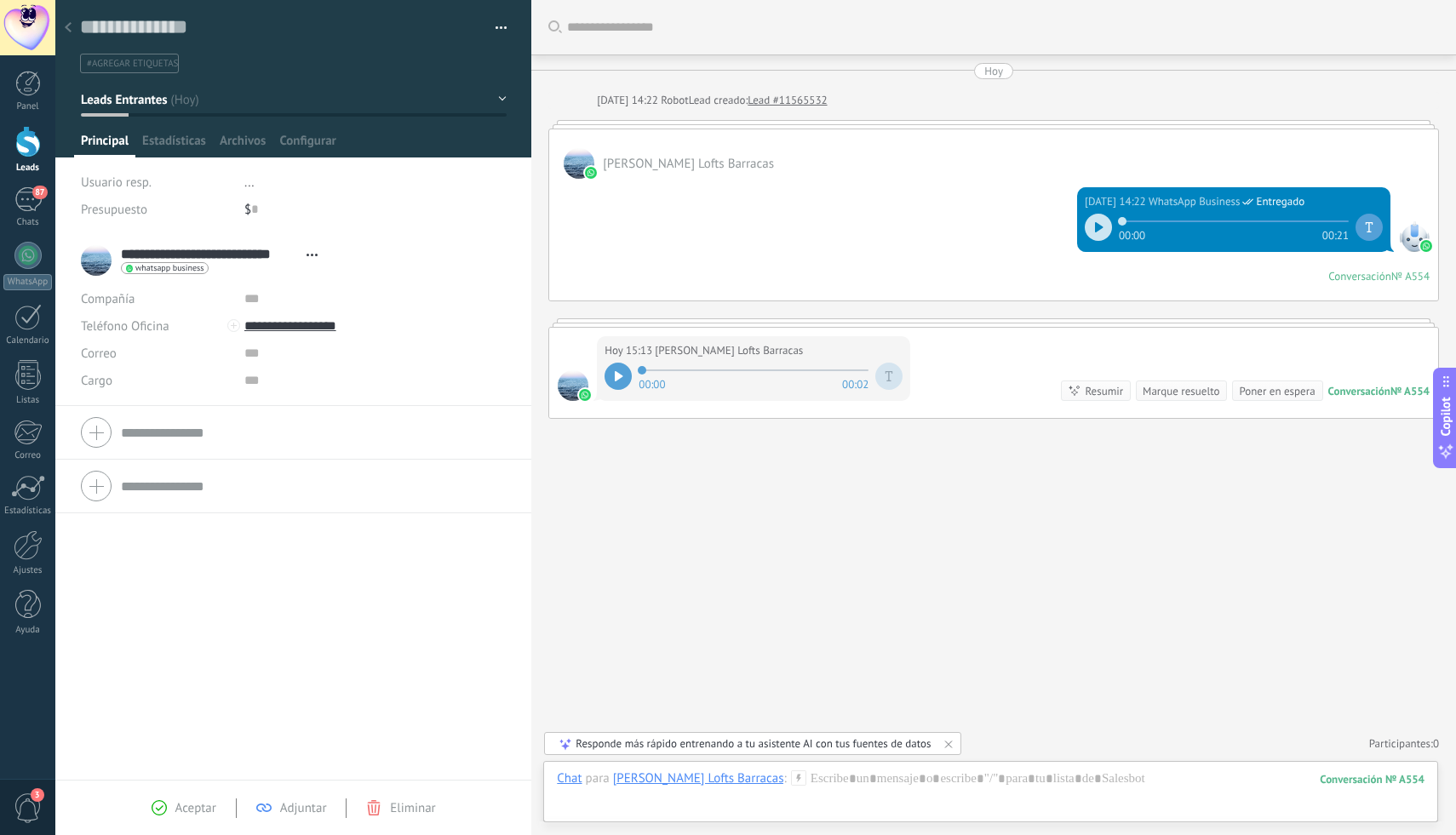
click at [502, 103] on div at bounding box center [294, 78] width 476 height 157
click at [494, 102] on button "Leads Entrantes" at bounding box center [294, 99] width 426 height 31
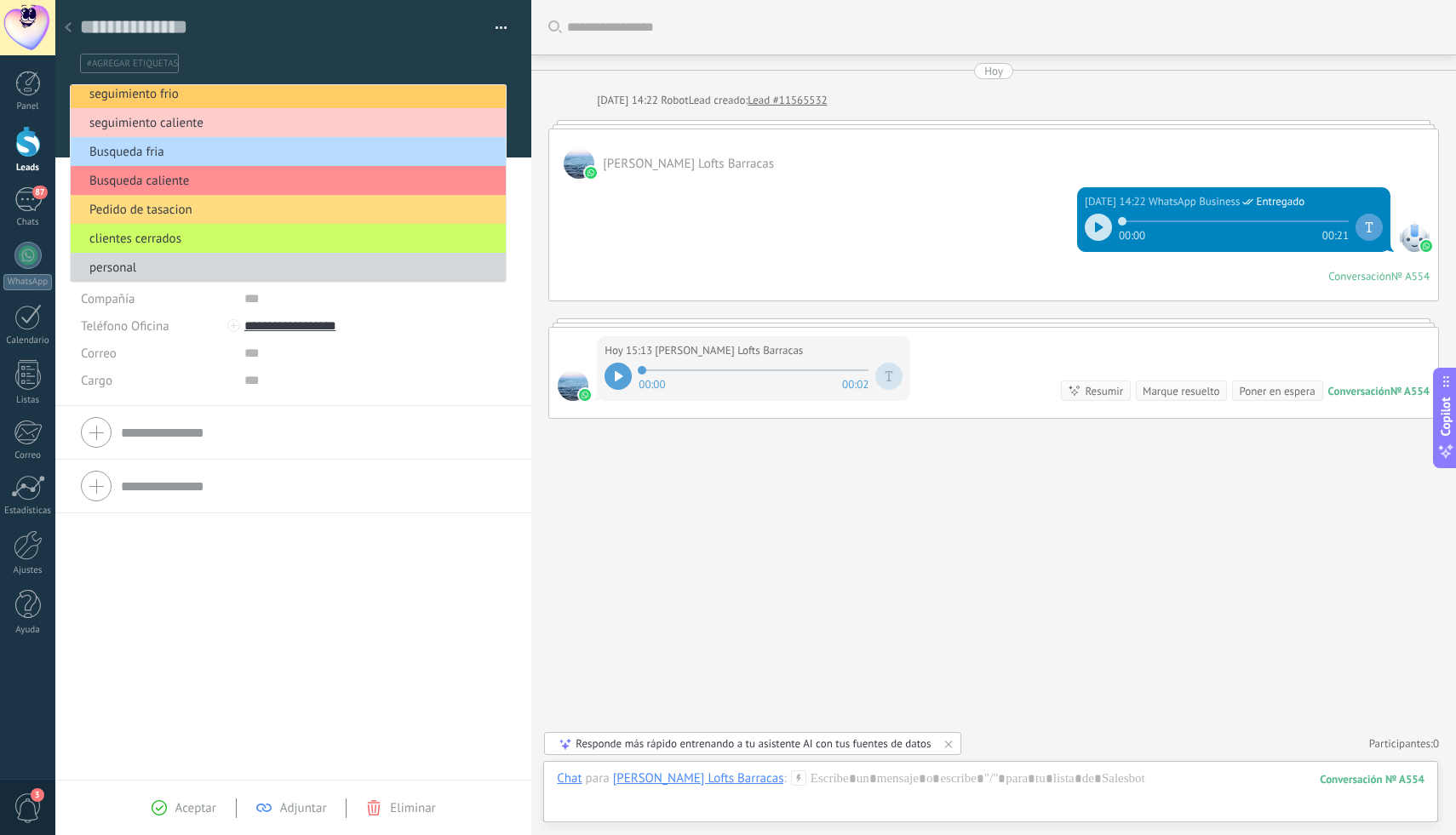
scroll to position [97, 0]
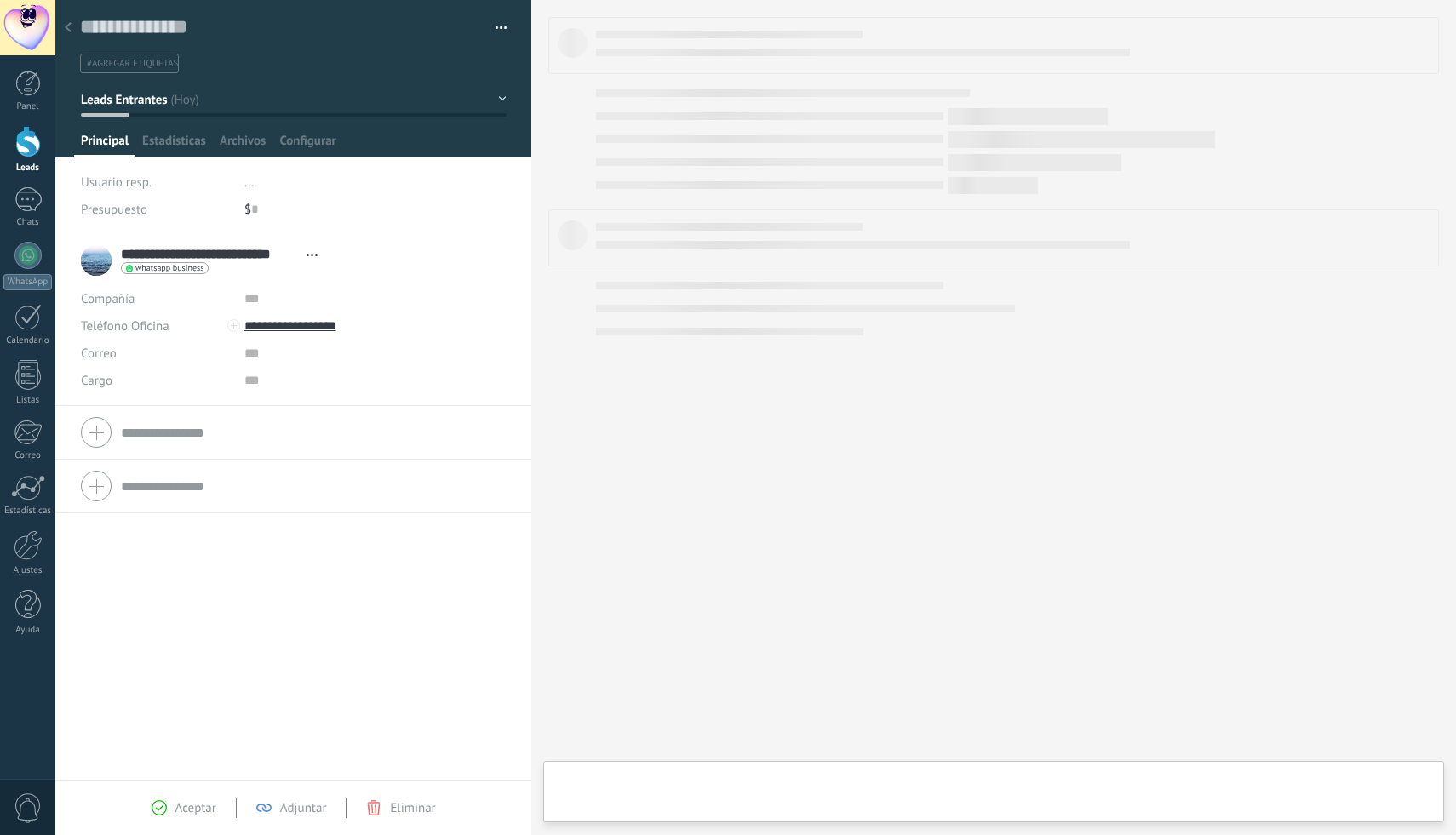
scroll to position [26, 0]
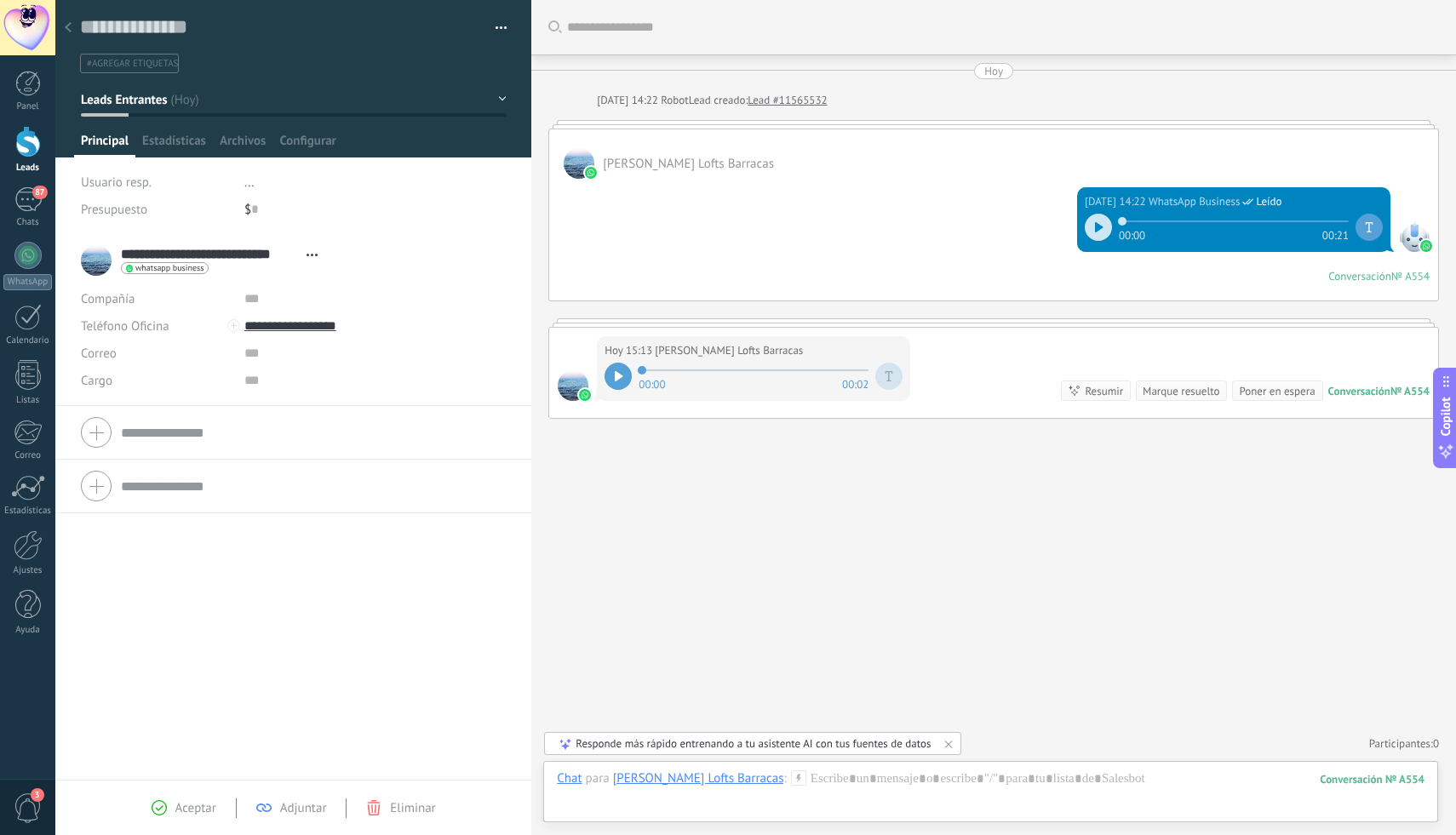
click at [21, 149] on div at bounding box center [29, 141] width 26 height 32
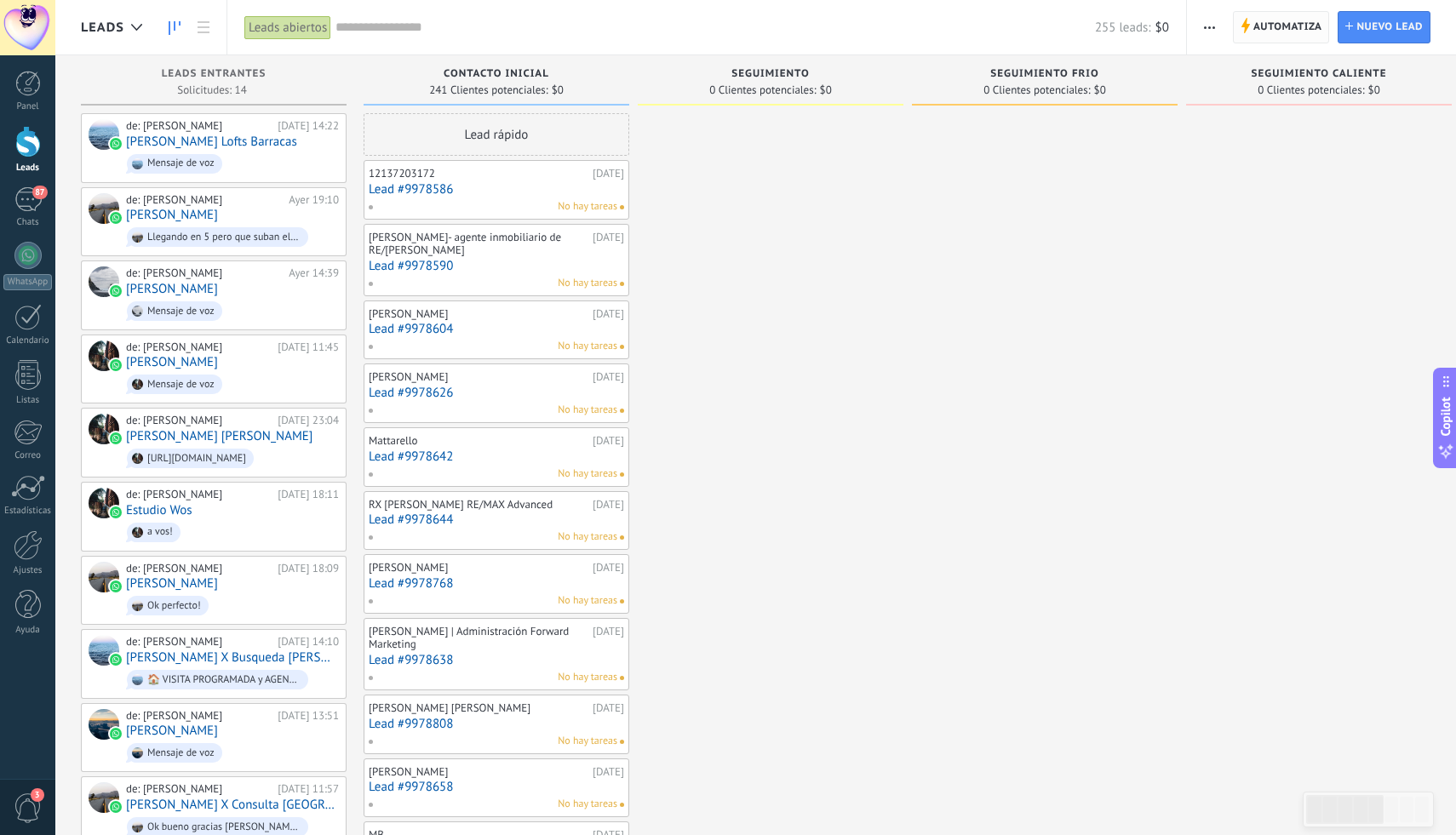
click at [1291, 32] on span "Automatiza" at bounding box center [1288, 27] width 69 height 31
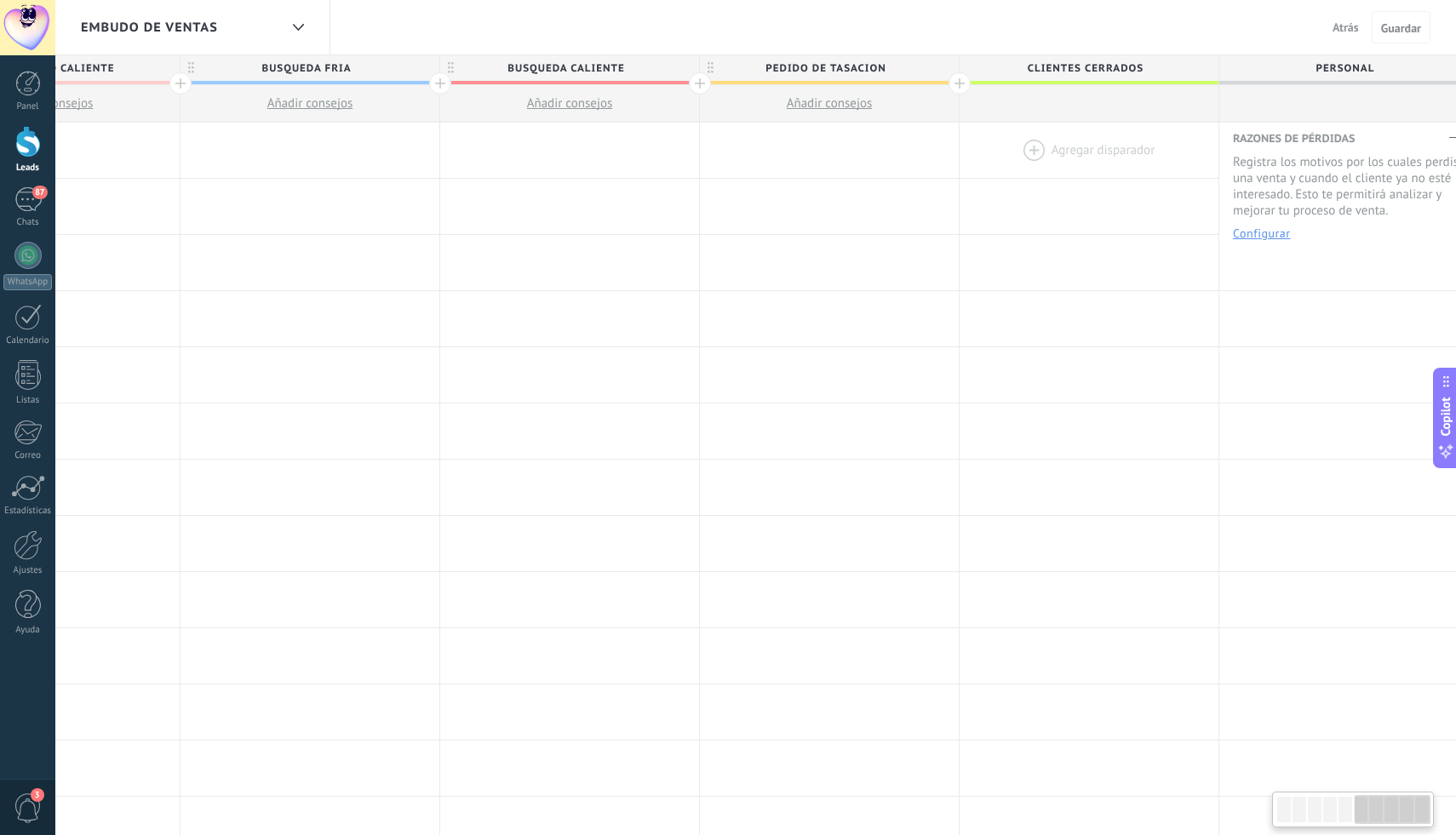
scroll to position [0, 1472]
click at [1341, 63] on span "personal" at bounding box center [1321, 68] width 250 height 27
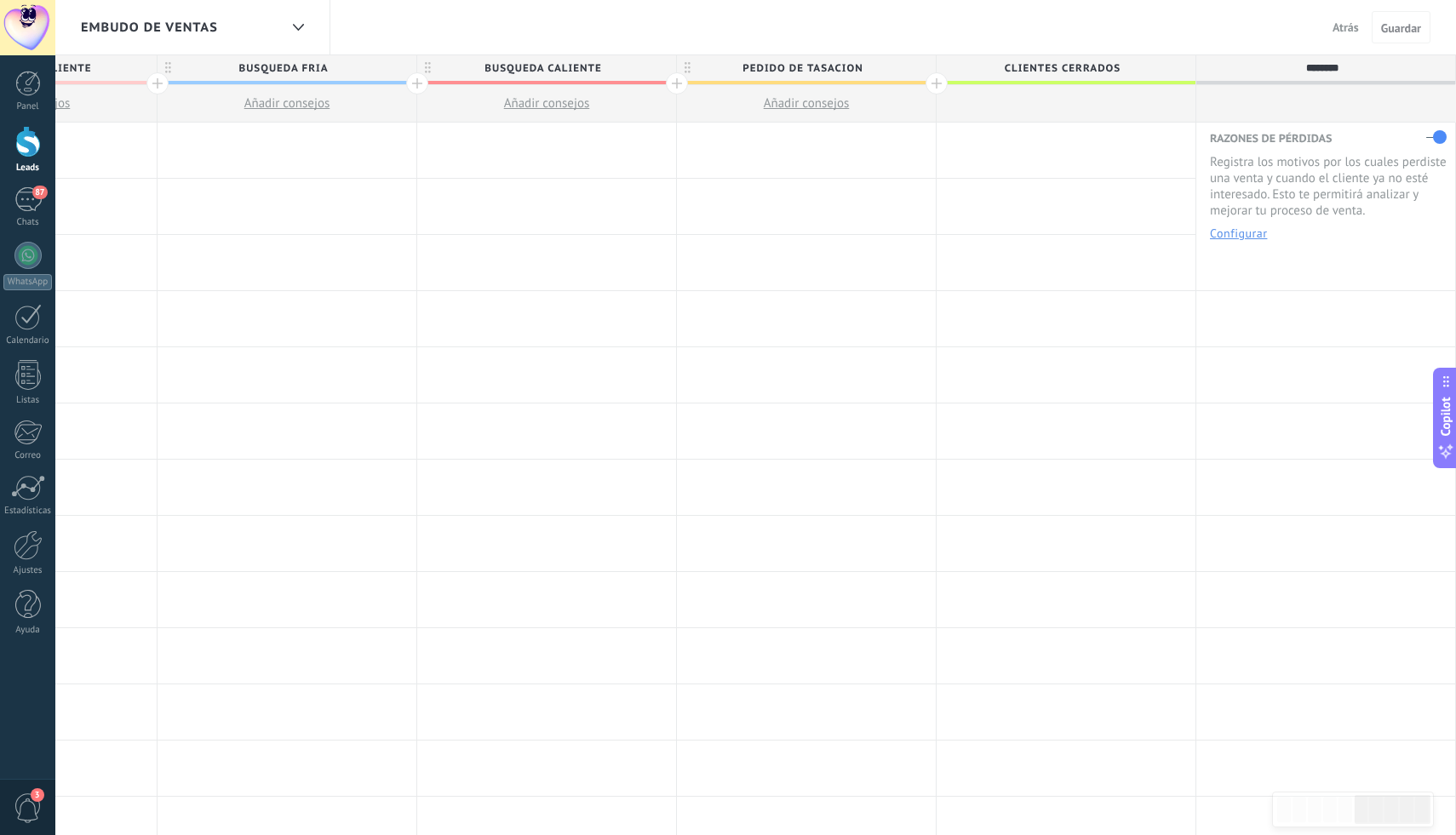
drag, startPoint x: 1365, startPoint y: 70, endPoint x: 1269, endPoint y: 70, distance: 96.0
click at [1269, 70] on input "********" at bounding box center [1322, 68] width 225 height 26
click at [1417, 67] on input "**********" at bounding box center [1322, 68] width 225 height 26
type input "**********"
click at [1397, 34] on span "Guardar" at bounding box center [1401, 28] width 40 height 12
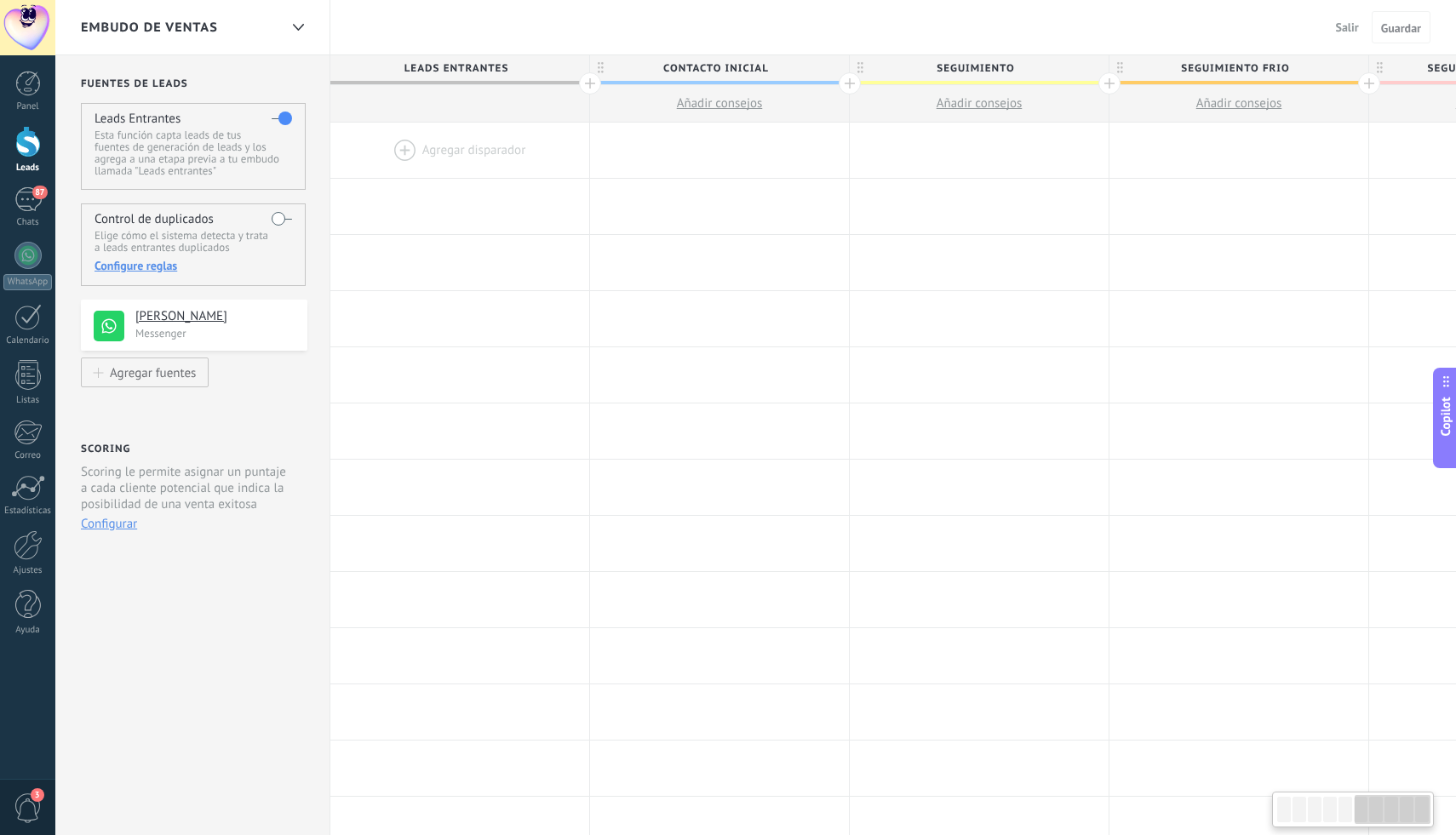
scroll to position [0, 1472]
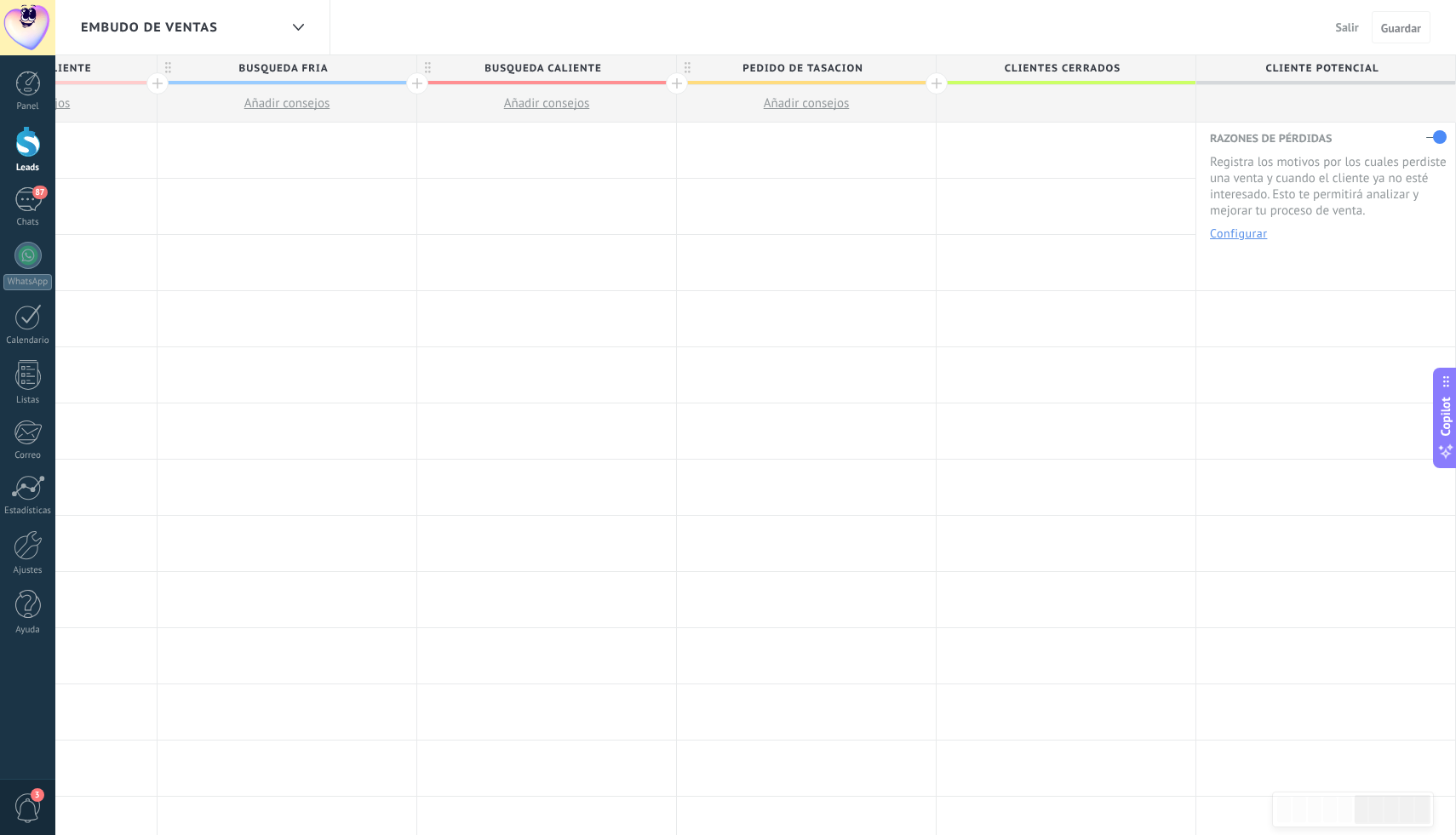
click at [1372, 68] on span "cliente potencial" at bounding box center [1321, 68] width 250 height 27
type input "**********"
click at [1428, 29] on button "Guardar" at bounding box center [1401, 27] width 58 height 33
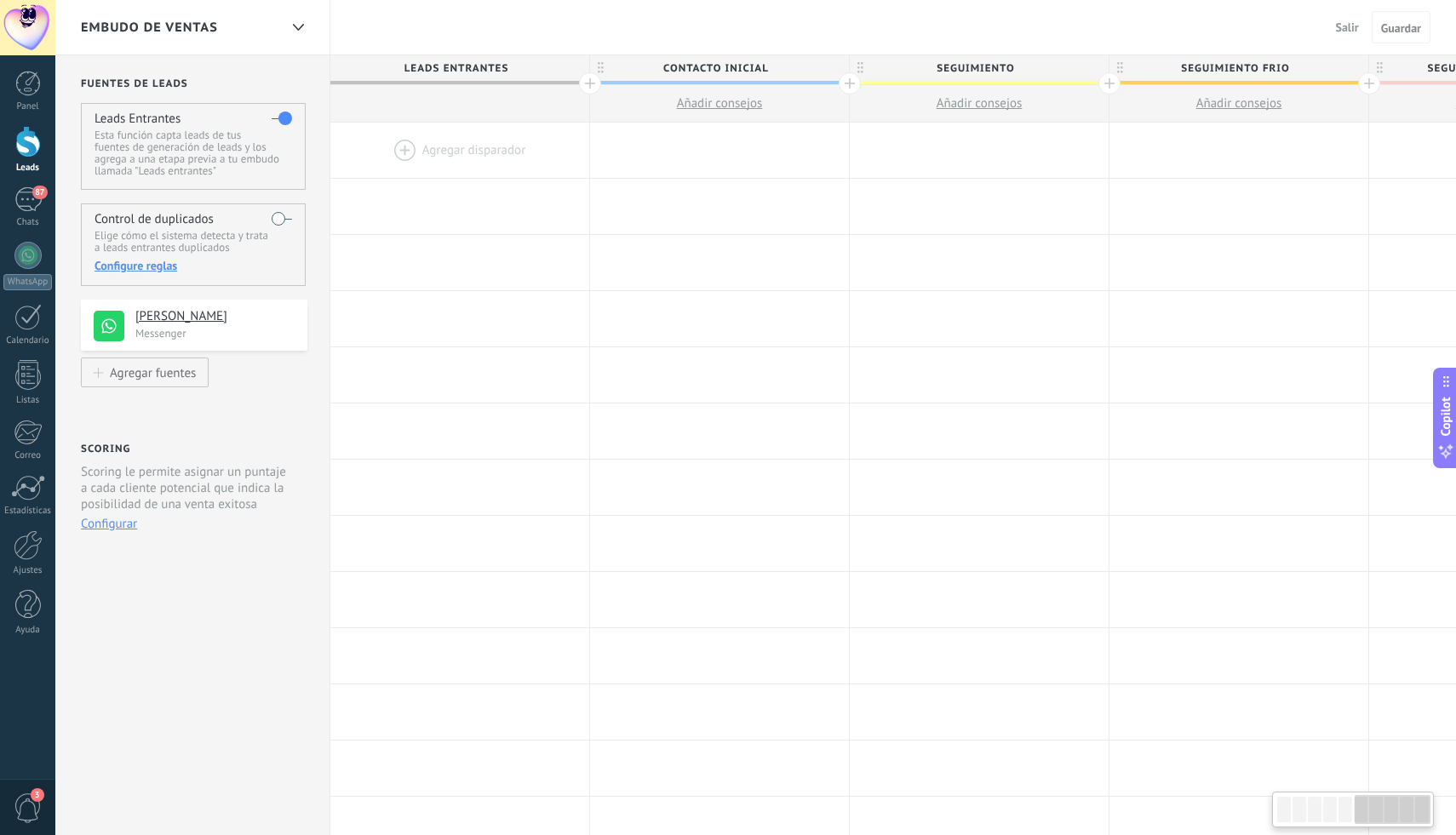
scroll to position [0, 1472]
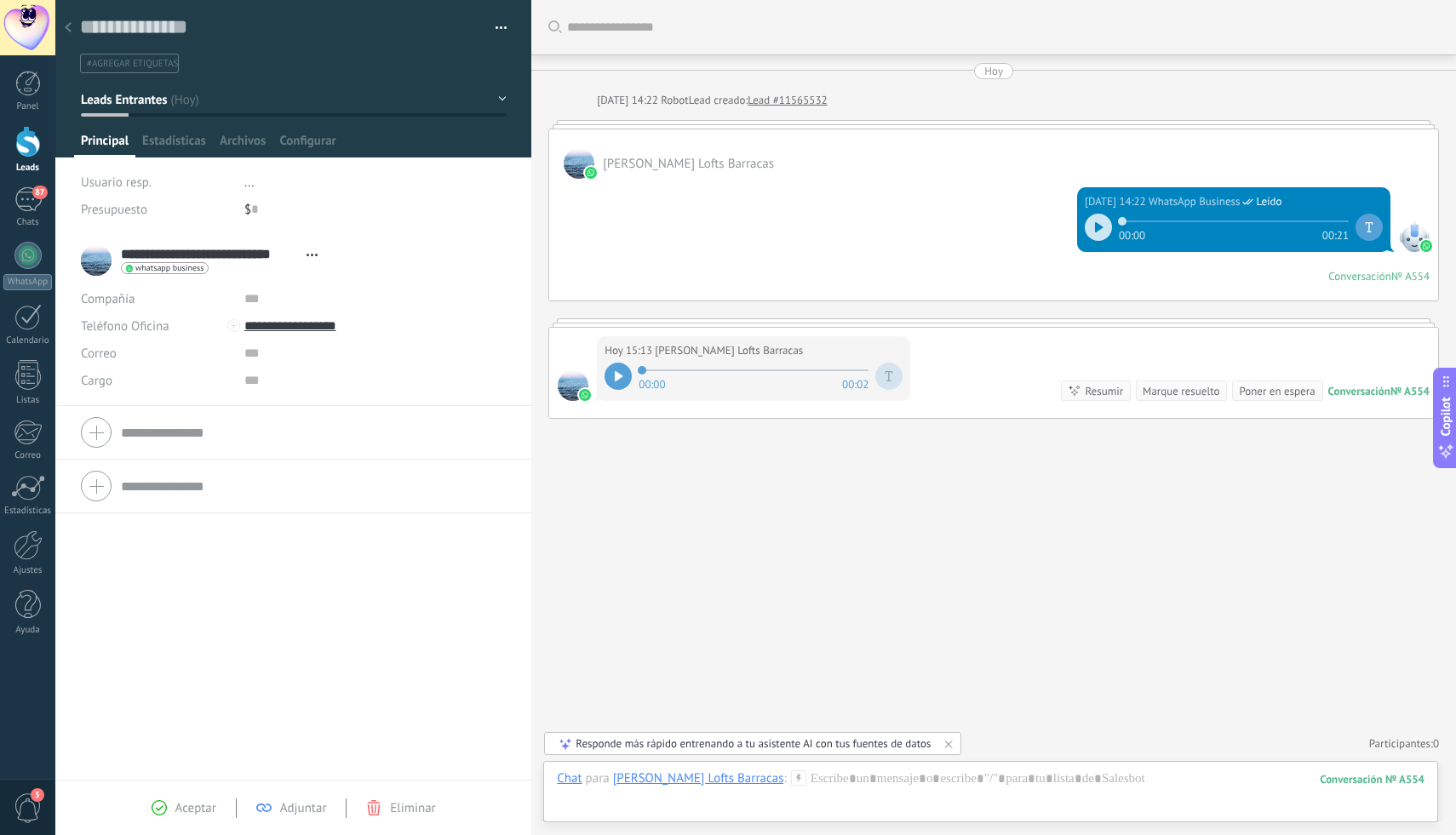
click at [500, 93] on button "Leads Entrantes" at bounding box center [294, 99] width 426 height 31
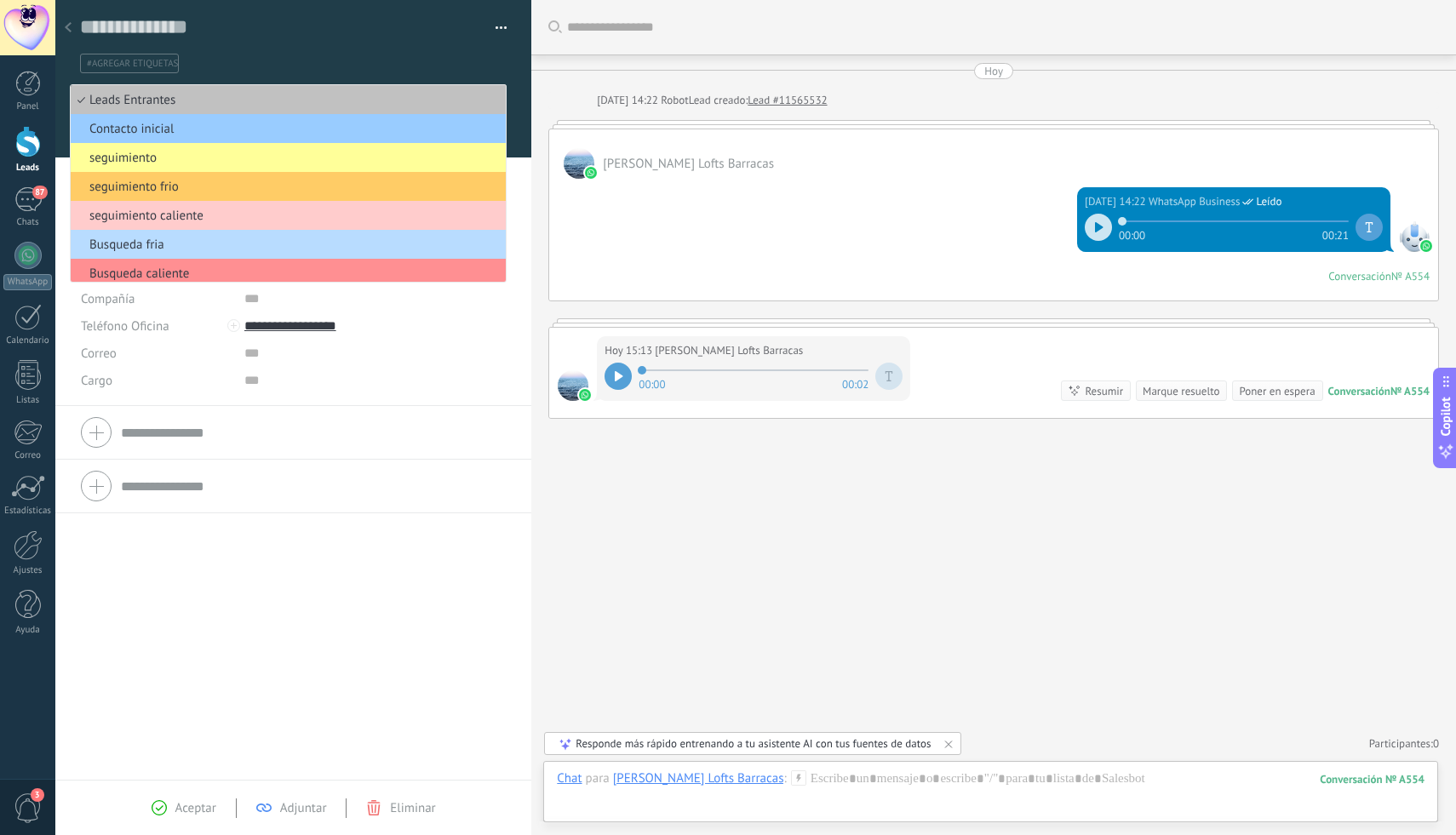
scroll to position [97, 0]
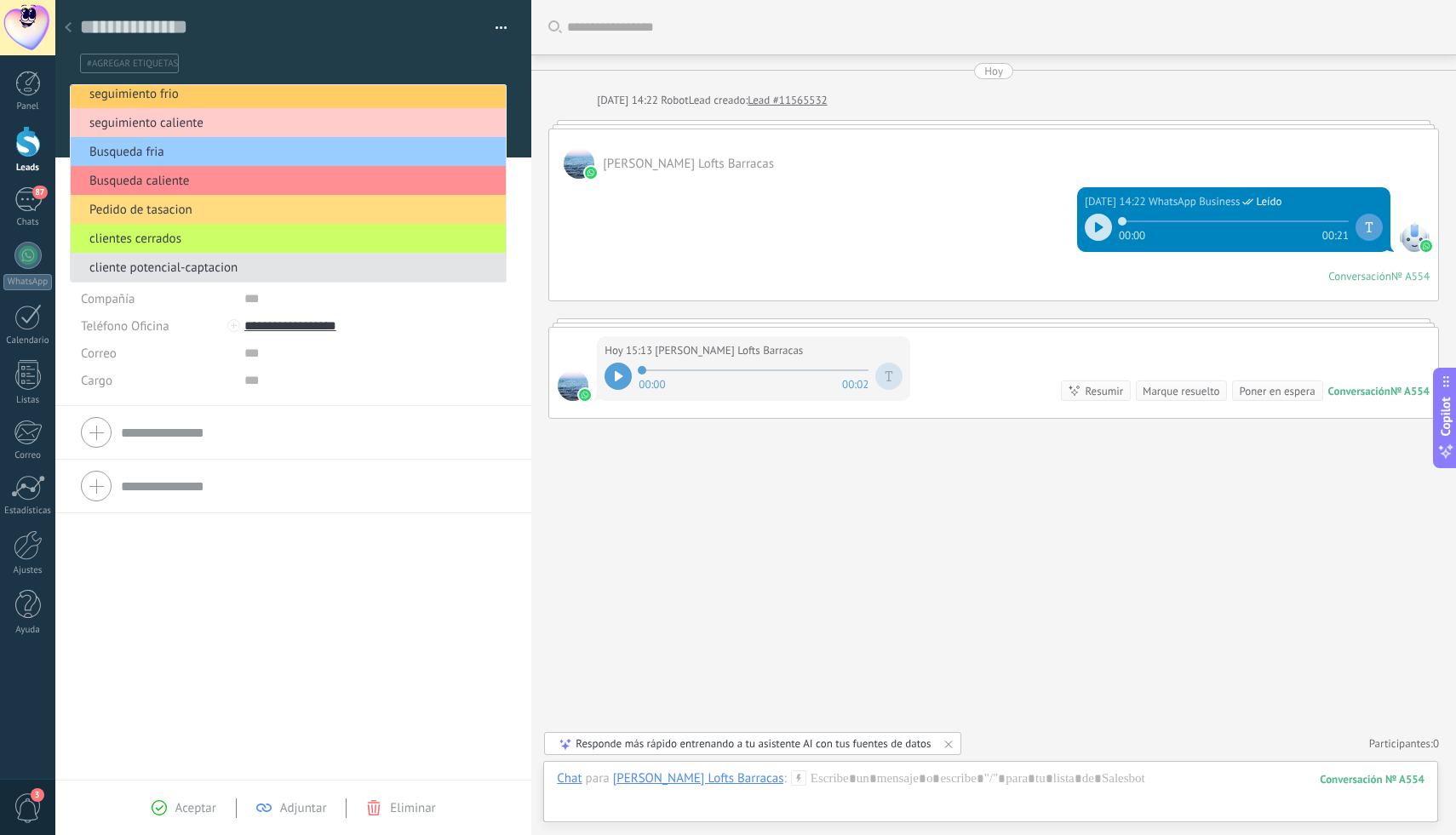
click at [292, 273] on span "cliente potencial-captacion" at bounding box center [285, 268] width 430 height 16
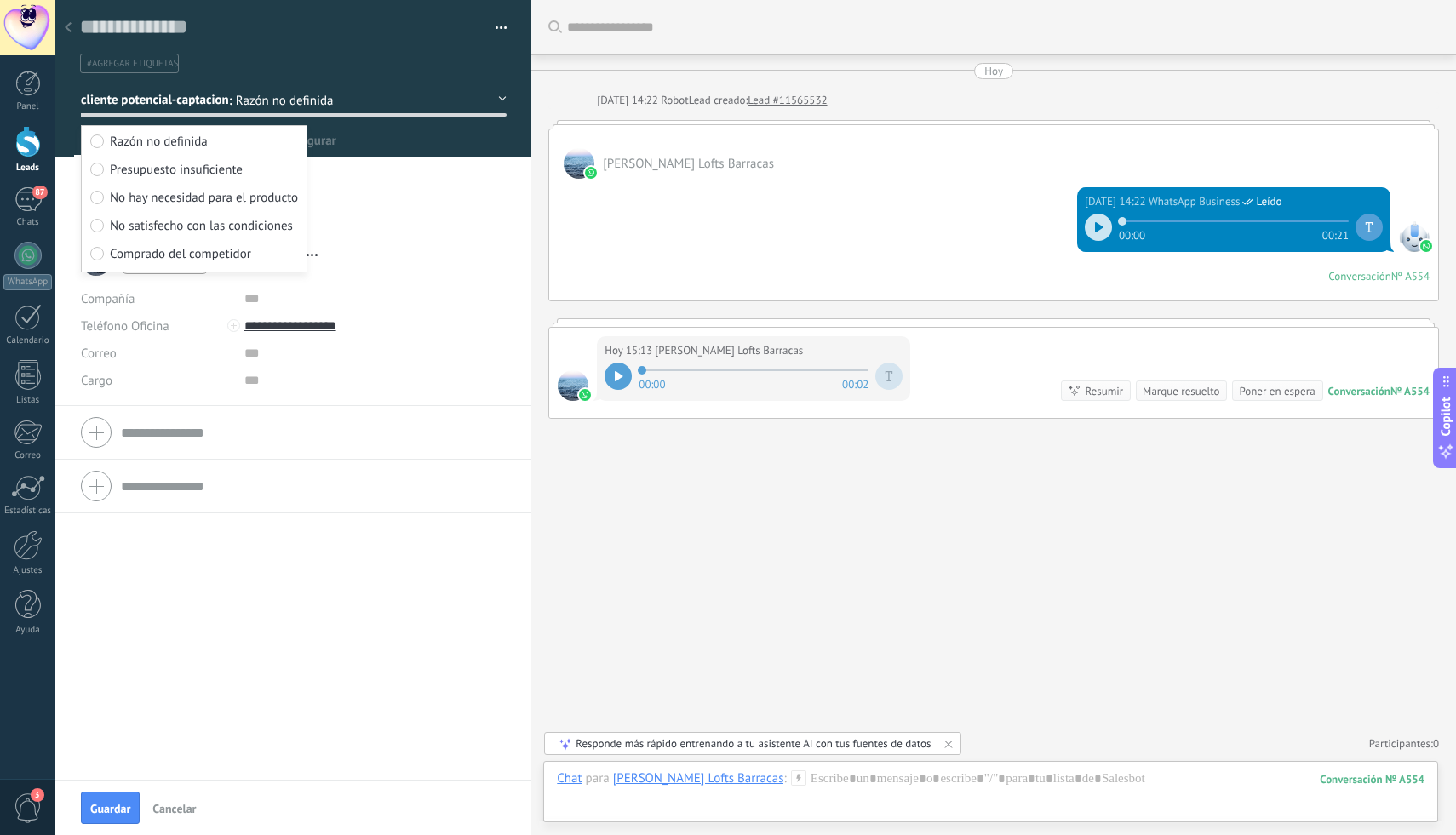
click at [418, 249] on div "**********" at bounding box center [294, 260] width 425 height 42
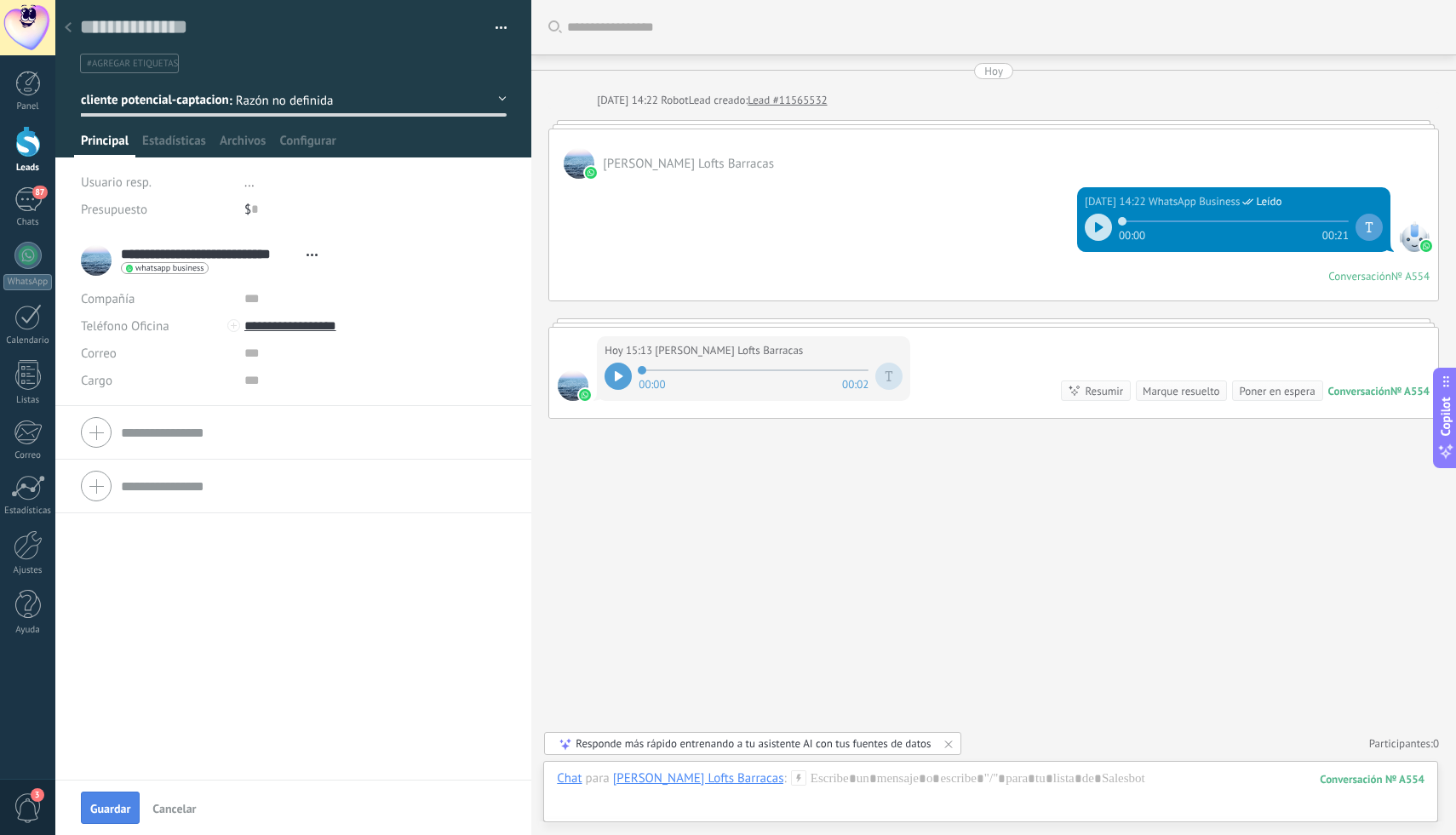
click at [107, 808] on span "Guardar" at bounding box center [110, 808] width 40 height 12
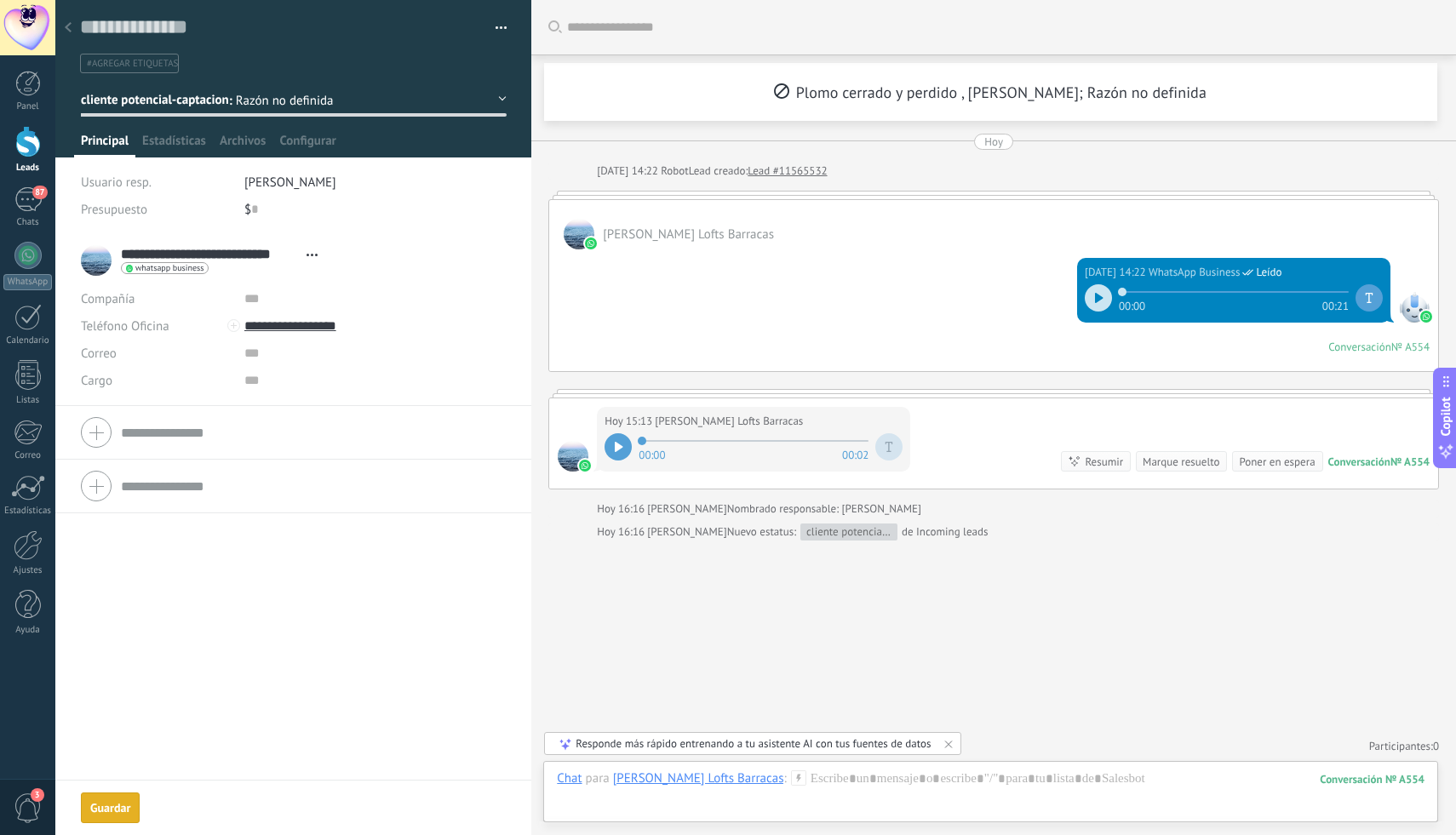
scroll to position [2, 0]
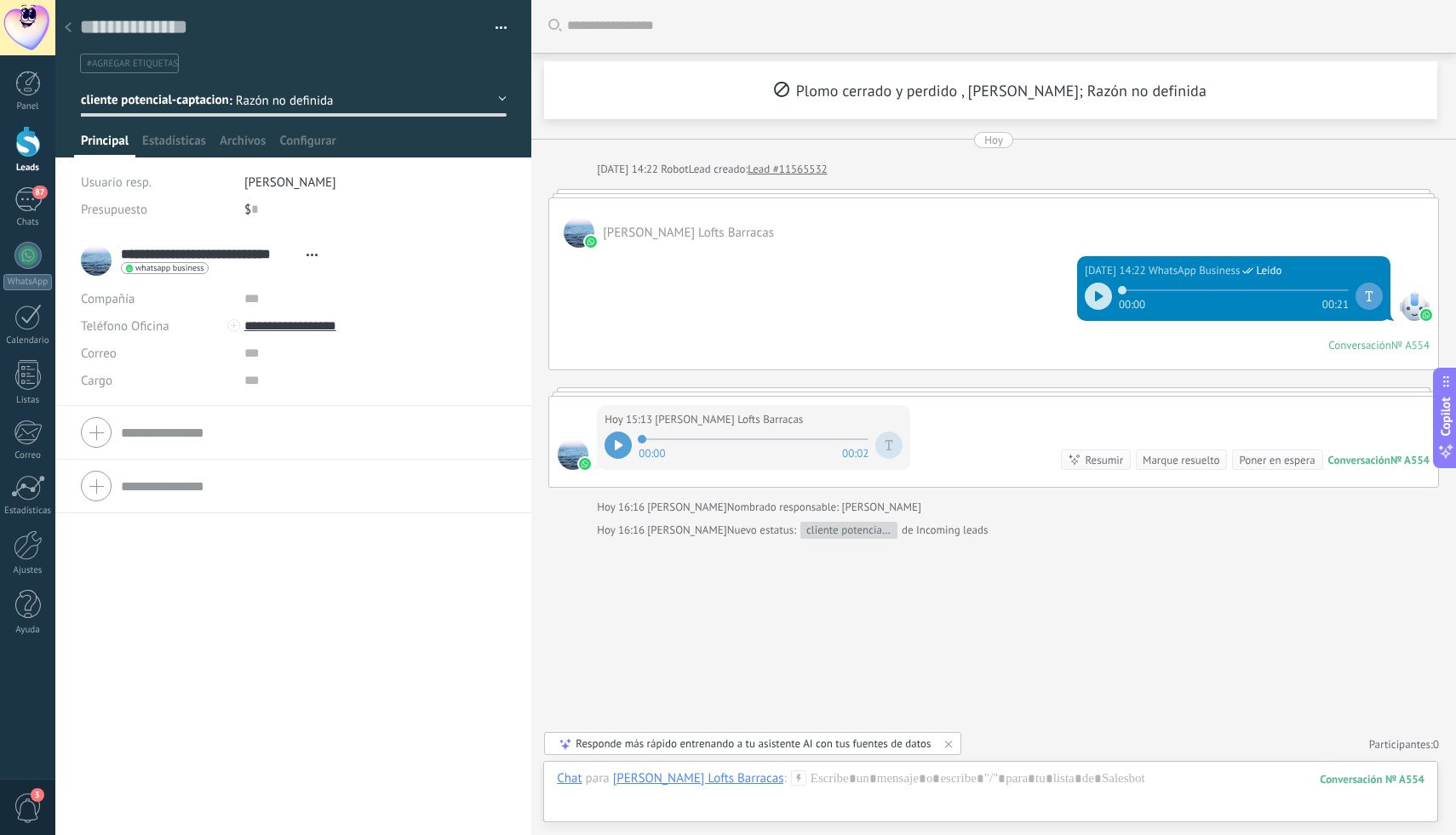
click at [494, 29] on button "button" at bounding box center [494, 29] width 25 height 26
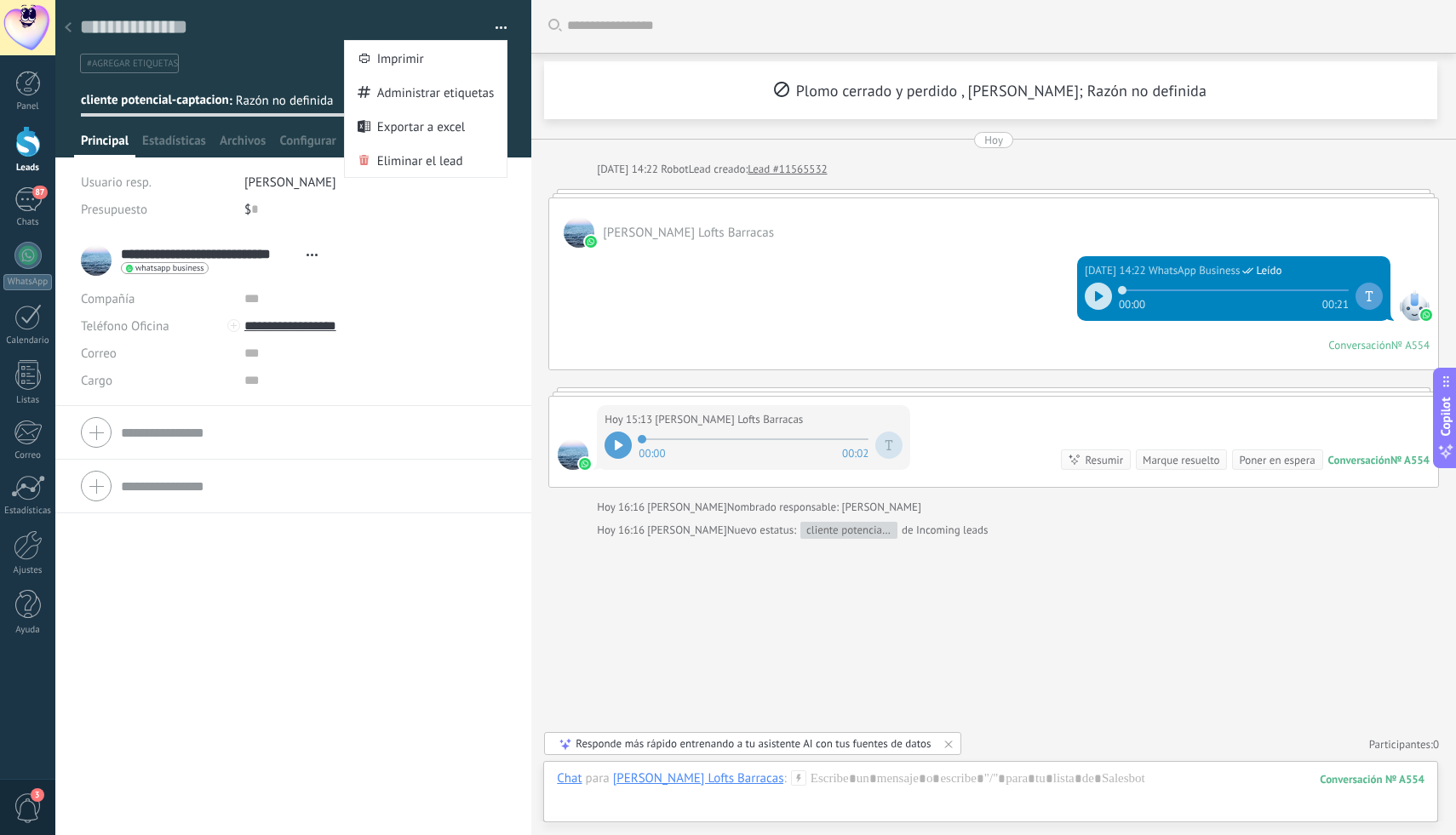
click at [494, 29] on button "button" at bounding box center [494, 29] width 25 height 26
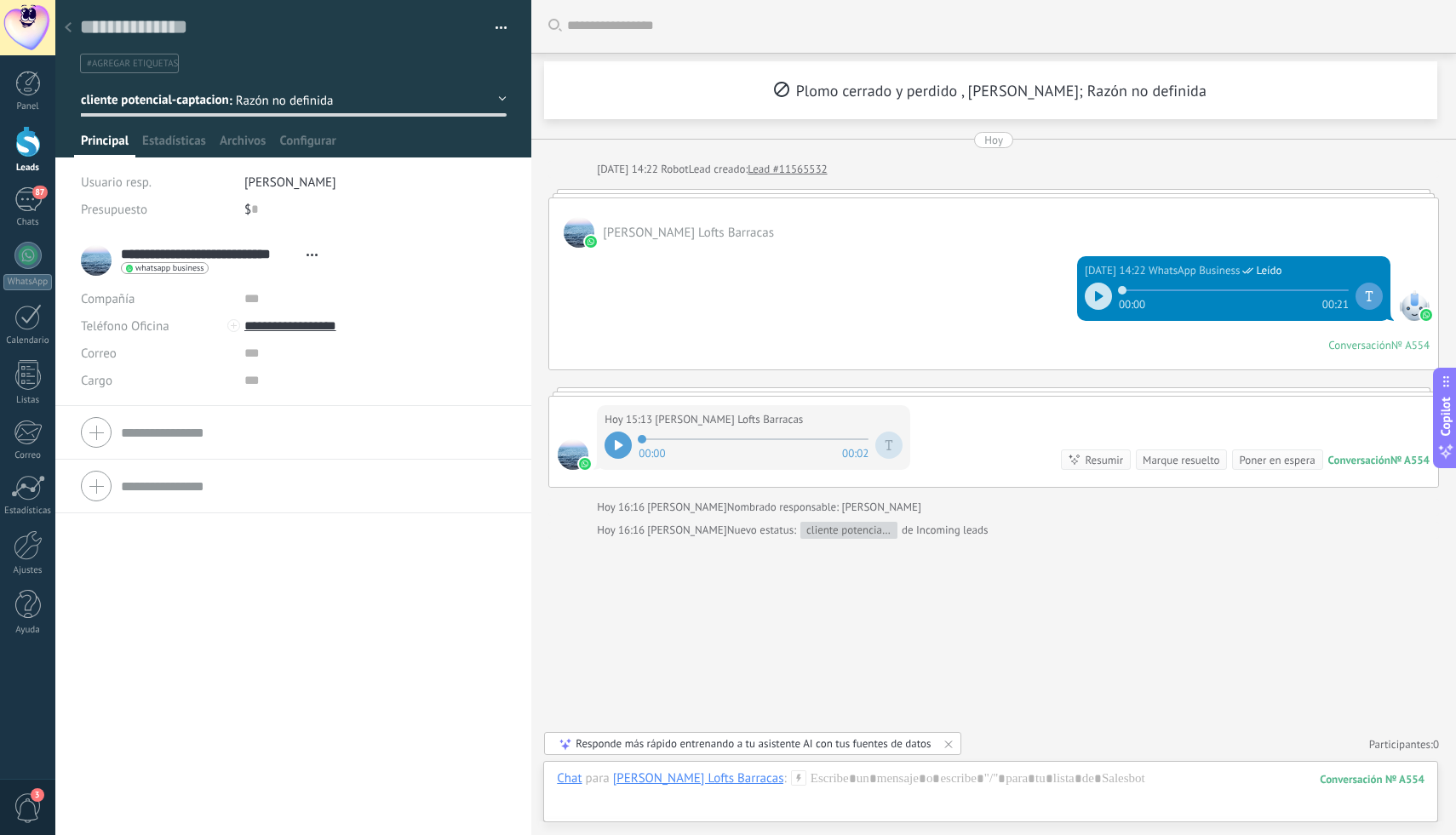
click at [70, 33] on div at bounding box center [68, 29] width 24 height 34
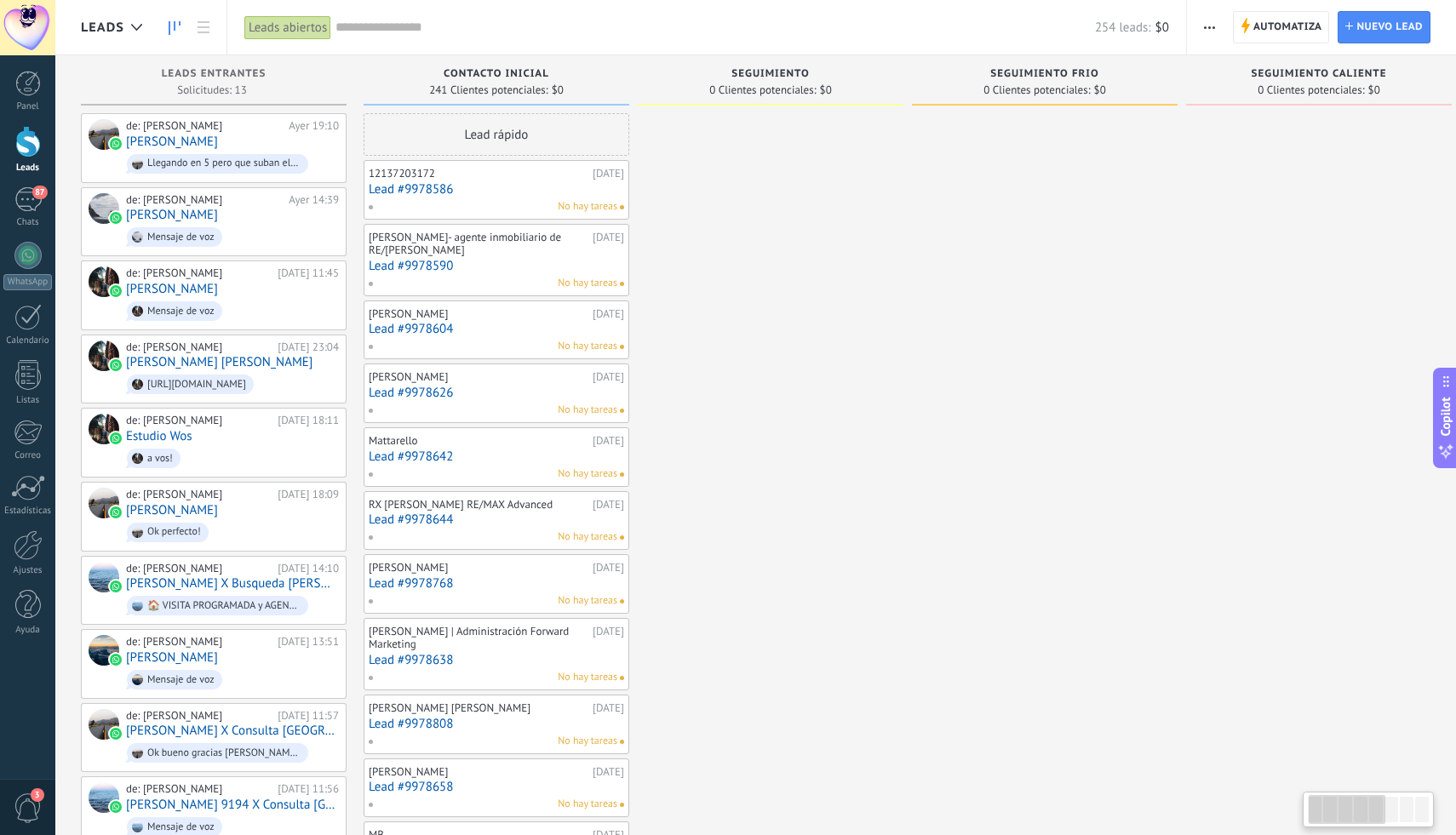
scroll to position [0, 844]
click at [255, 142] on div "de: Juan Belvis Ayer 19:10 Cecilia C Llegando en 5 pero que suban ellos" at bounding box center [231, 148] width 213 height 58
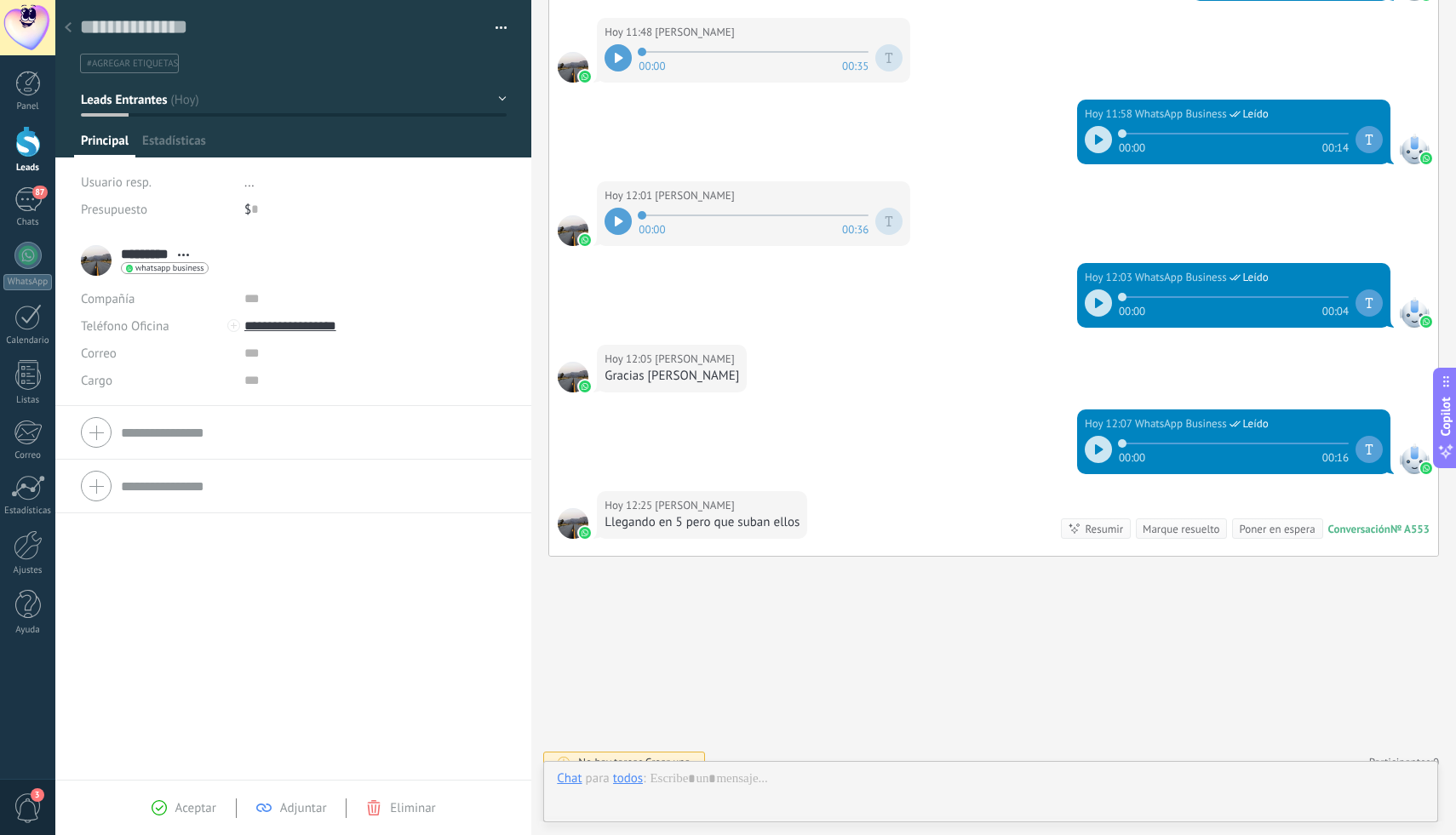
scroll to position [26, 0]
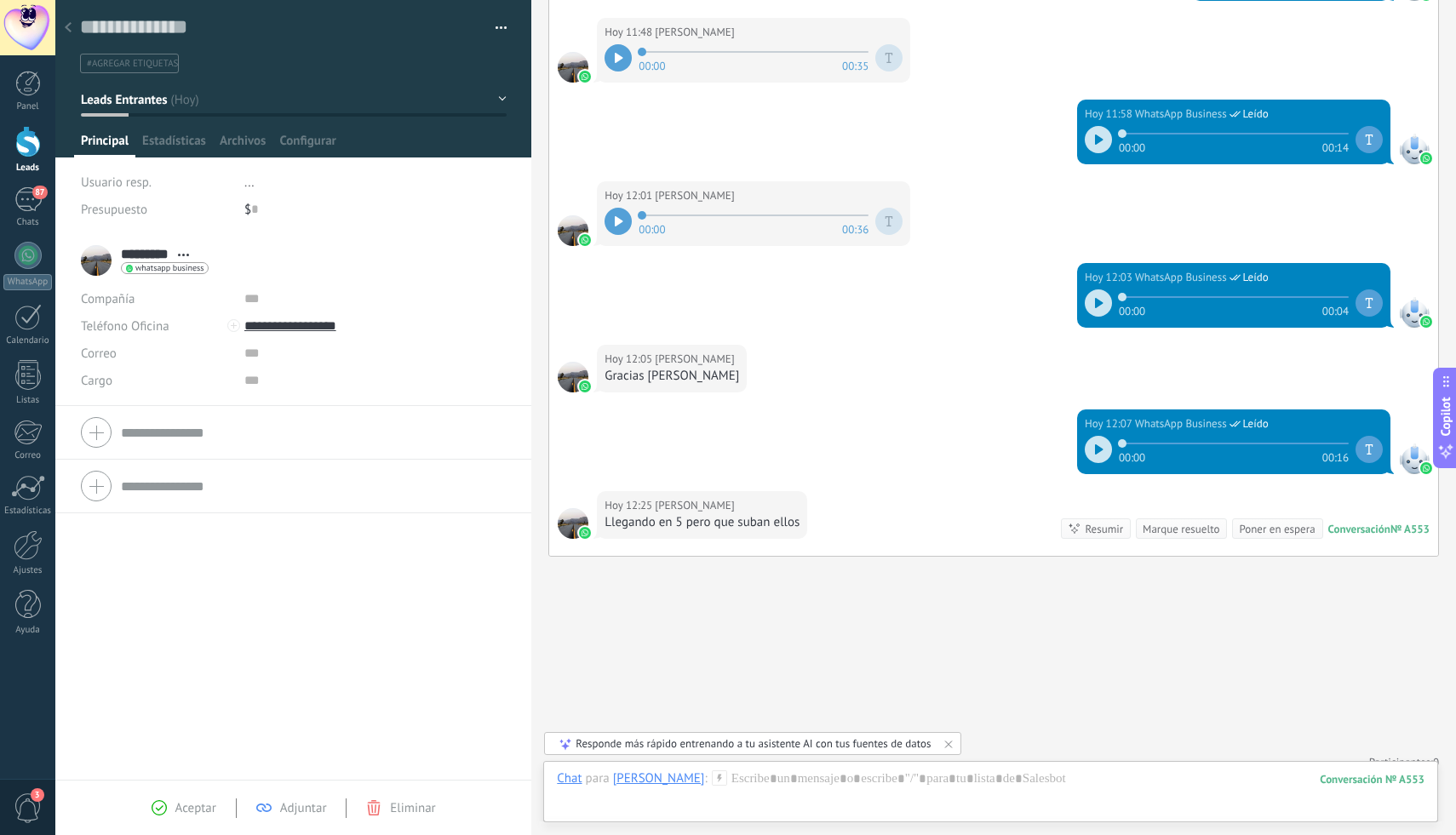
click at [73, 26] on div at bounding box center [68, 29] width 24 height 34
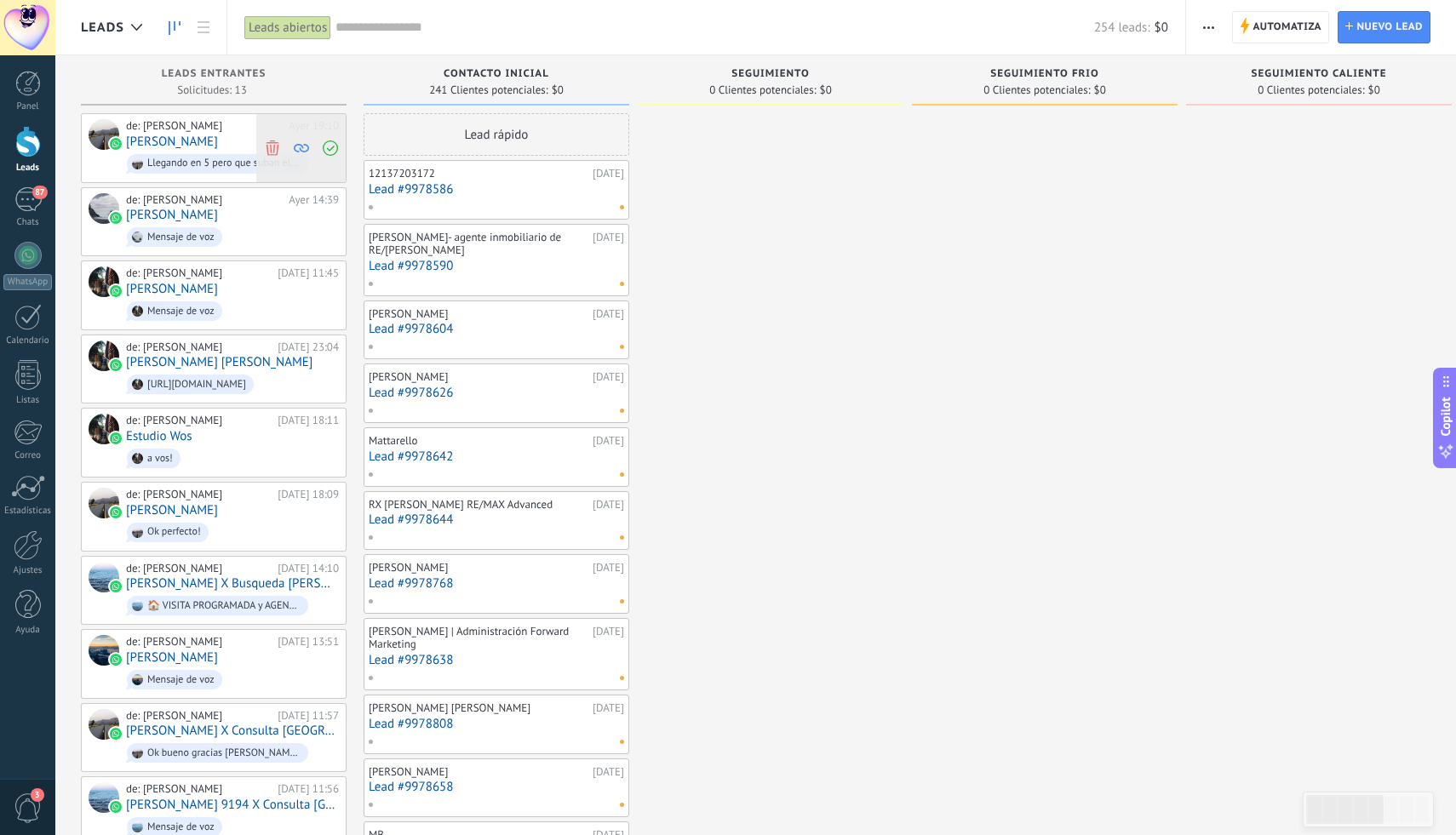
click at [301, 147] on icon at bounding box center [301, 148] width 16 height 16
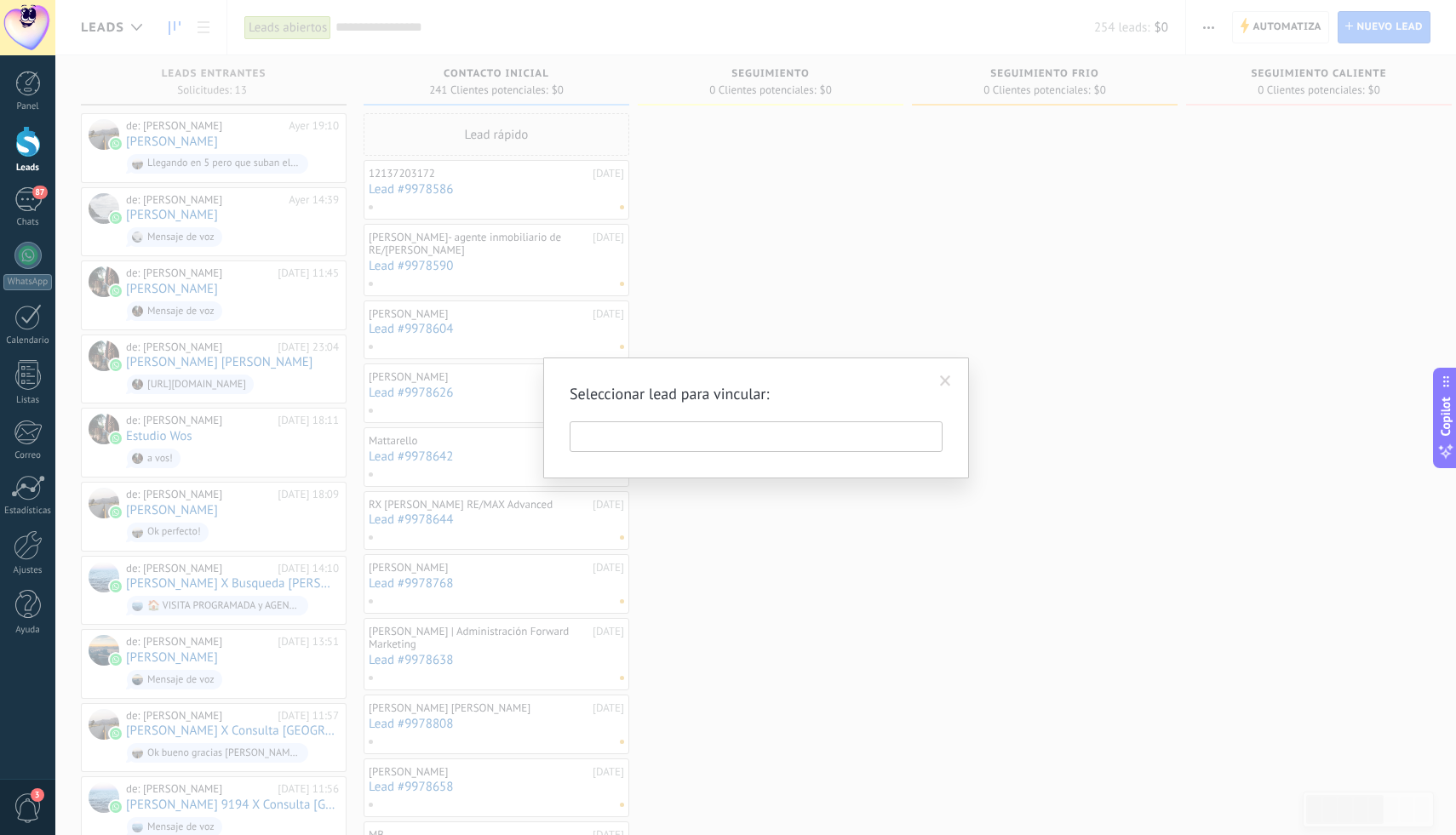
click at [943, 382] on span at bounding box center [945, 381] width 11 height 12
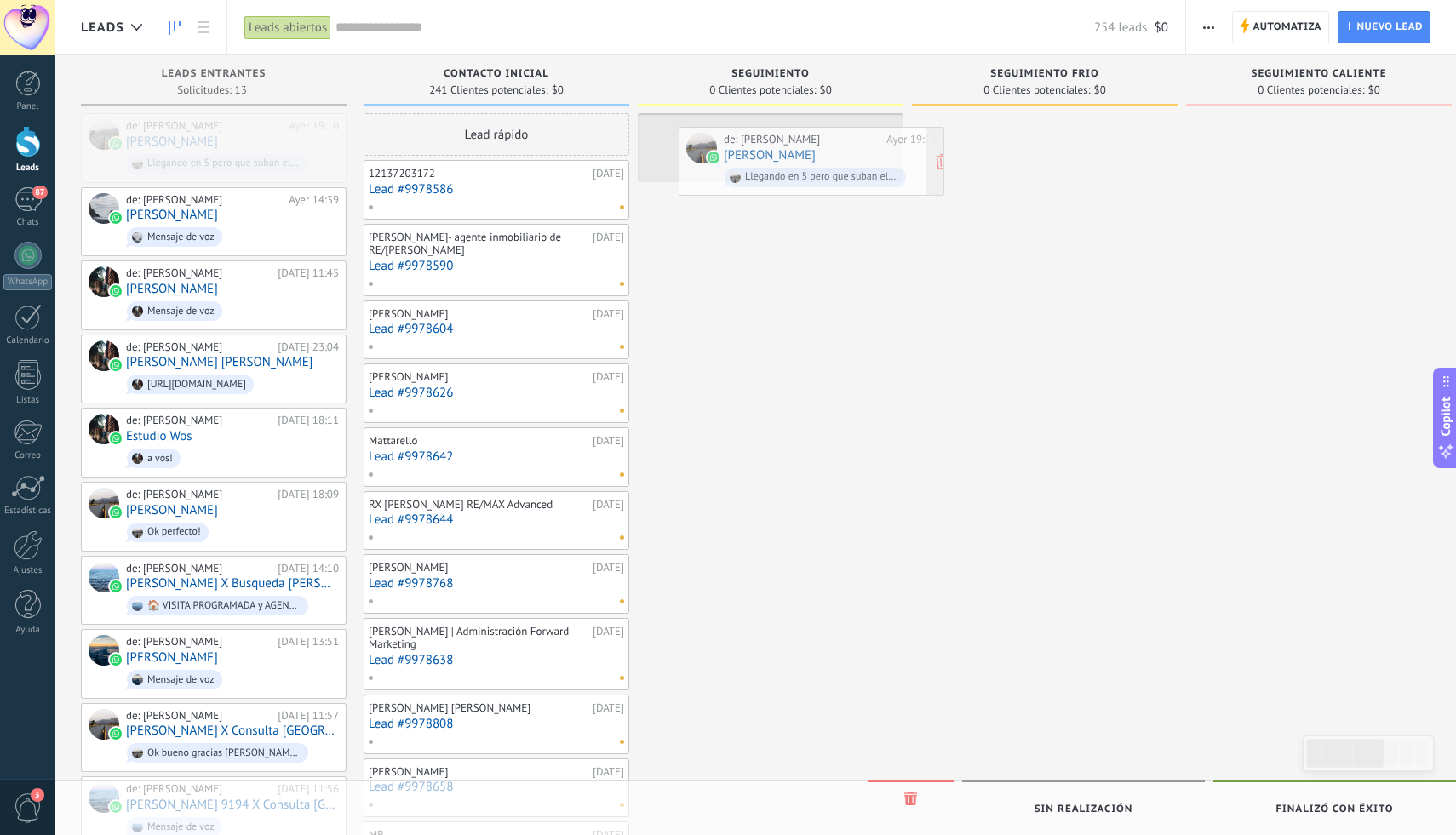
drag, startPoint x: 194, startPoint y: 132, endPoint x: 792, endPoint y: 145, distance: 598.1
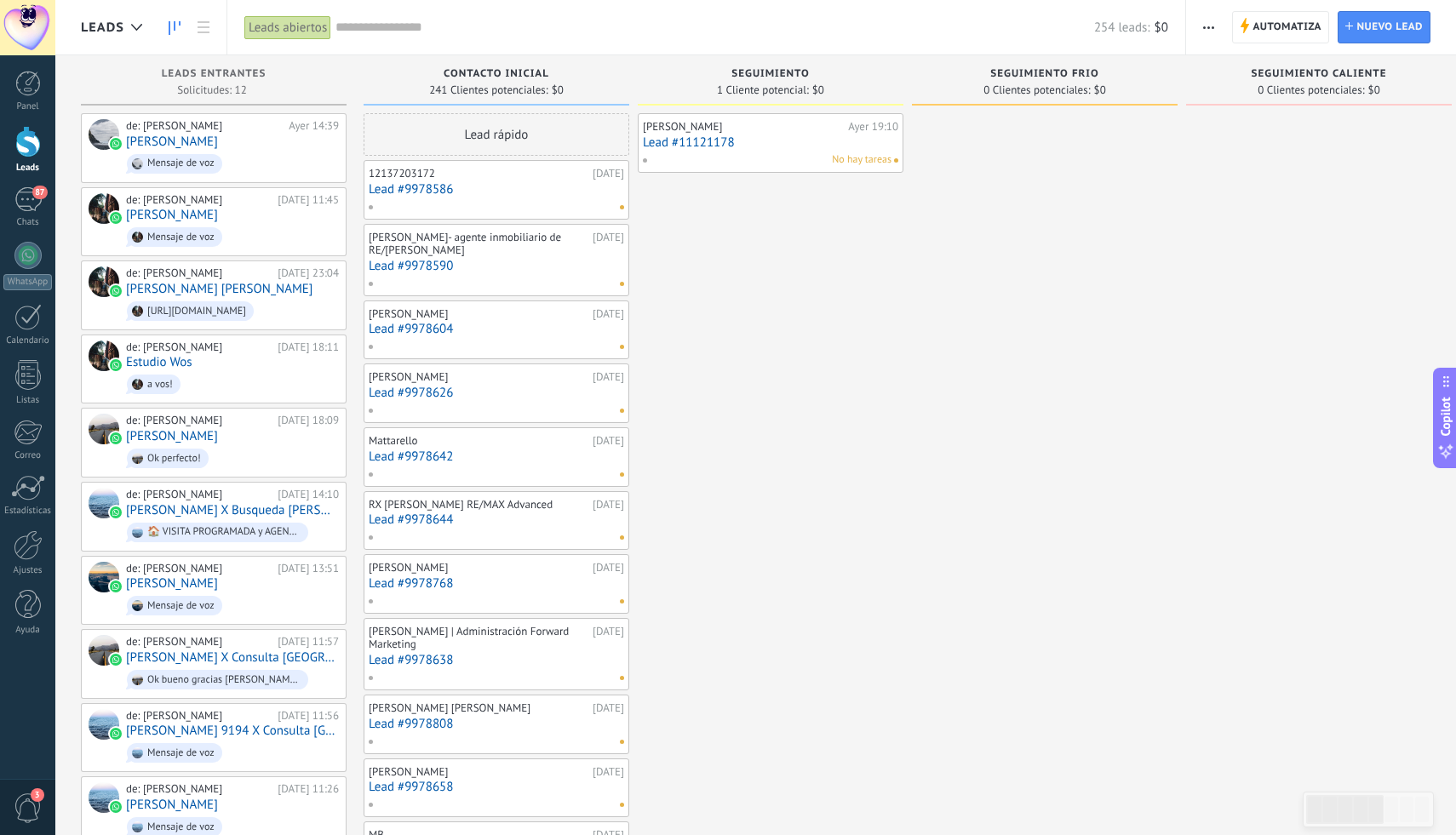
click at [866, 164] on span "No hay tareas" at bounding box center [862, 160] width 59 height 16
click at [800, 149] on div "Cecilia C Ayer 19:10 Lead #11121178 No hay tareas" at bounding box center [770, 143] width 255 height 49
click at [762, 128] on div "[PERSON_NAME]" at bounding box center [742, 126] width 201 height 14
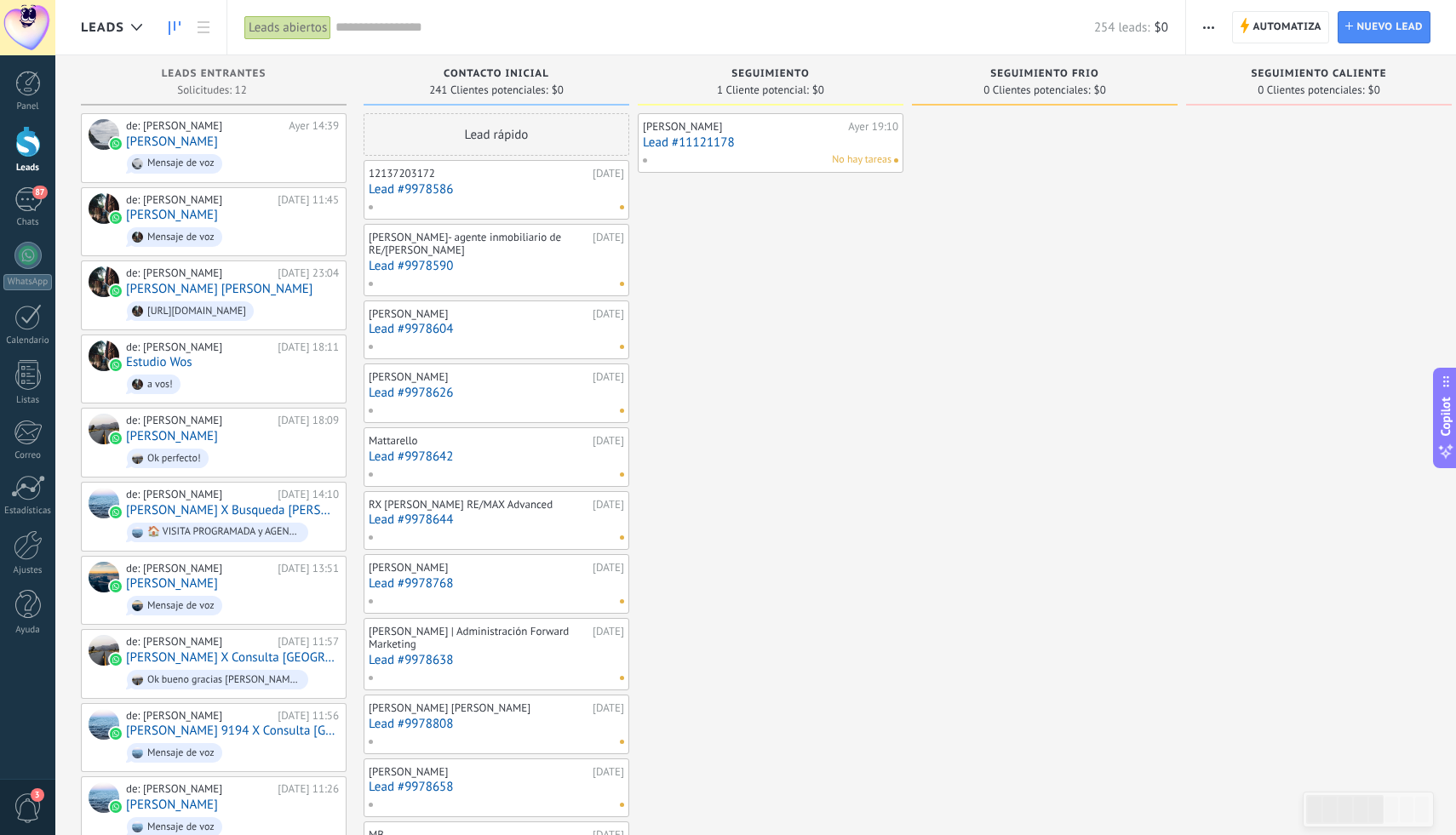
click at [759, 135] on link "Lead #11121178" at bounding box center [770, 142] width 255 height 15
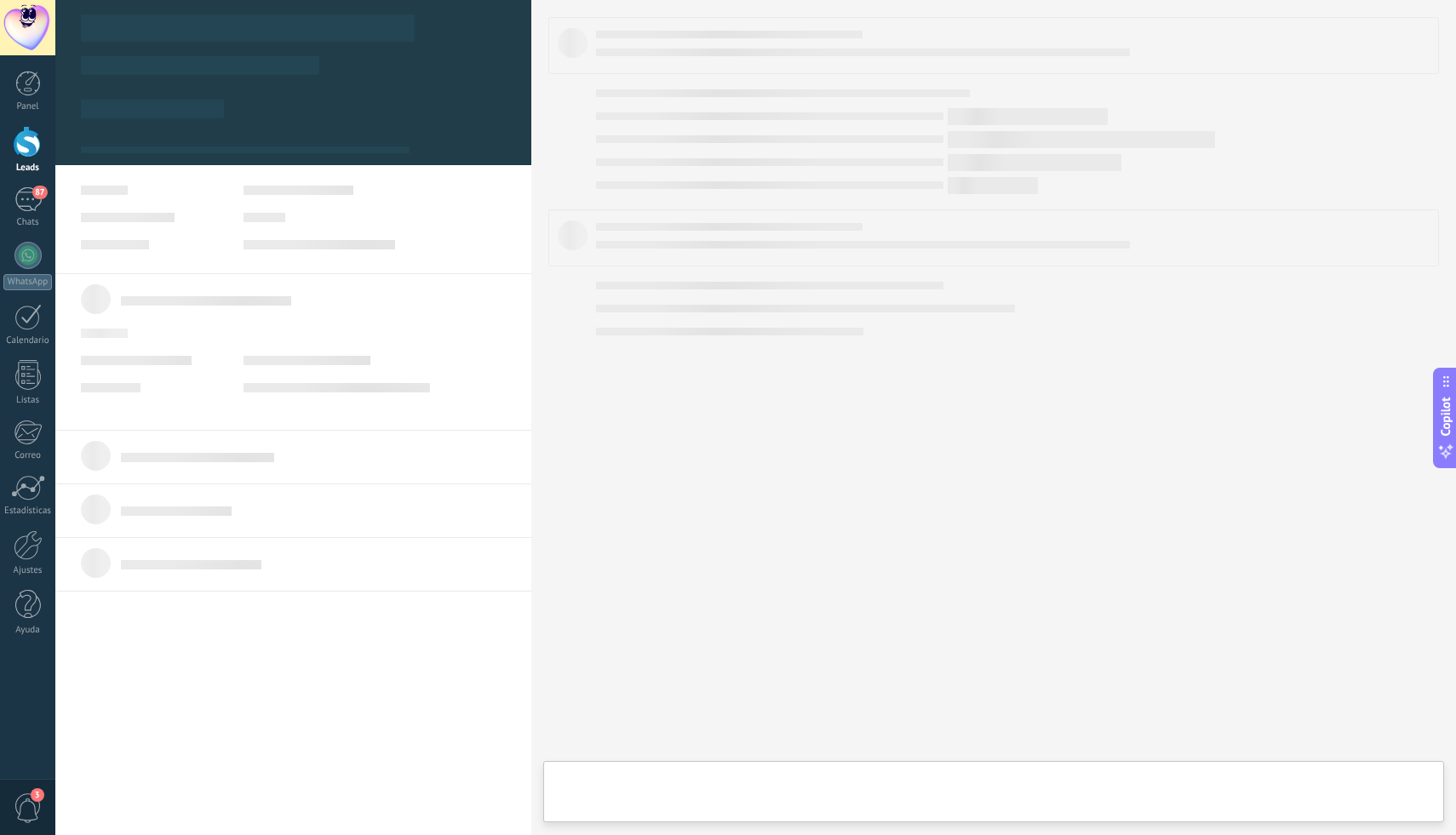
click at [759, 135] on body ".abecls-1,.abecls-2{fill-rule:evenodd}.abecls-2{fill:#fff} .abhcls-1{fill:none}…" at bounding box center [728, 417] width 1456 height 835
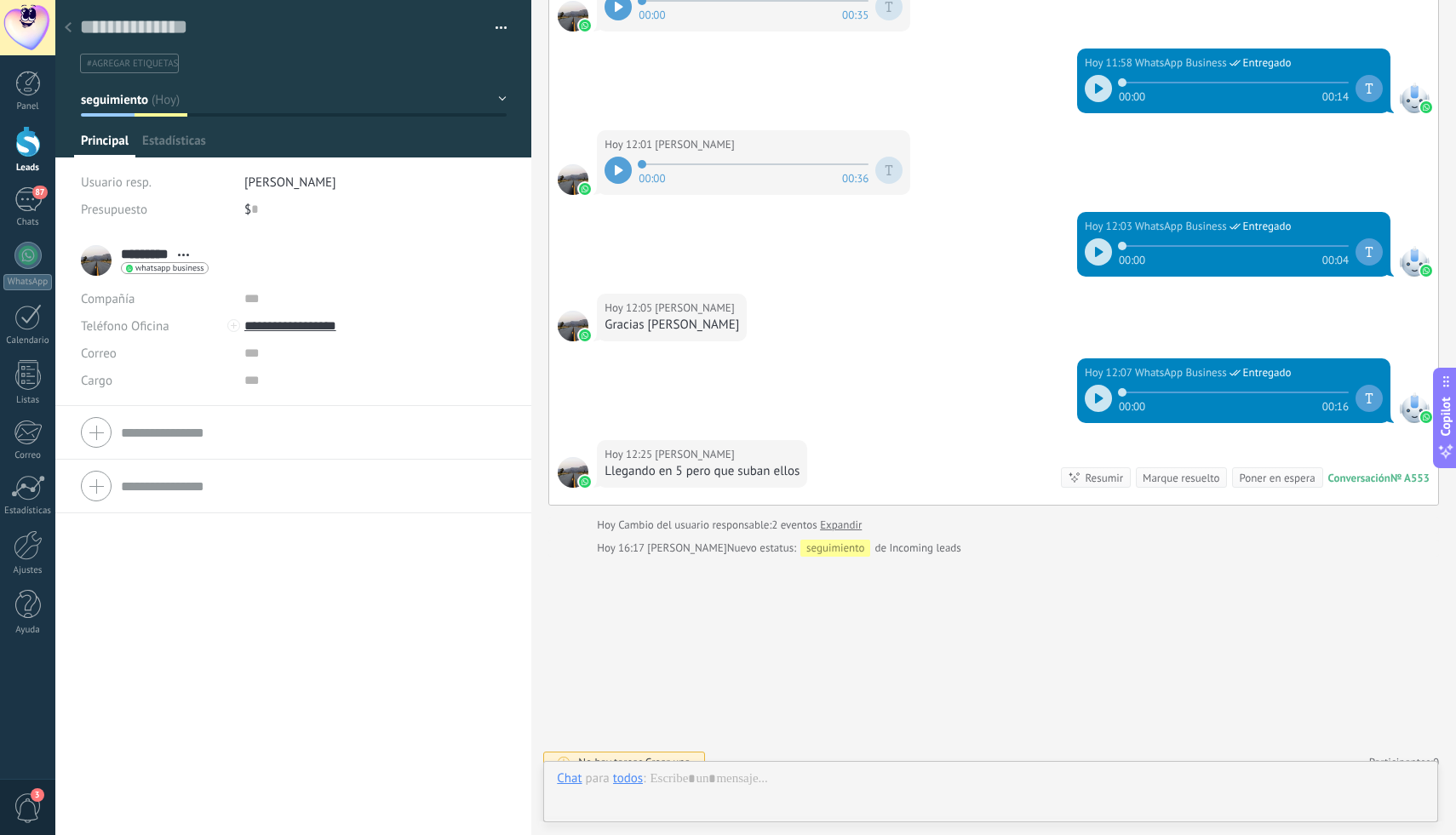
scroll to position [26, 0]
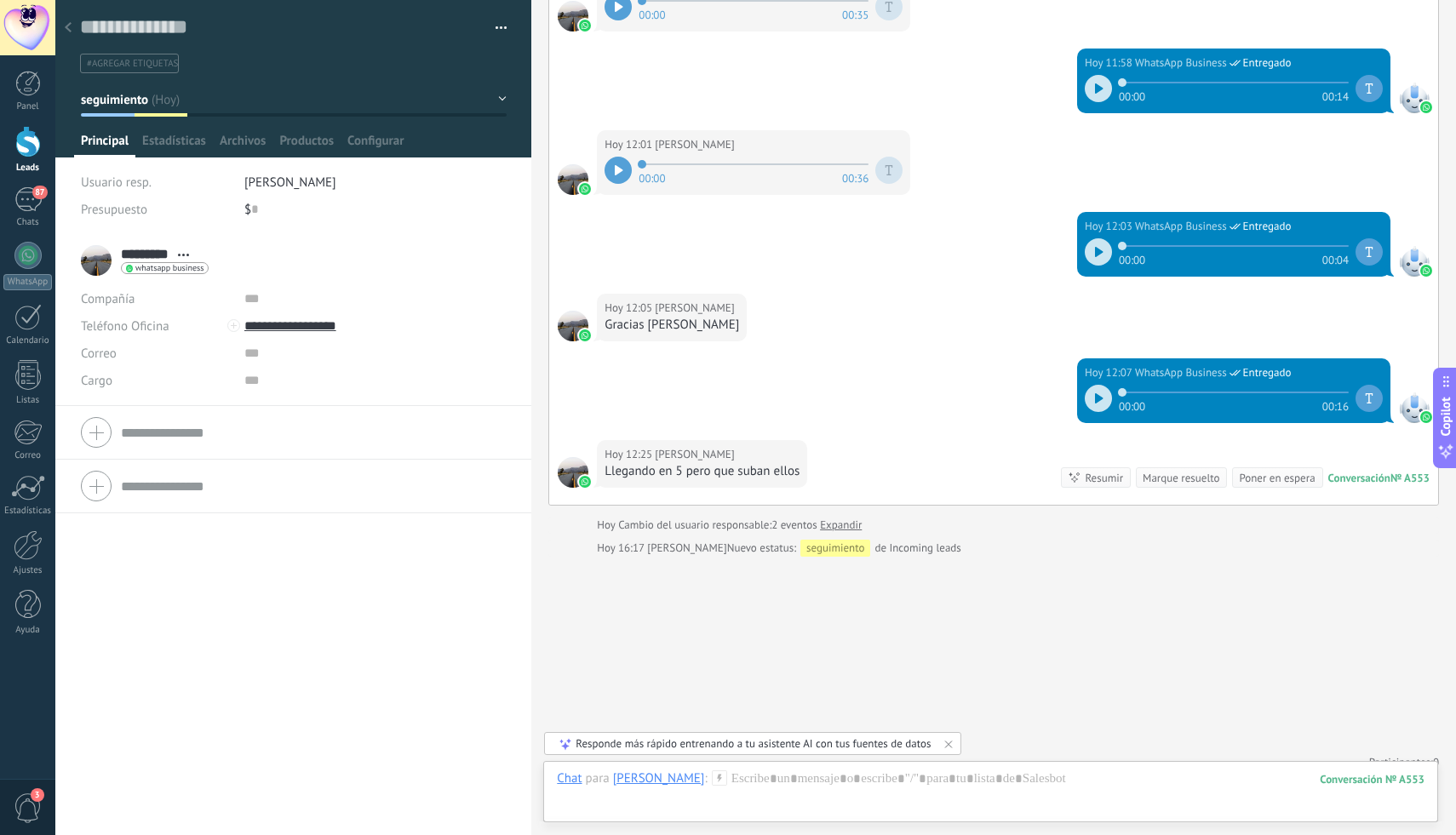
click at [188, 255] on use at bounding box center [183, 255] width 11 height 3
click at [340, 236] on li "********* Cecilia C ******* Cecilia * C Abrir detalle Copie el nombre" at bounding box center [294, 320] width 476 height 172
click at [491, 100] on button "seguimiento" at bounding box center [294, 99] width 426 height 31
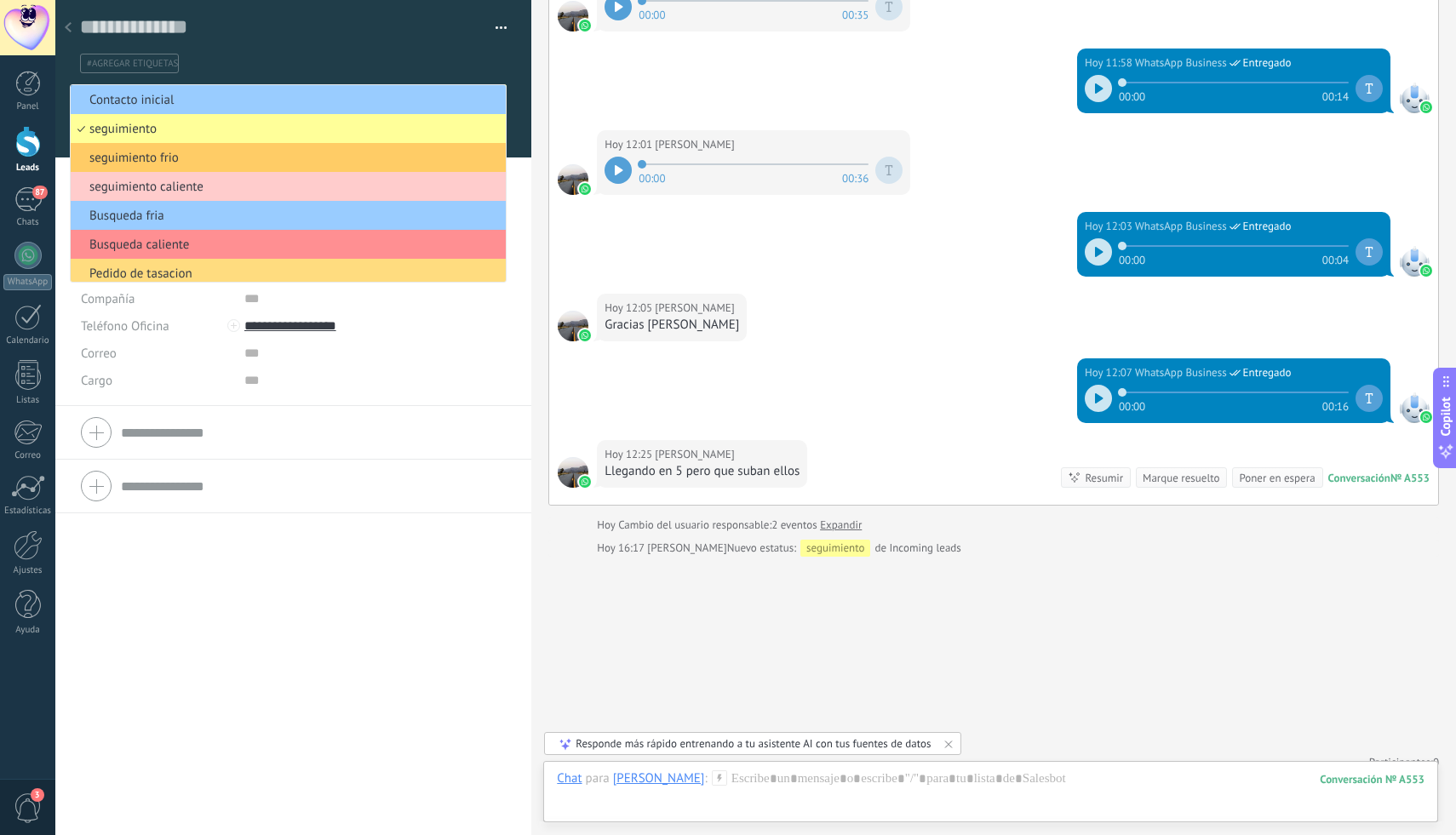
click at [384, 661] on div "********* Cecilia C ******* Cecilia * C Abrir detalle Copie el nombre" at bounding box center [294, 535] width 476 height 601
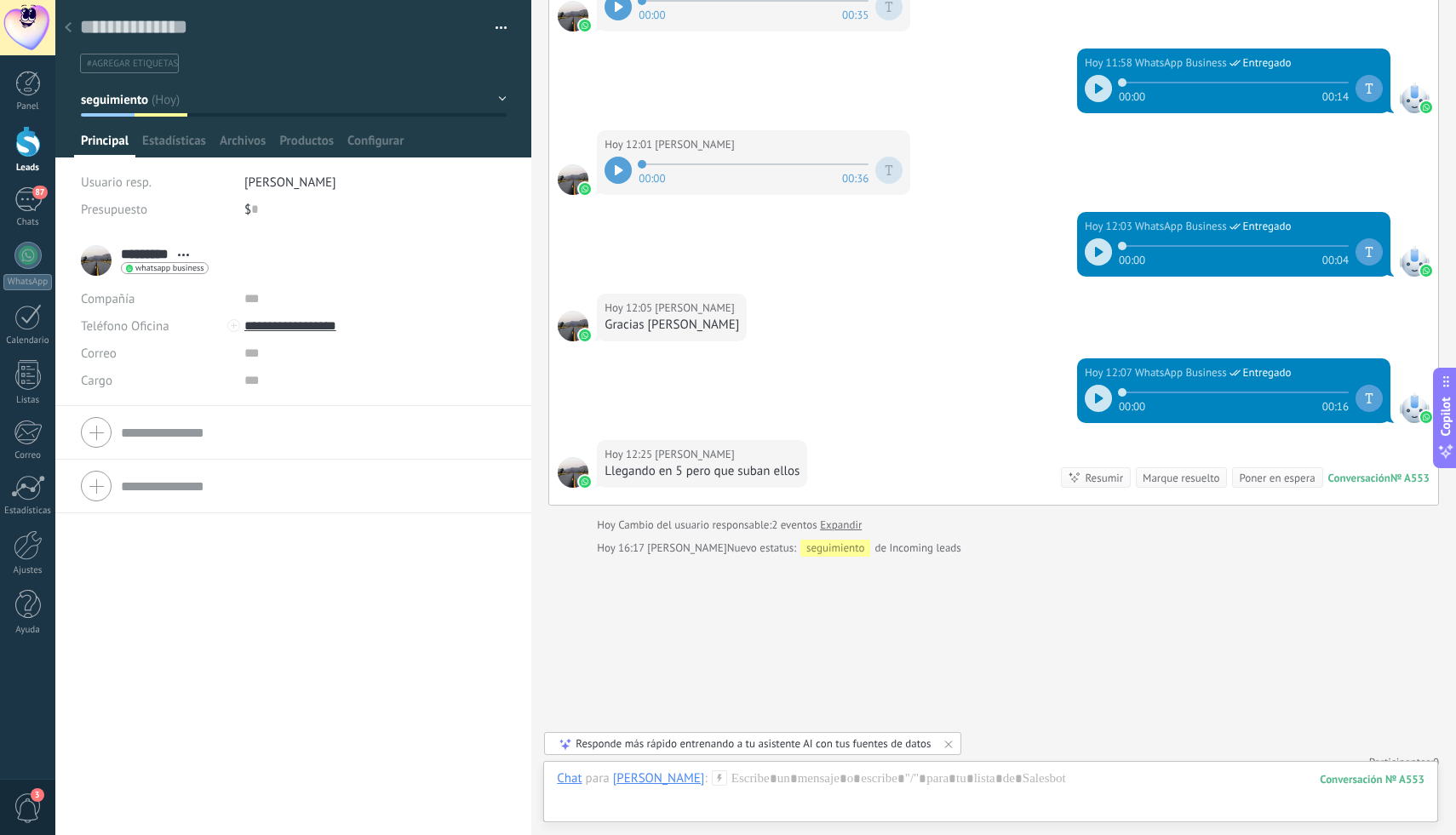
click at [492, 33] on button "button" at bounding box center [494, 29] width 25 height 26
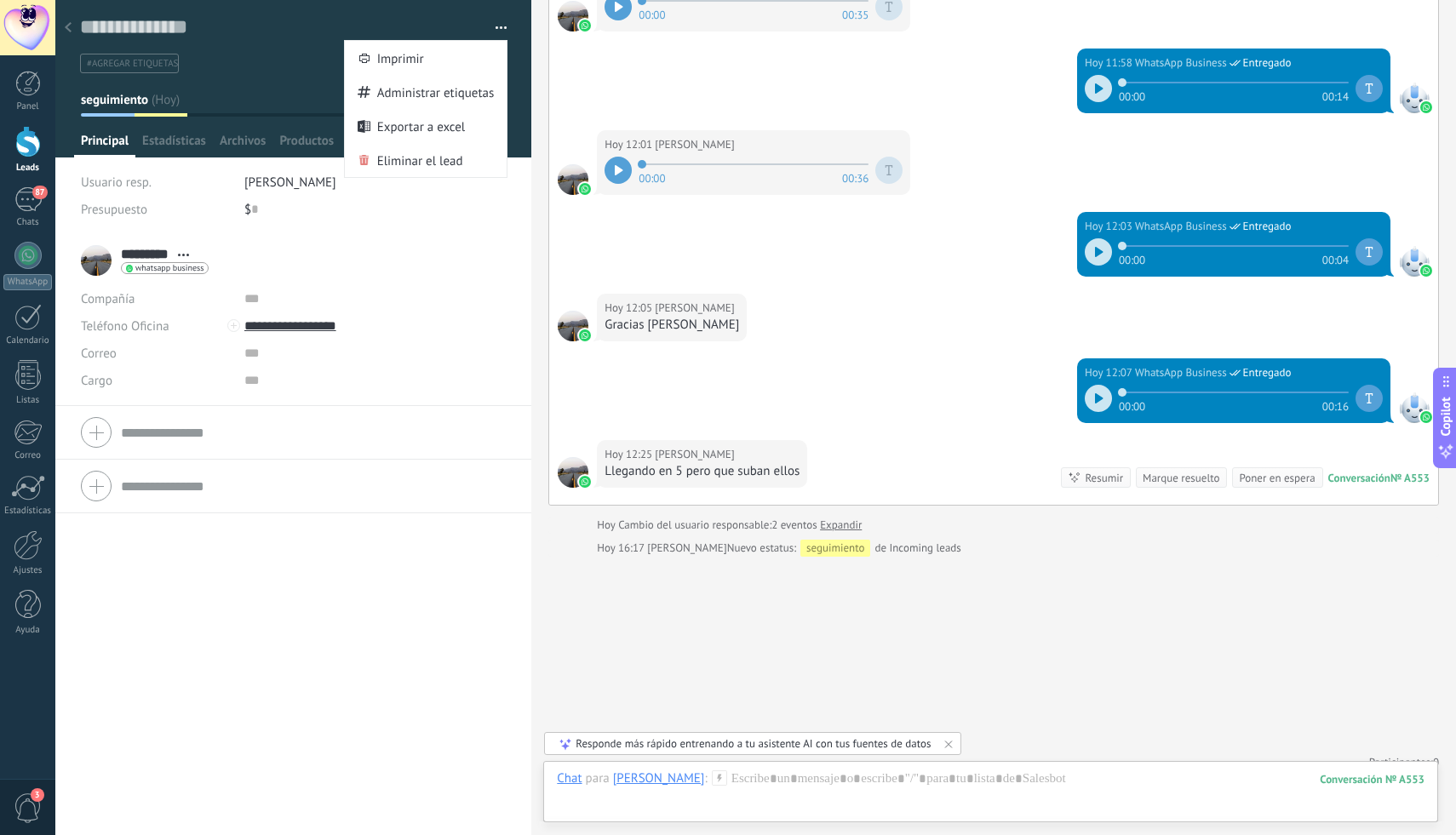
click at [348, 580] on div "********* Cecilia C ******* Cecilia * C Abrir detalle Copie el nombre" at bounding box center [294, 535] width 476 height 601
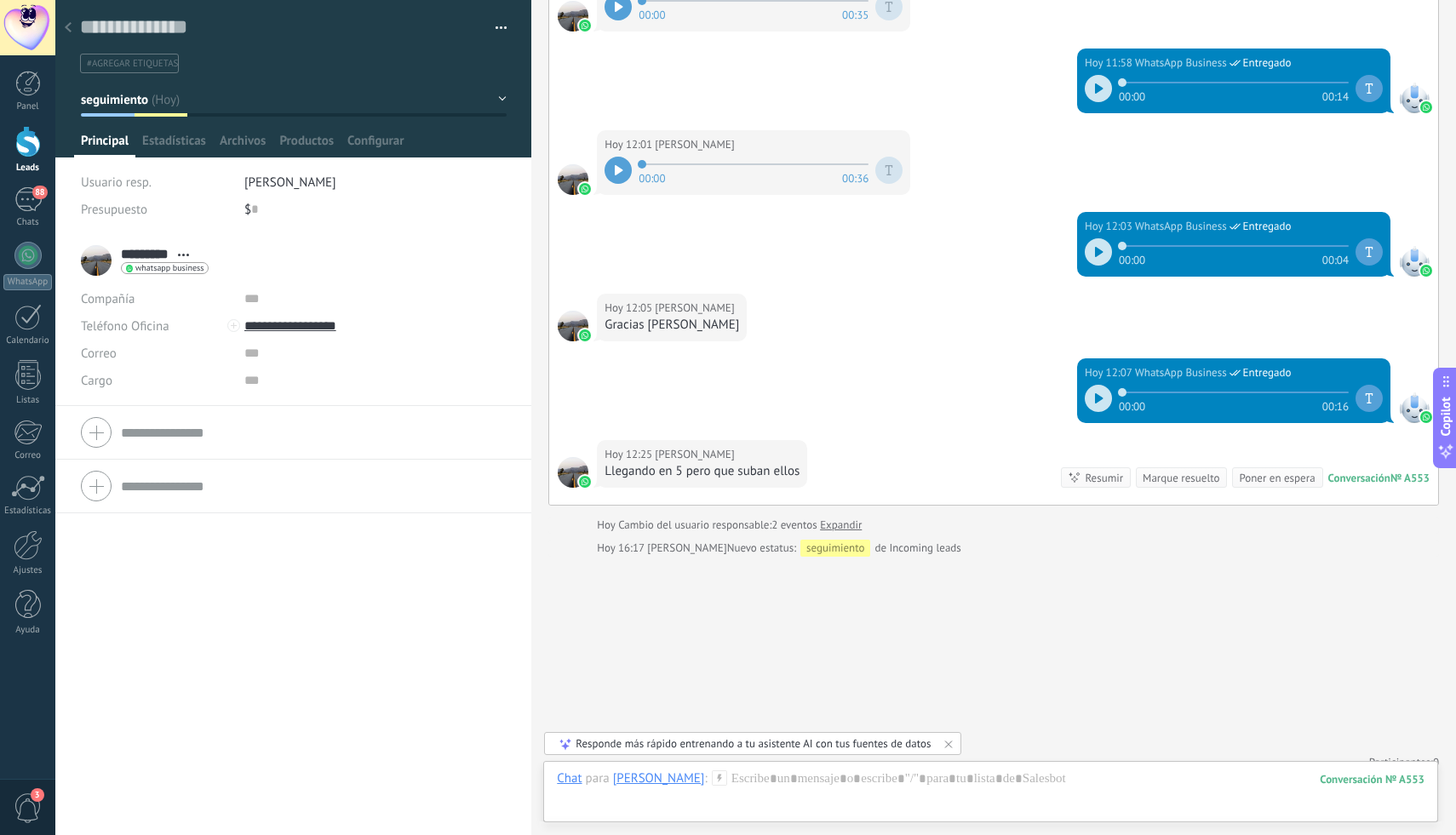
click at [185, 253] on span "Abrir detalle Copie el nombre Desatar Contacto principal" at bounding box center [183, 255] width 28 height 13
click at [144, 389] on div "Cargo" at bounding box center [156, 380] width 150 height 28
click at [175, 432] on input "text" at bounding box center [312, 433] width 385 height 28
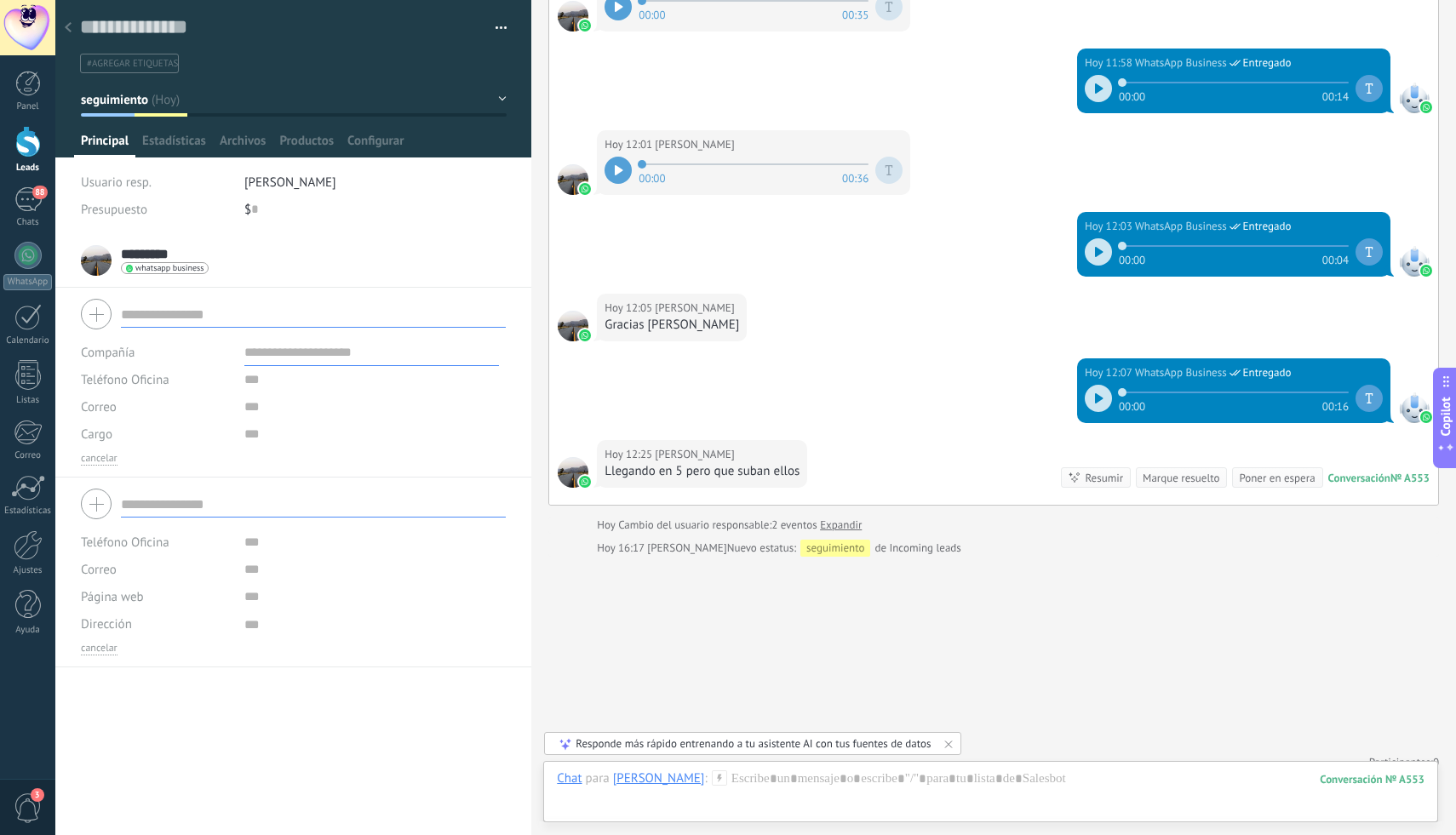
click at [204, 503] on input "text" at bounding box center [312, 504] width 385 height 28
click at [70, 30] on icon at bounding box center [67, 27] width 7 height 10
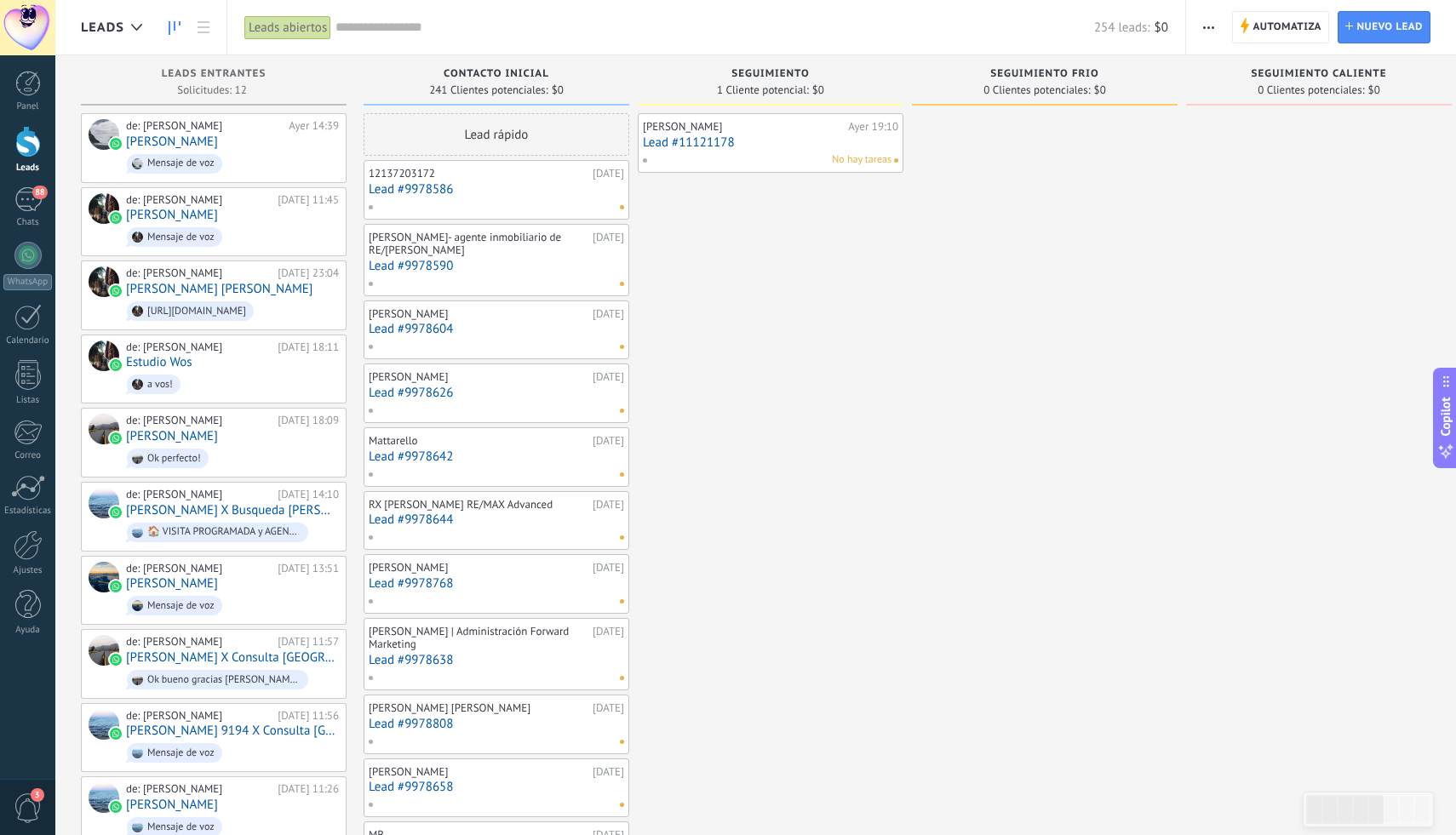
click at [648, 163] on span at bounding box center [650, 160] width 19 height 16
click at [791, 272] on div "Cecilia C Ayer 19:10 Lead #11121178 No hay tareas" at bounding box center [770, 790] width 266 height 1353
click at [652, 161] on span at bounding box center [650, 160] width 19 height 16
click at [704, 138] on div at bounding box center [770, 143] width 266 height 59
click at [916, 271] on div at bounding box center [1045, 790] width 266 height 1353
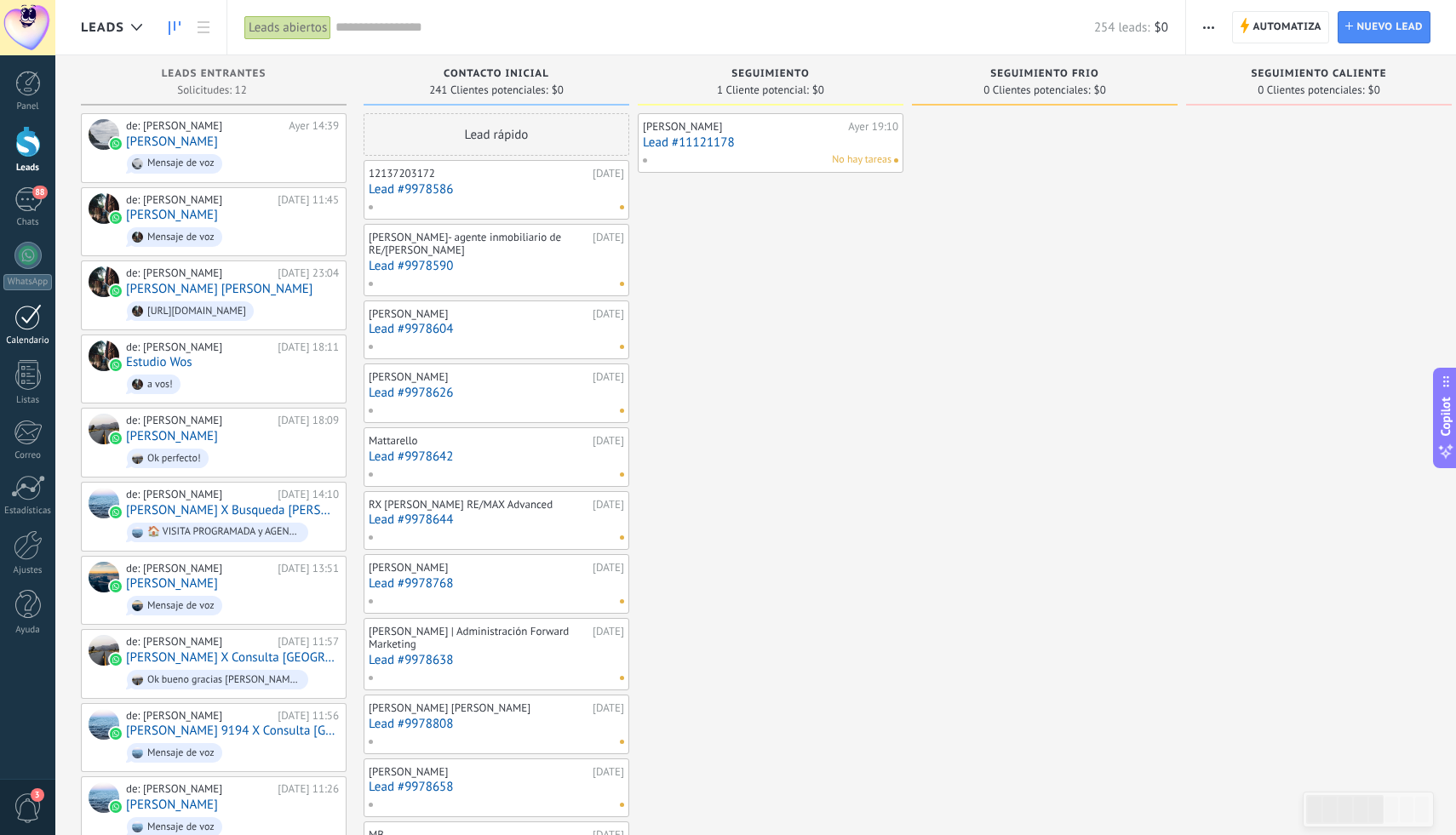
click at [26, 314] on div at bounding box center [29, 317] width 28 height 27
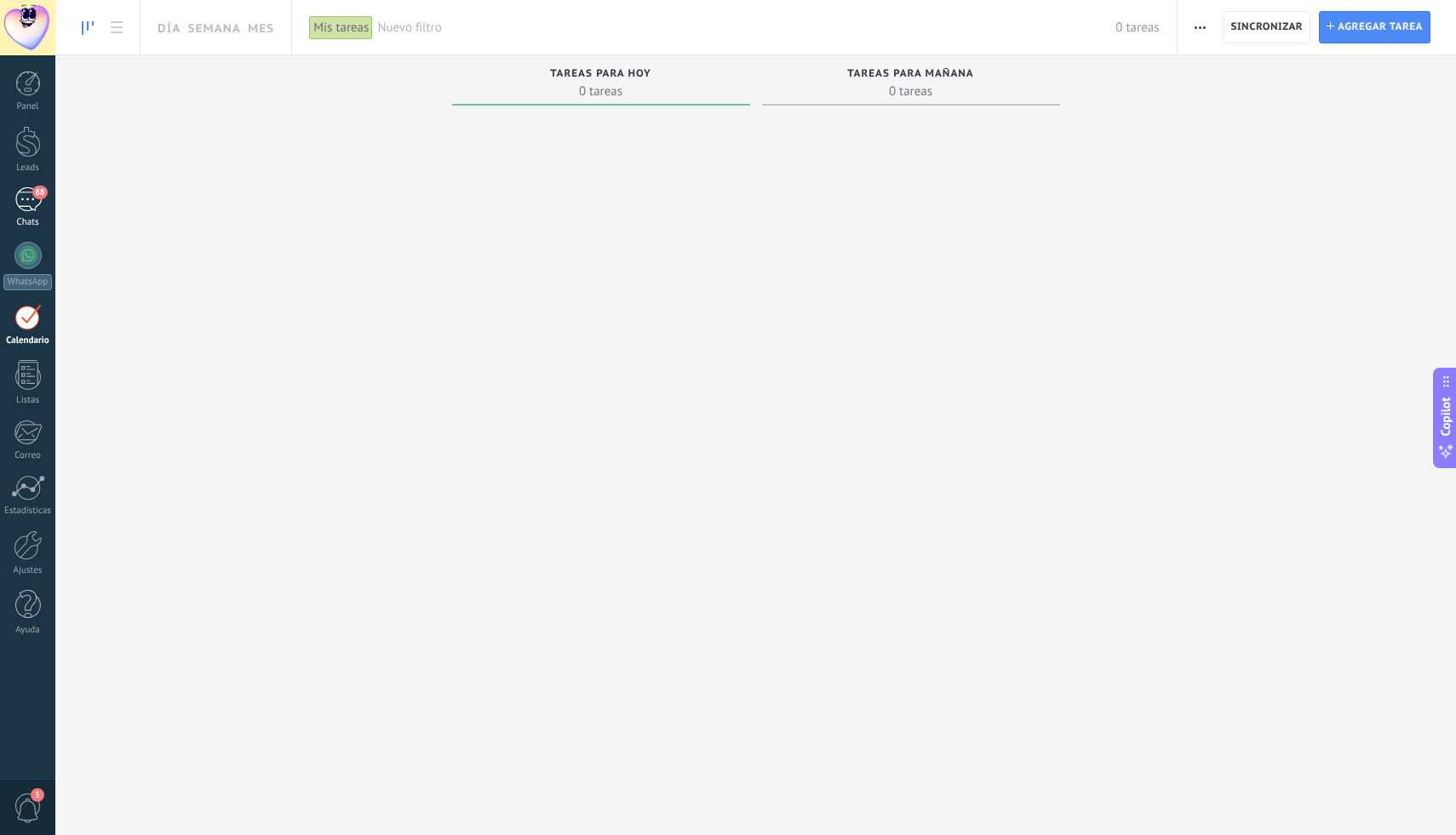
click at [30, 195] on div "88" at bounding box center [29, 200] width 28 height 25
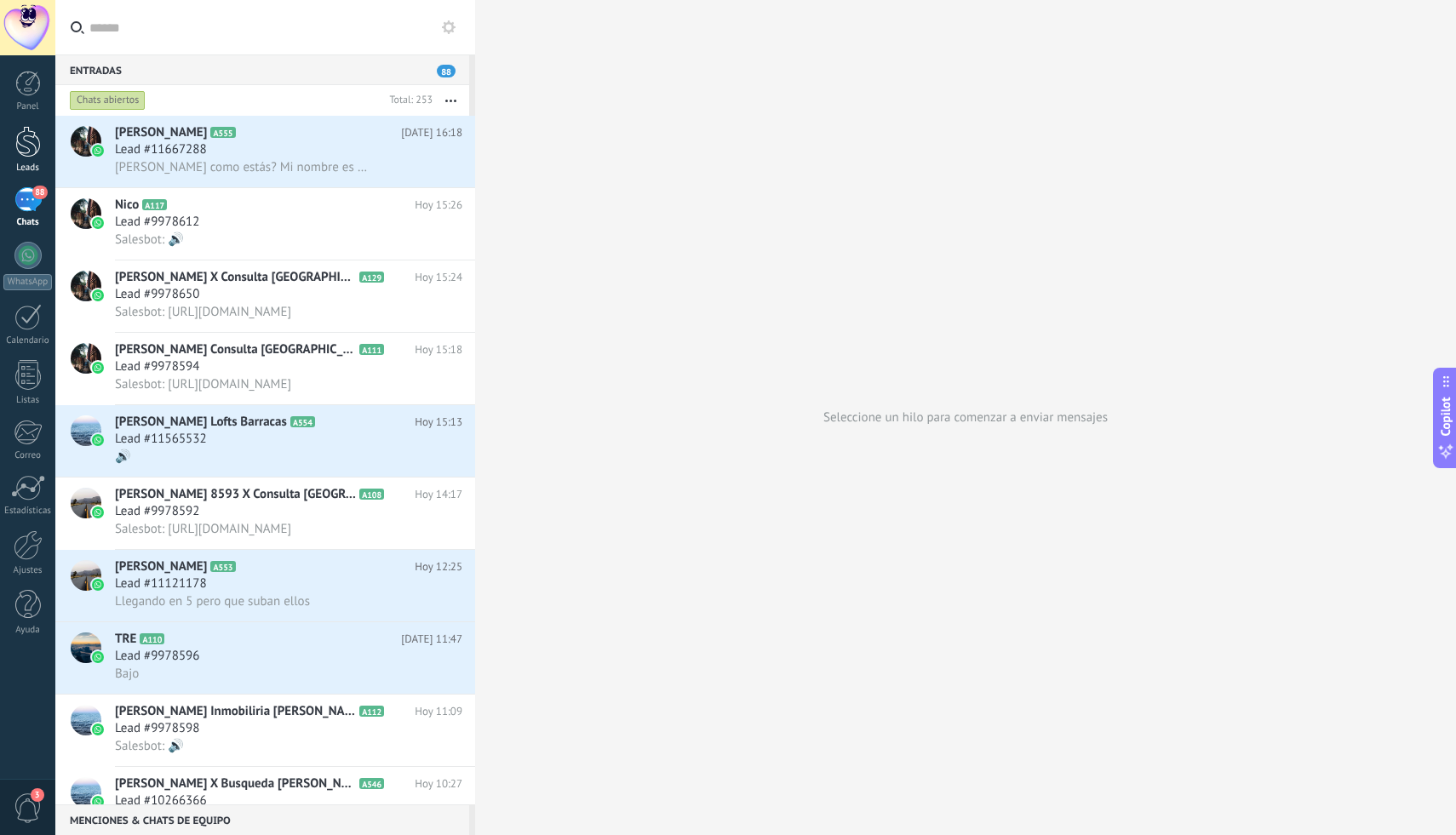
click at [33, 145] on div at bounding box center [29, 141] width 26 height 32
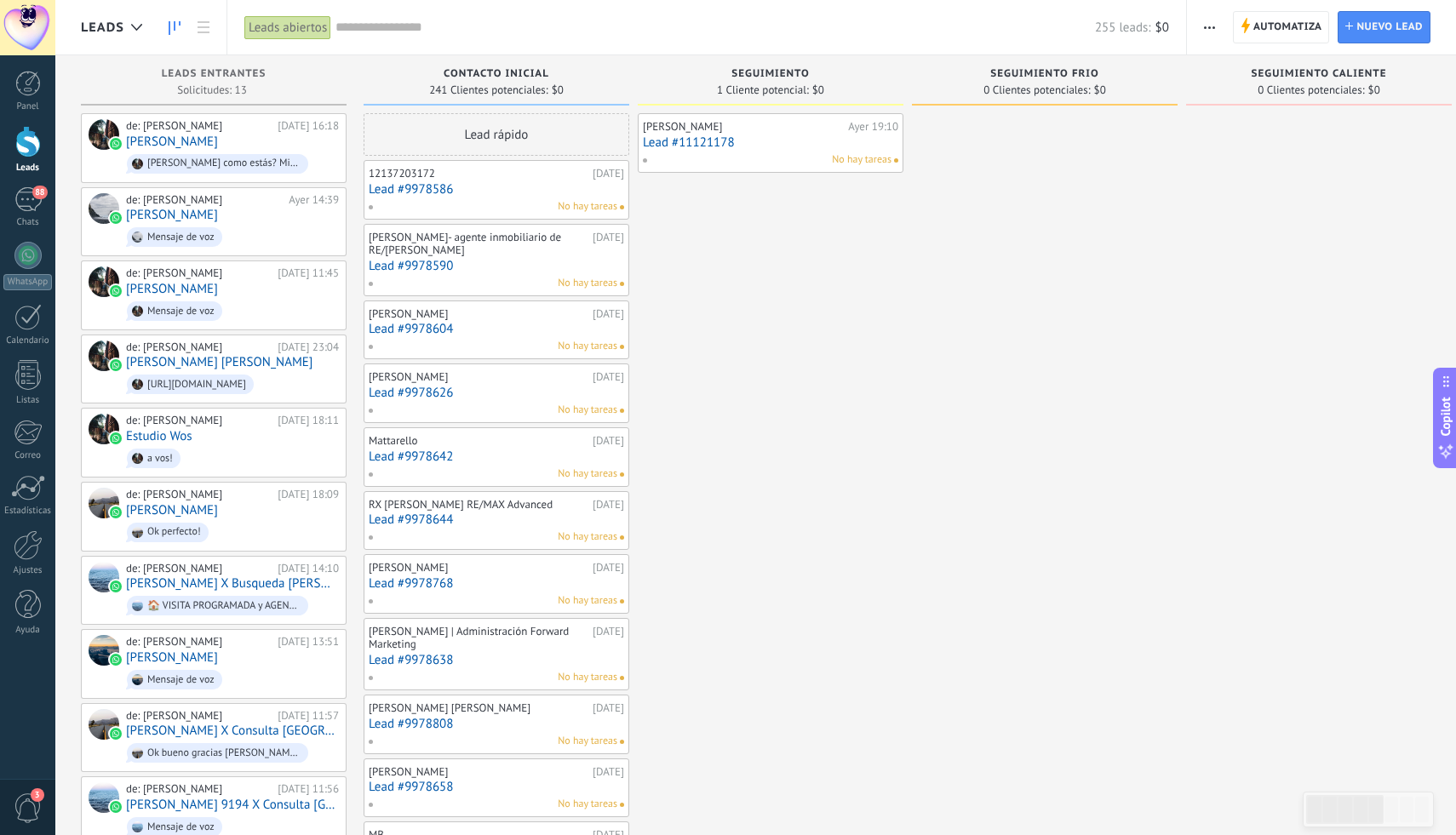
click at [1216, 31] on button "button" at bounding box center [1209, 27] width 25 height 33
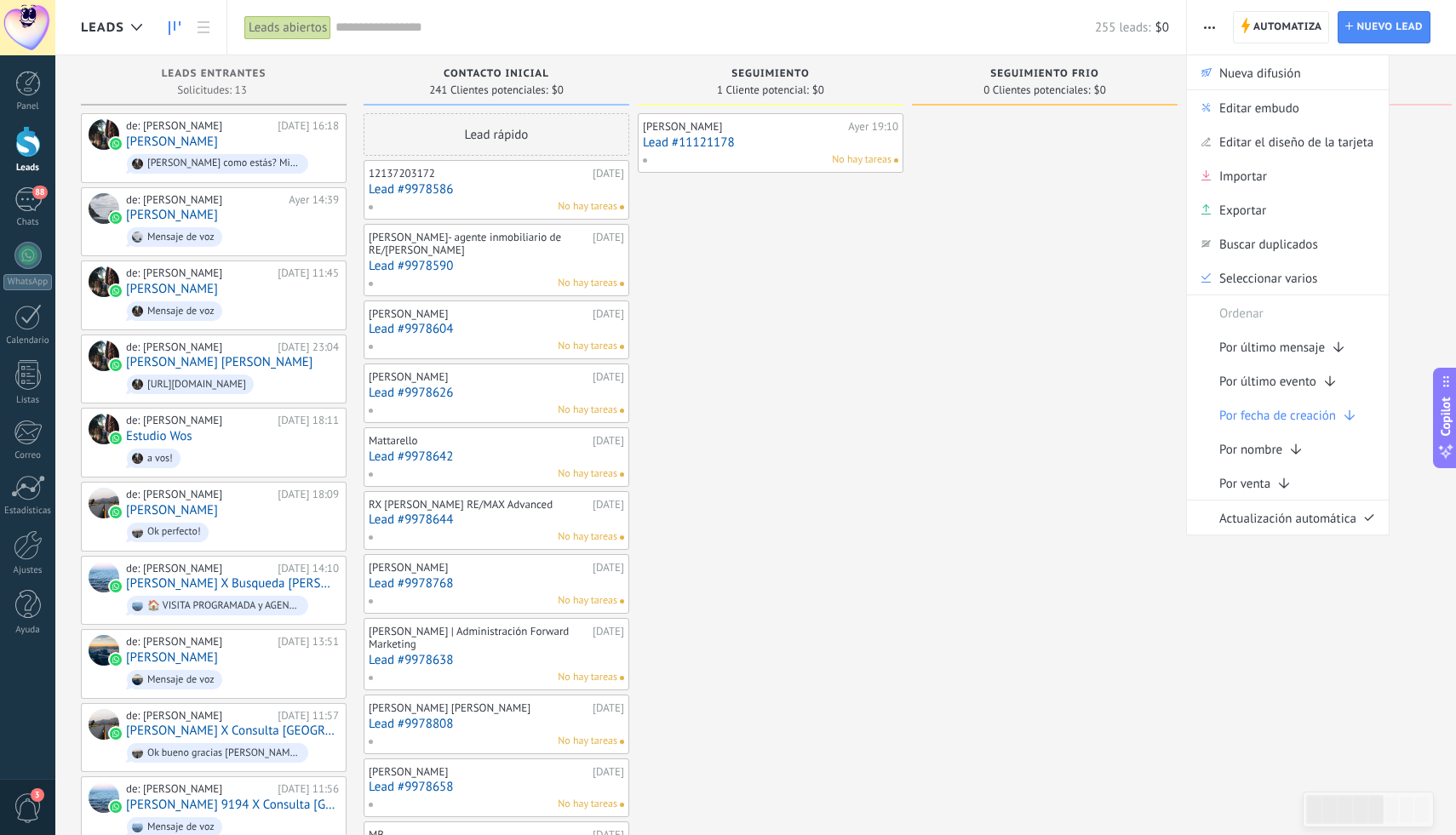
click at [1066, 280] on div at bounding box center [1045, 790] width 266 height 1353
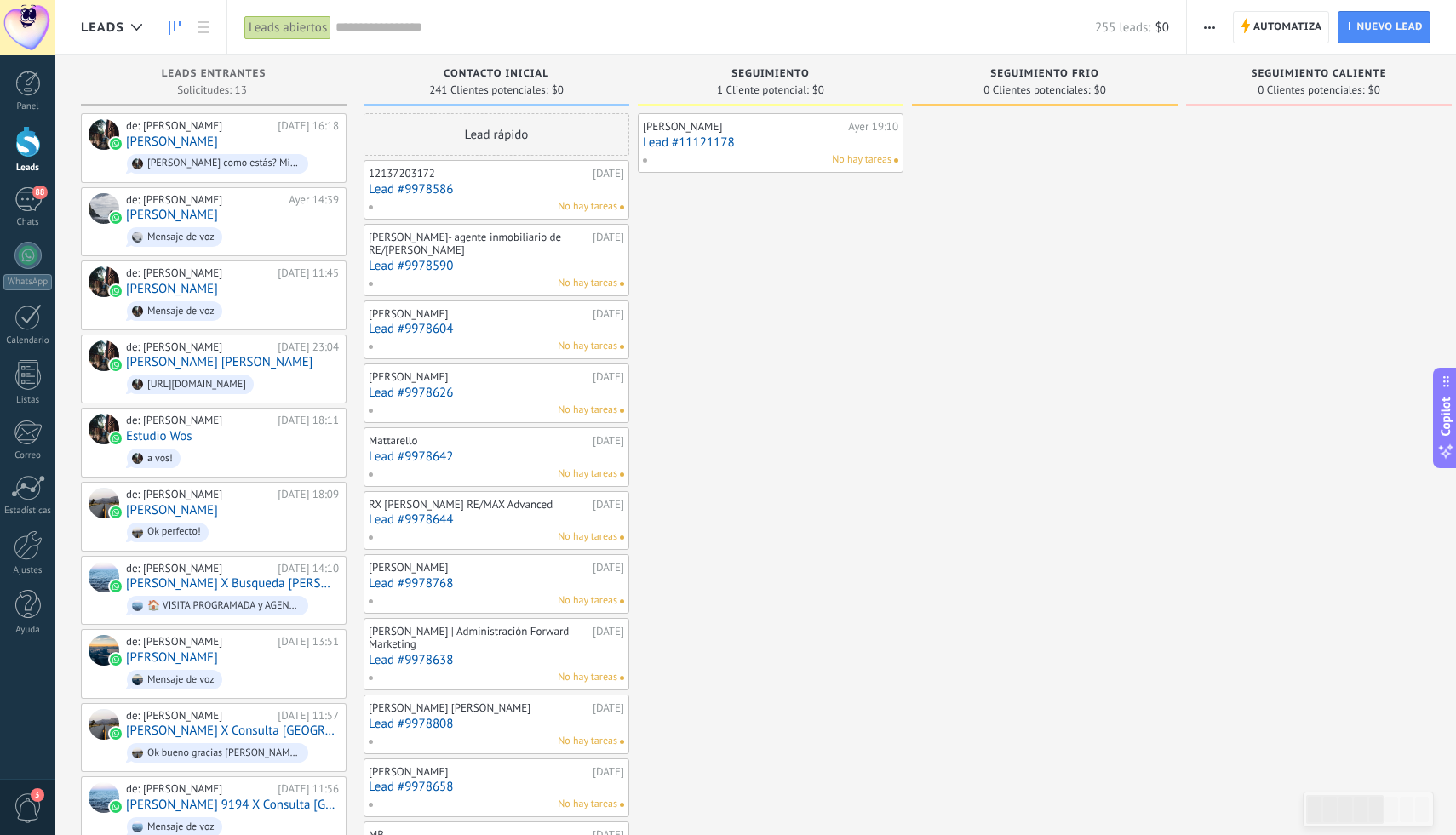
click at [790, 138] on link "Lead #11121178" at bounding box center [770, 142] width 255 height 15
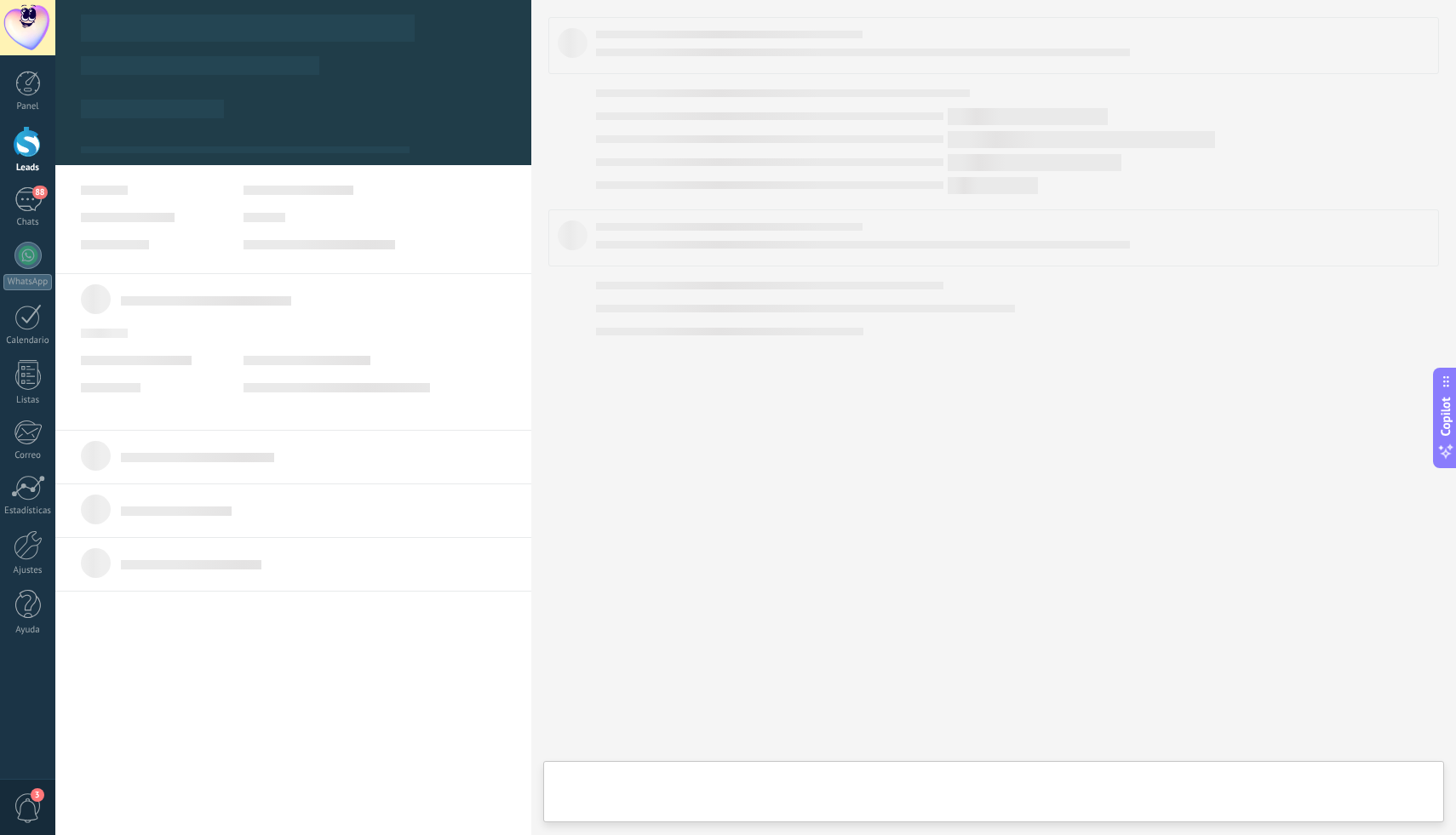
type textarea "**********"
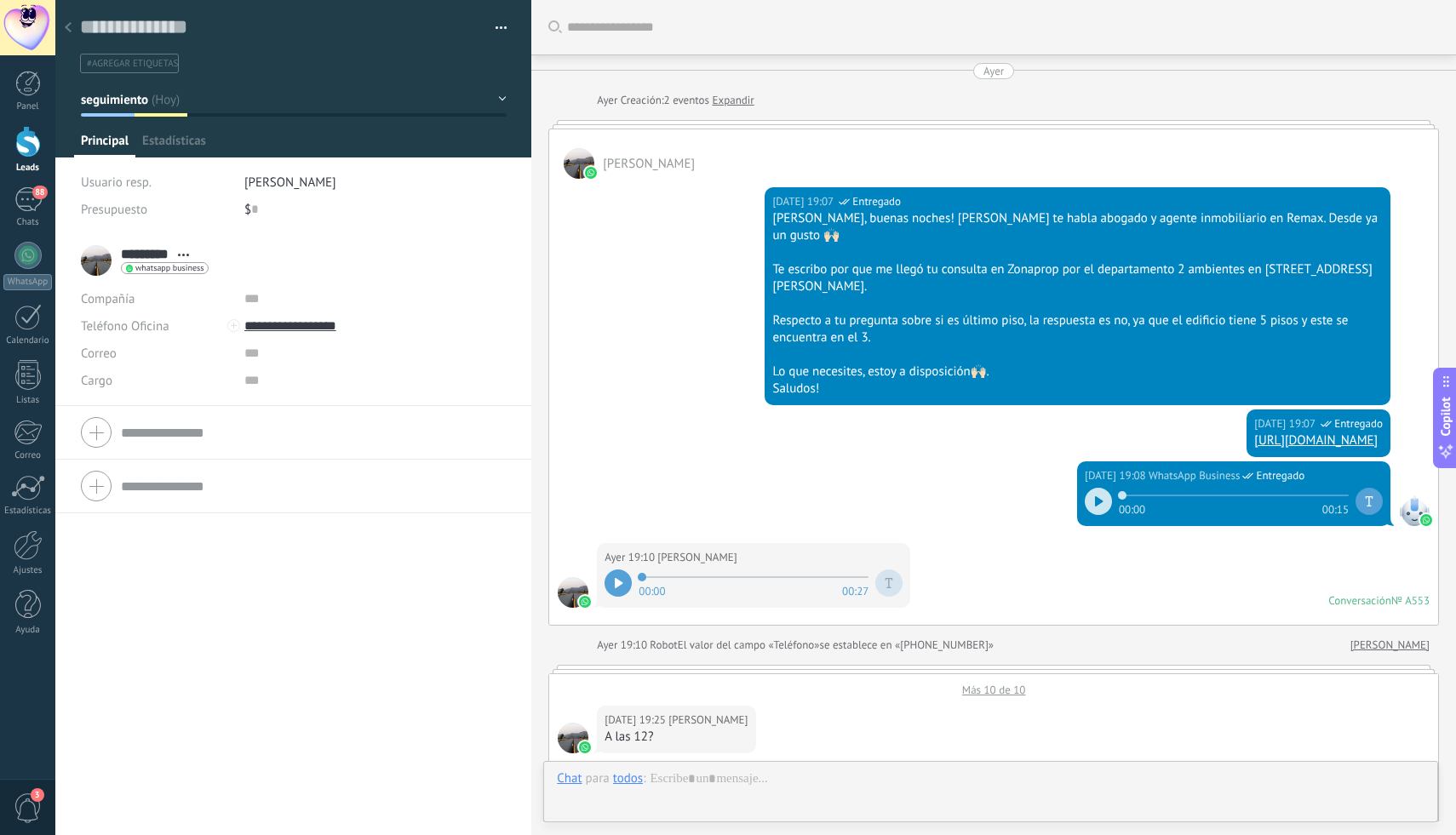
scroll to position [1752, 0]
